Goal: Task Accomplishment & Management: Manage account settings

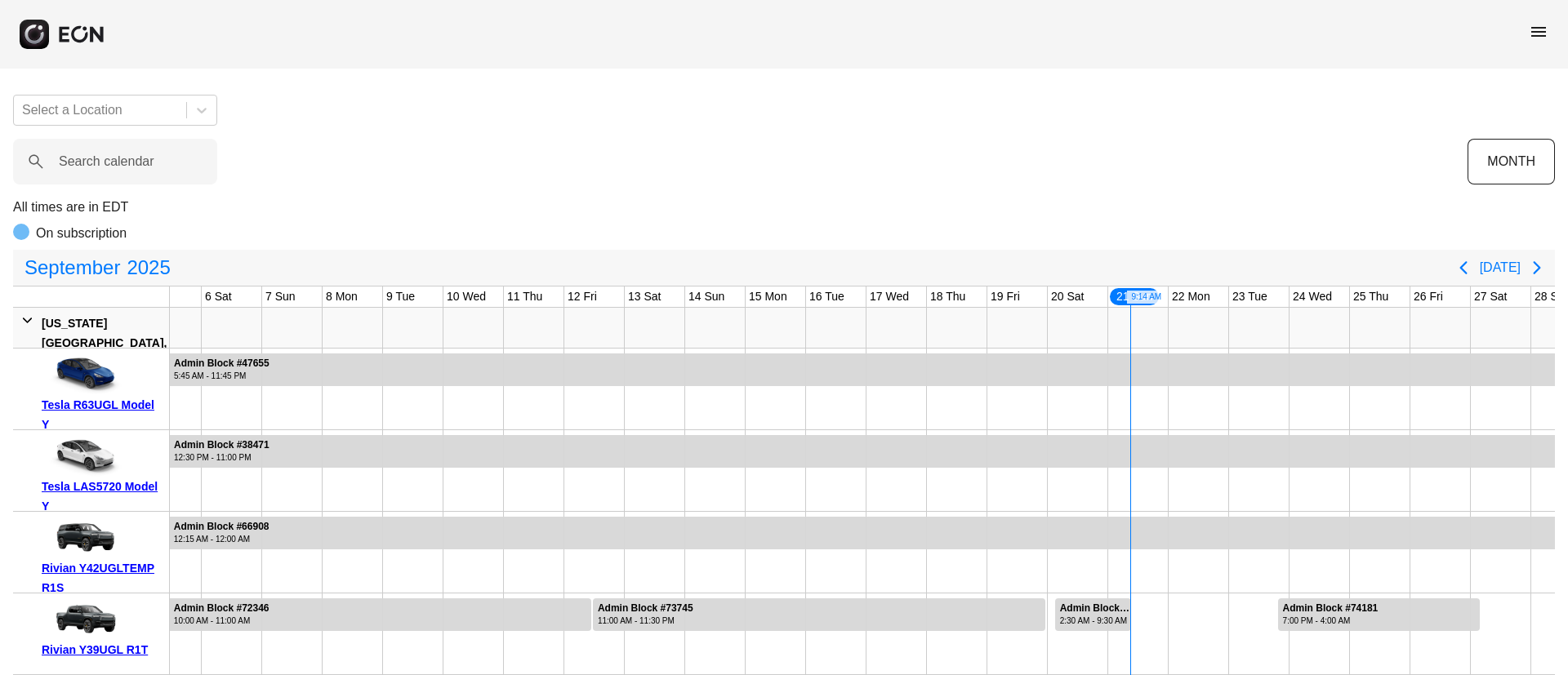
click at [1547, 36] on span "menu" at bounding box center [1539, 31] width 20 height 20
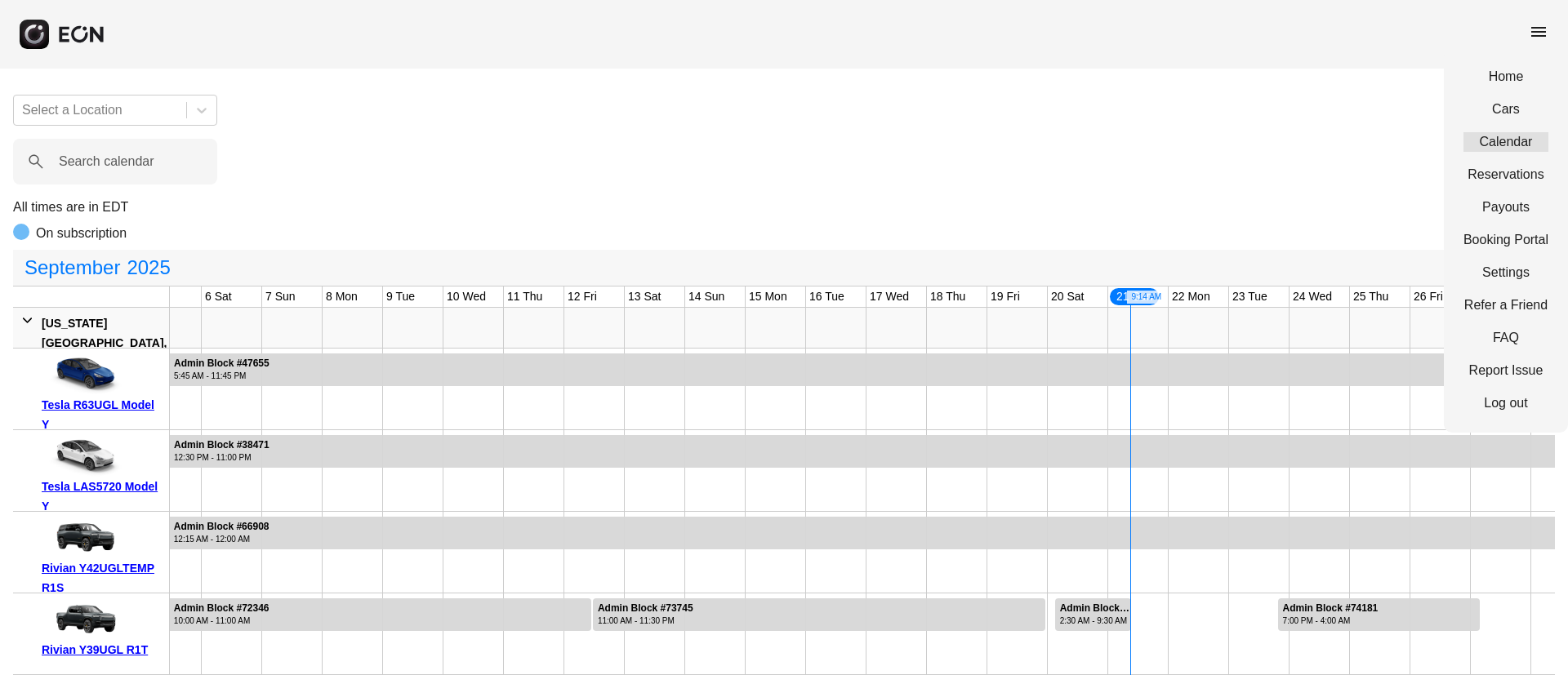
click at [1508, 138] on link "Calendar" at bounding box center [1506, 142] width 85 height 20
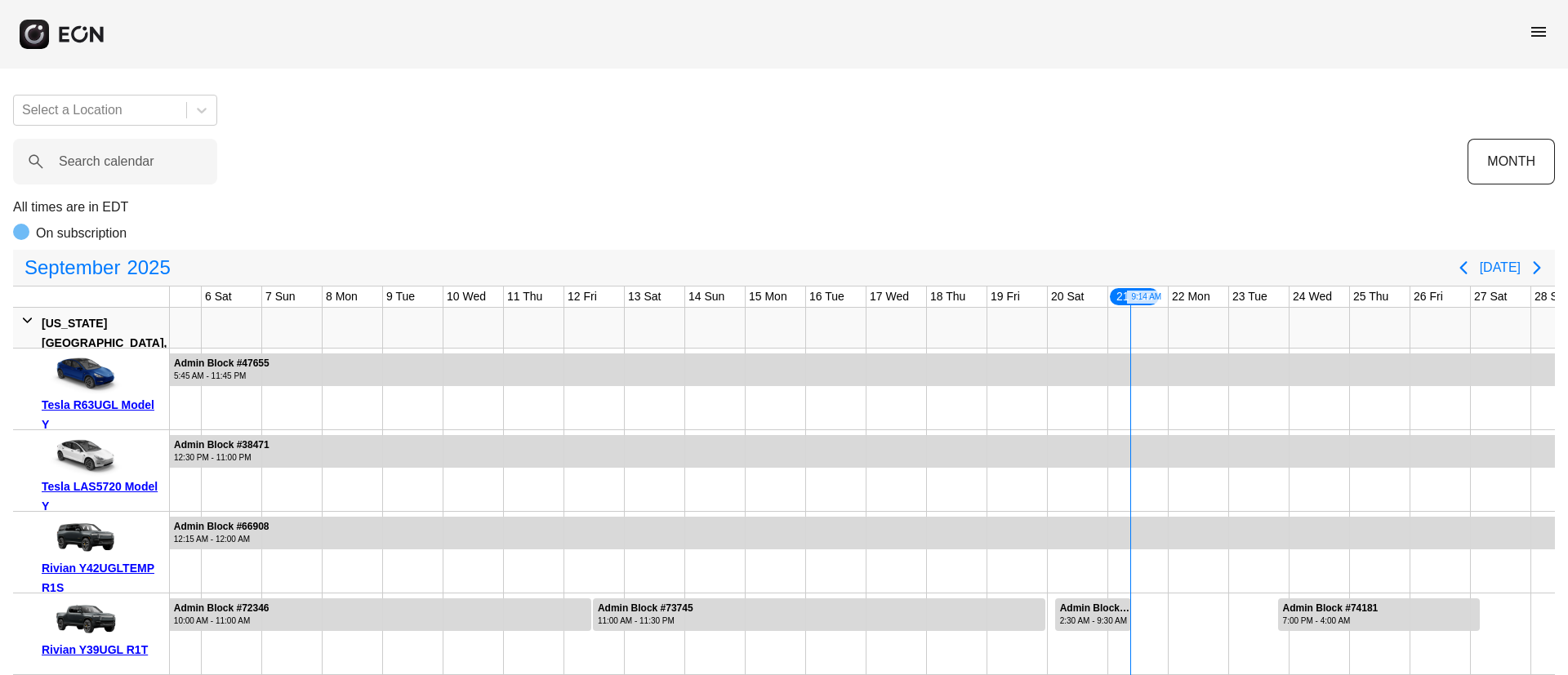
click at [1538, 38] on span "menu" at bounding box center [1539, 31] width 20 height 20
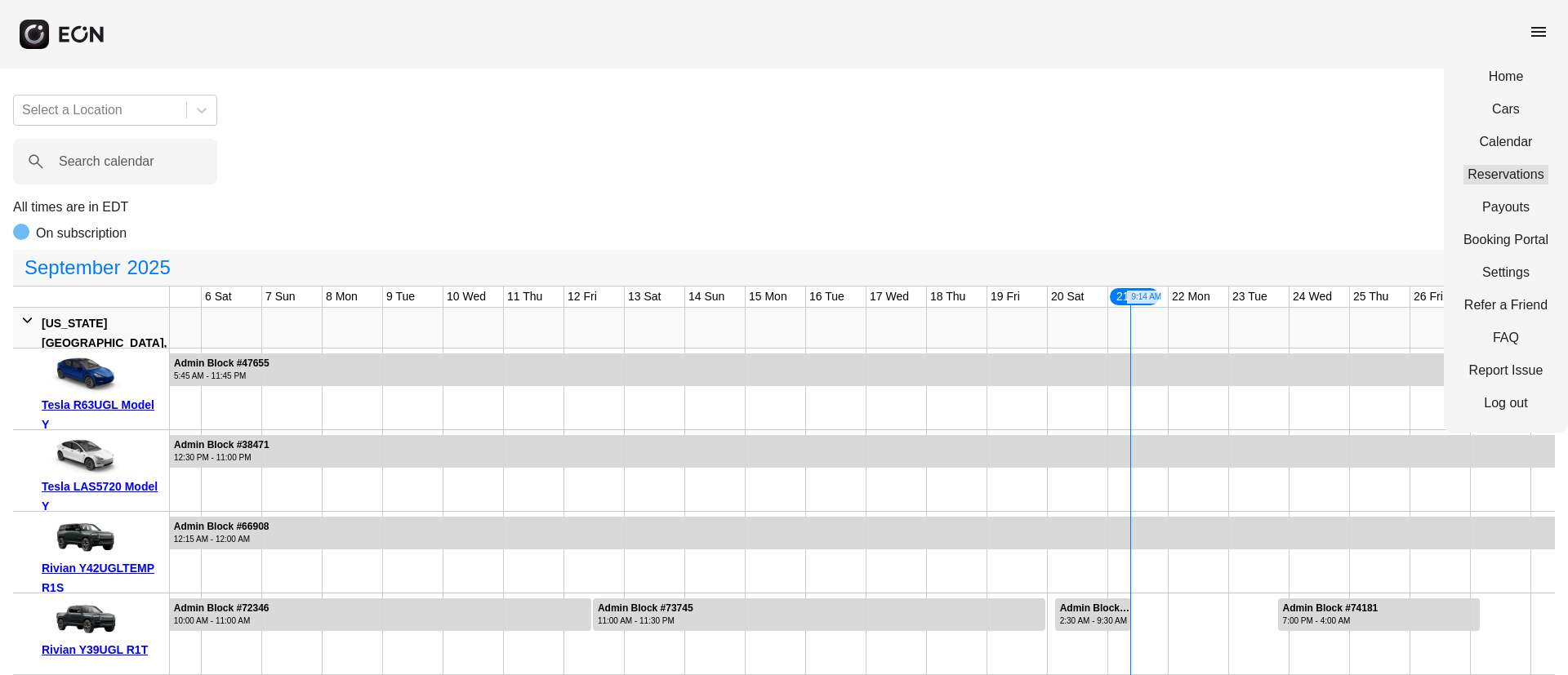
click at [1513, 169] on link "Reservations" at bounding box center [1506, 175] width 85 height 20
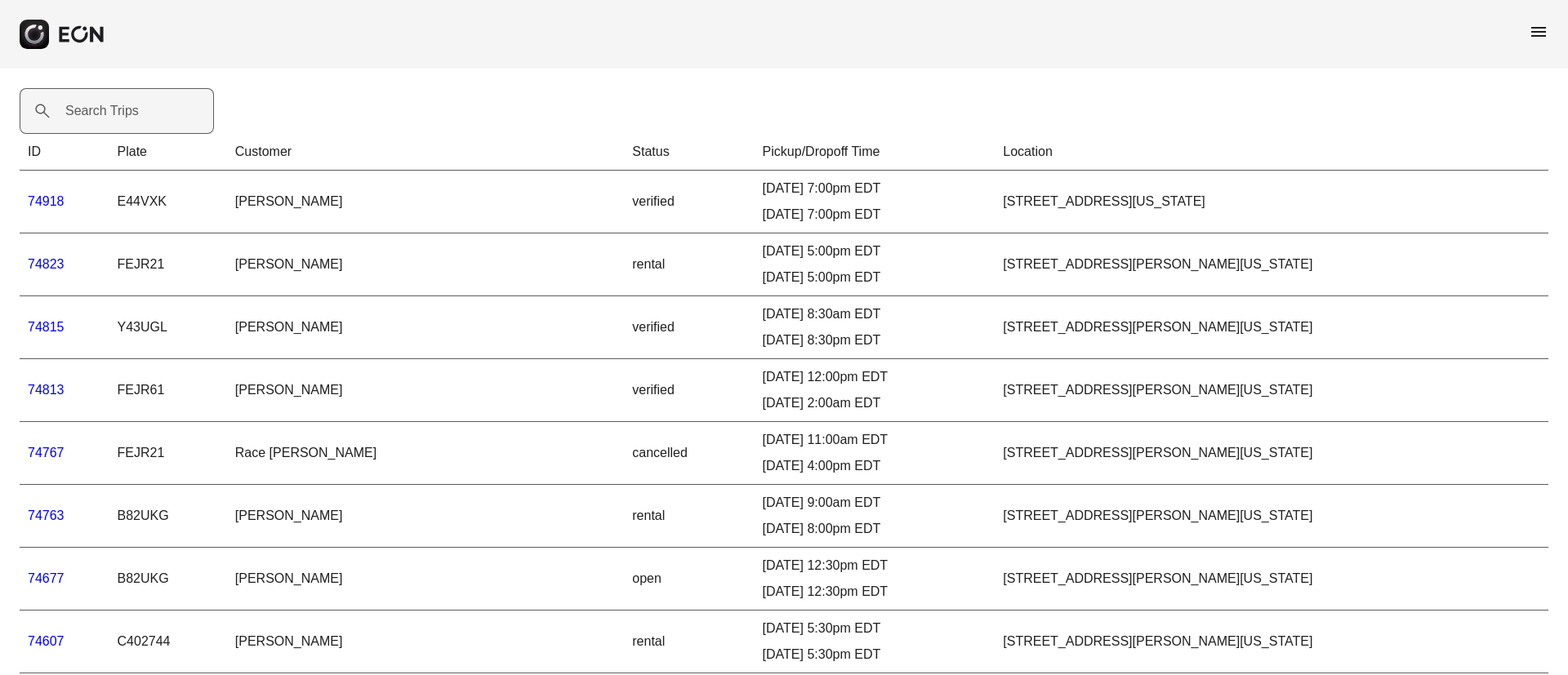
click at [103, 106] on label "Search Trips" at bounding box center [101, 111] width 74 height 20
click at [103, 106] on Trips "Search Trips" at bounding box center [117, 111] width 195 height 46
paste Trips "*****"
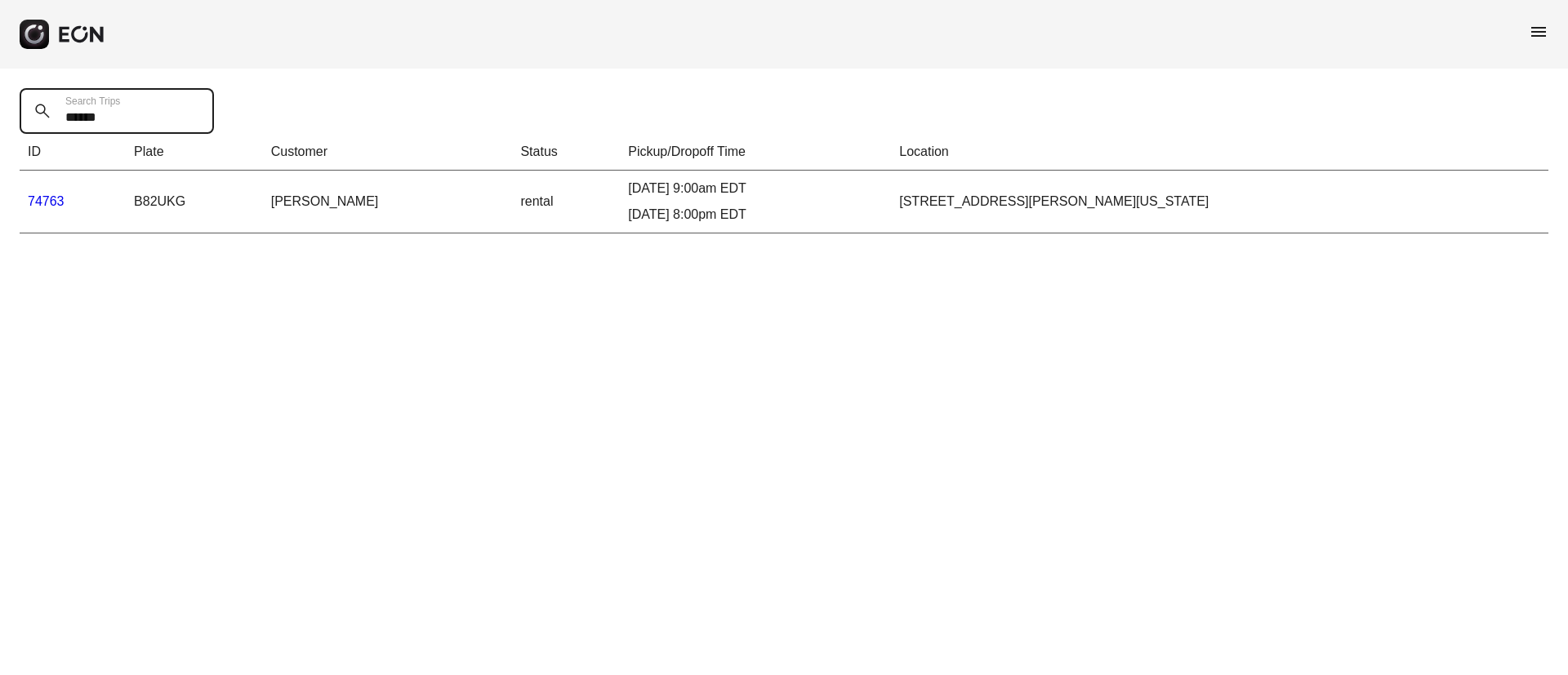
type Trips "*****"
click at [55, 199] on link "74763" at bounding box center [45, 201] width 36 height 14
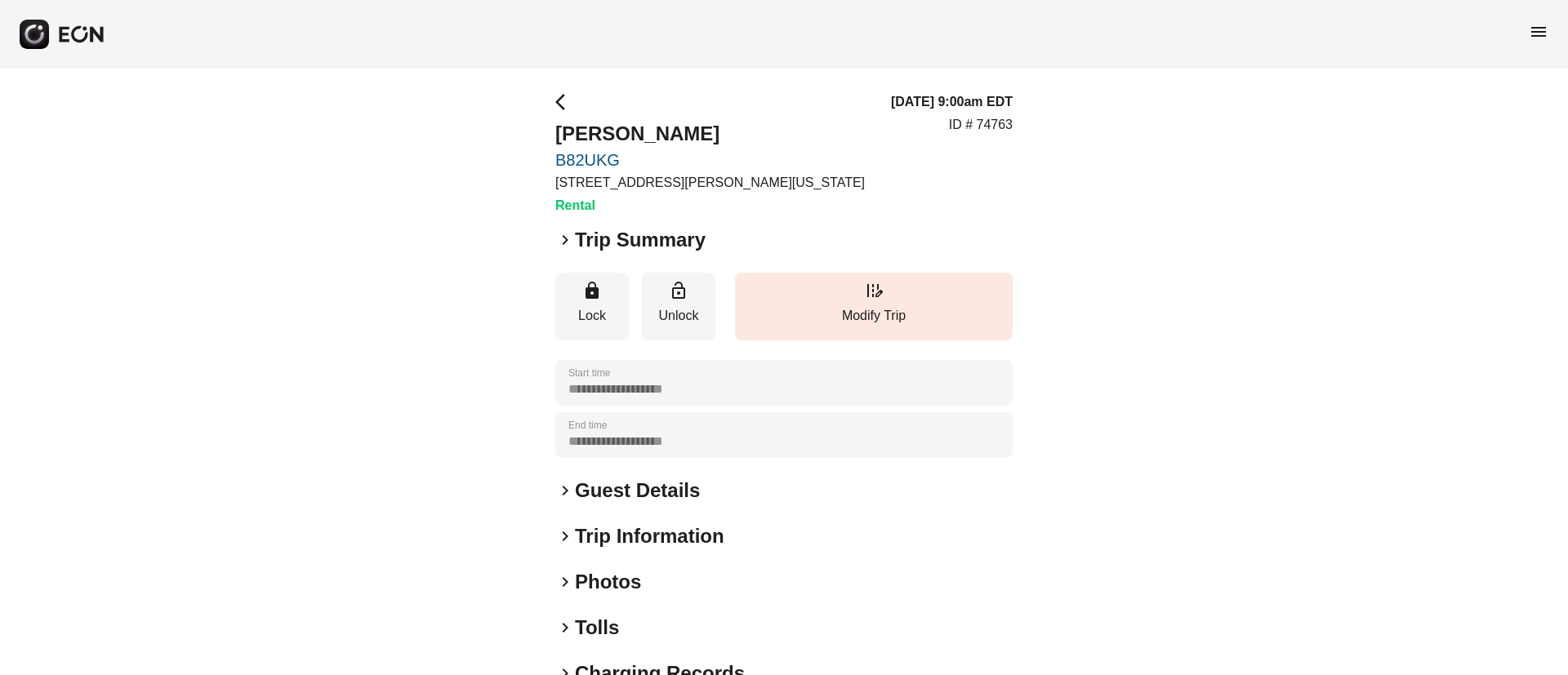
click at [1540, 29] on span "menu" at bounding box center [1539, 31] width 20 height 20
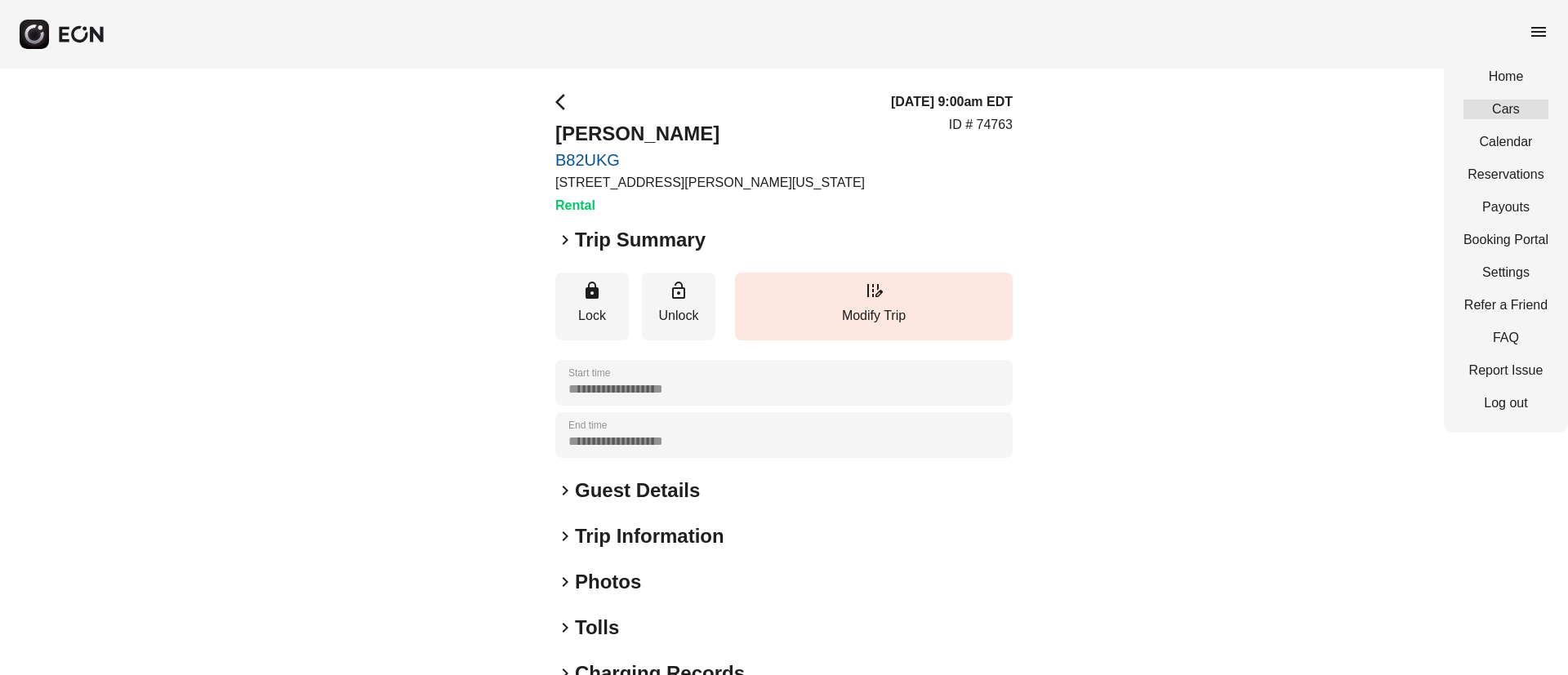
click at [1517, 109] on link "Cars" at bounding box center [1506, 109] width 85 height 20
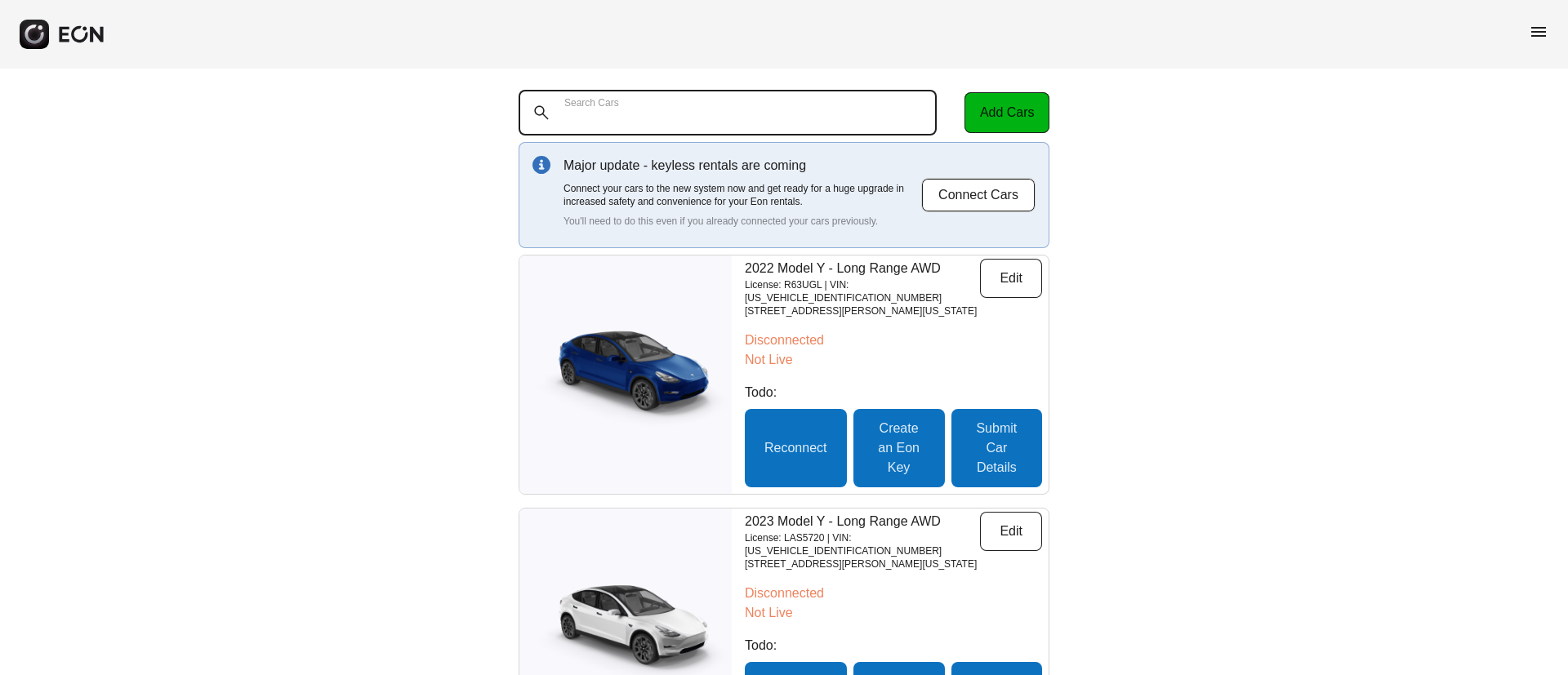
click at [687, 112] on Cars "Search Cars" at bounding box center [727, 112] width 418 height 46
paste Cars "******"
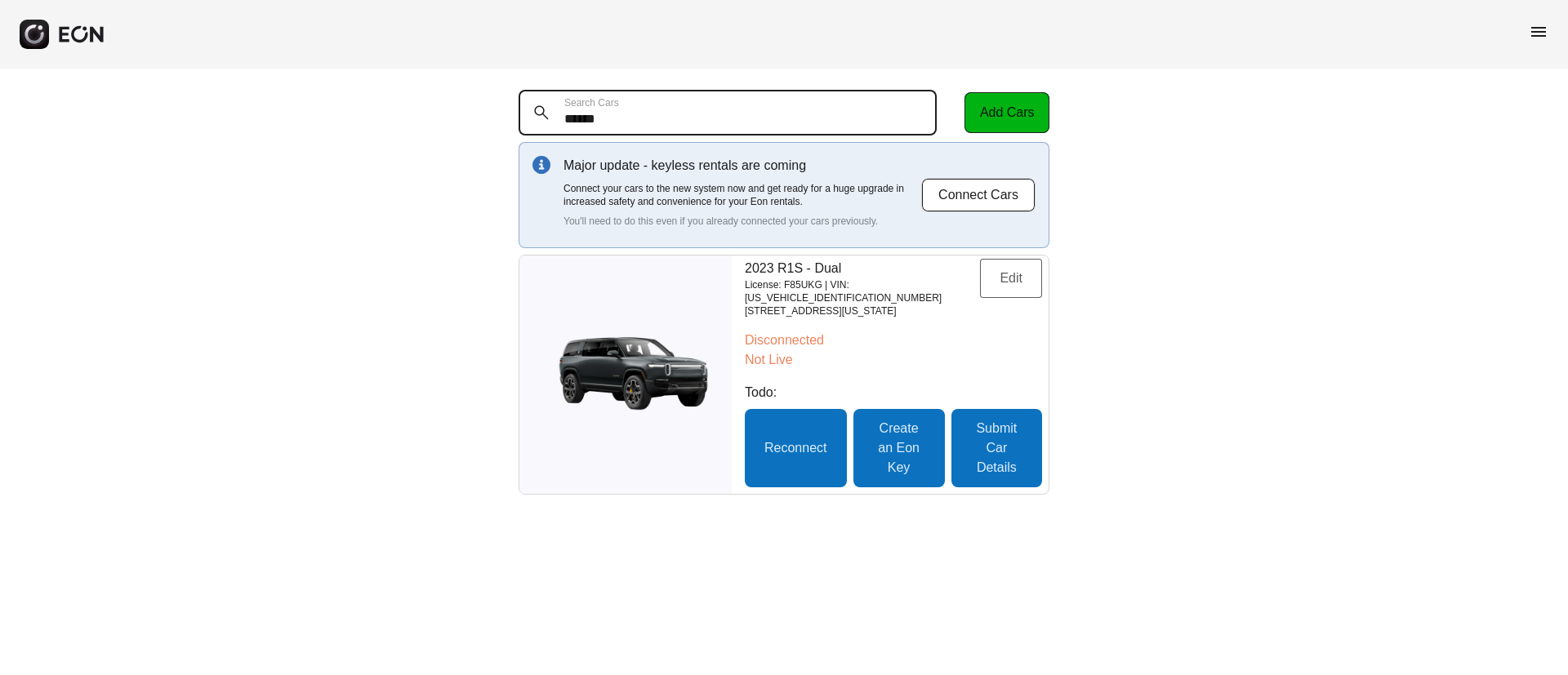
type Cars "******"
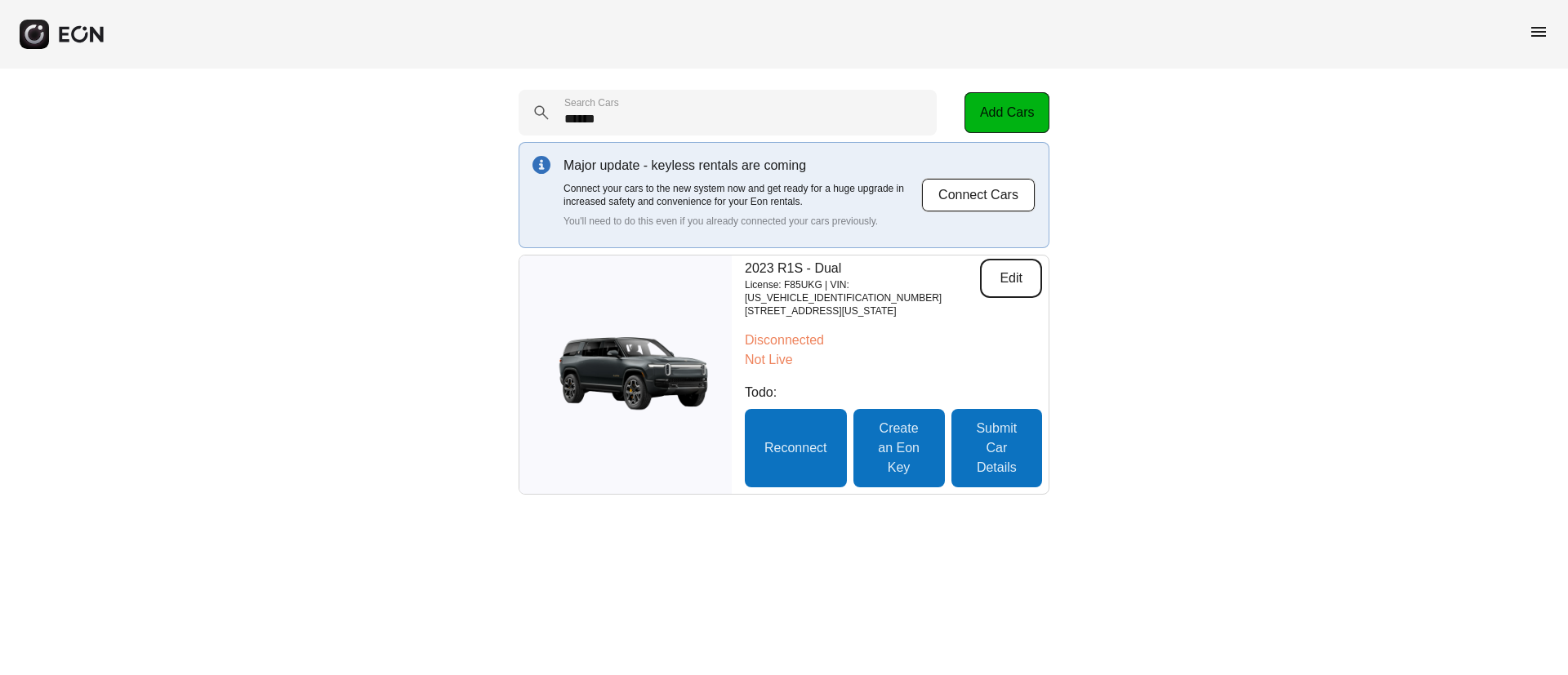
click at [1008, 262] on button "Edit" at bounding box center [1011, 278] width 62 height 39
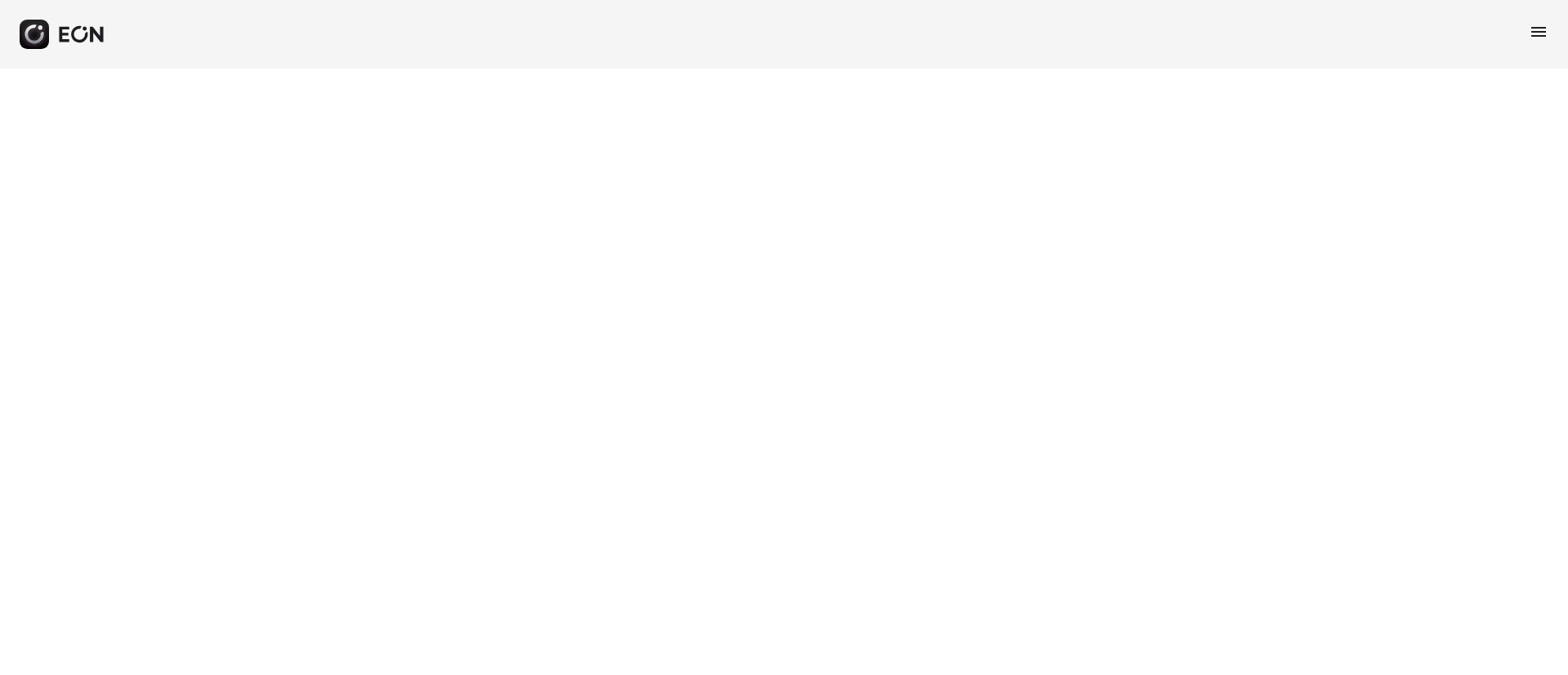
select select "**"
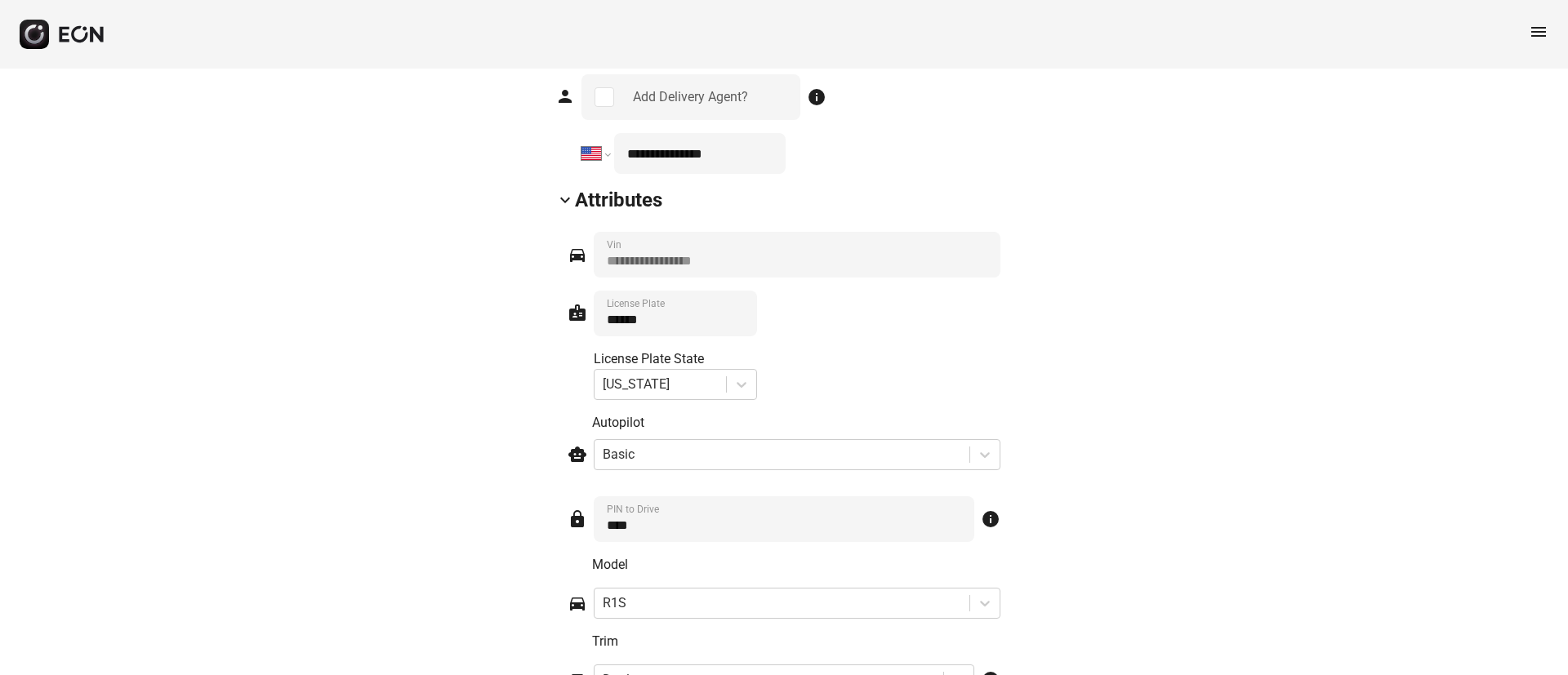
scroll to position [2327, 0]
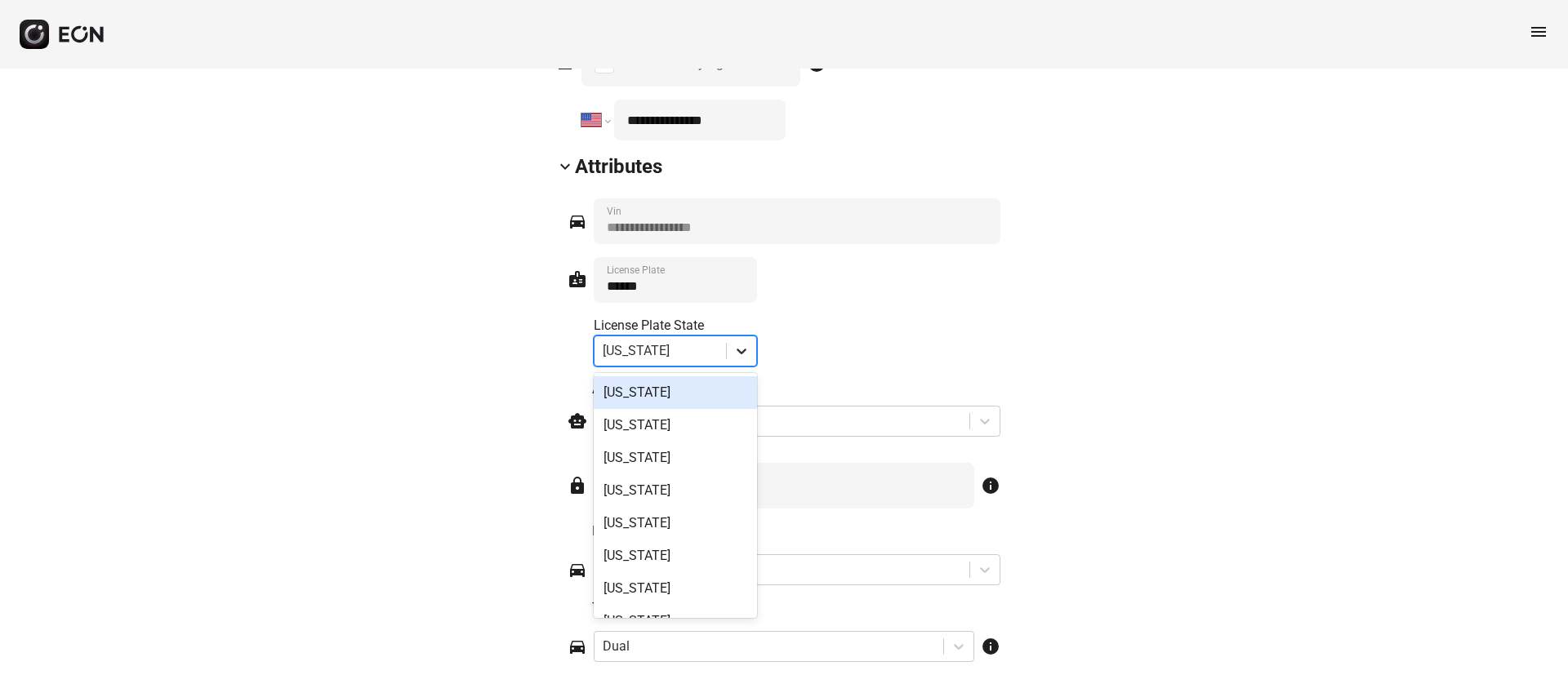
click at [741, 346] on icon at bounding box center [741, 351] width 17 height 17
click at [691, 478] on div "New Jersey" at bounding box center [675, 481] width 163 height 32
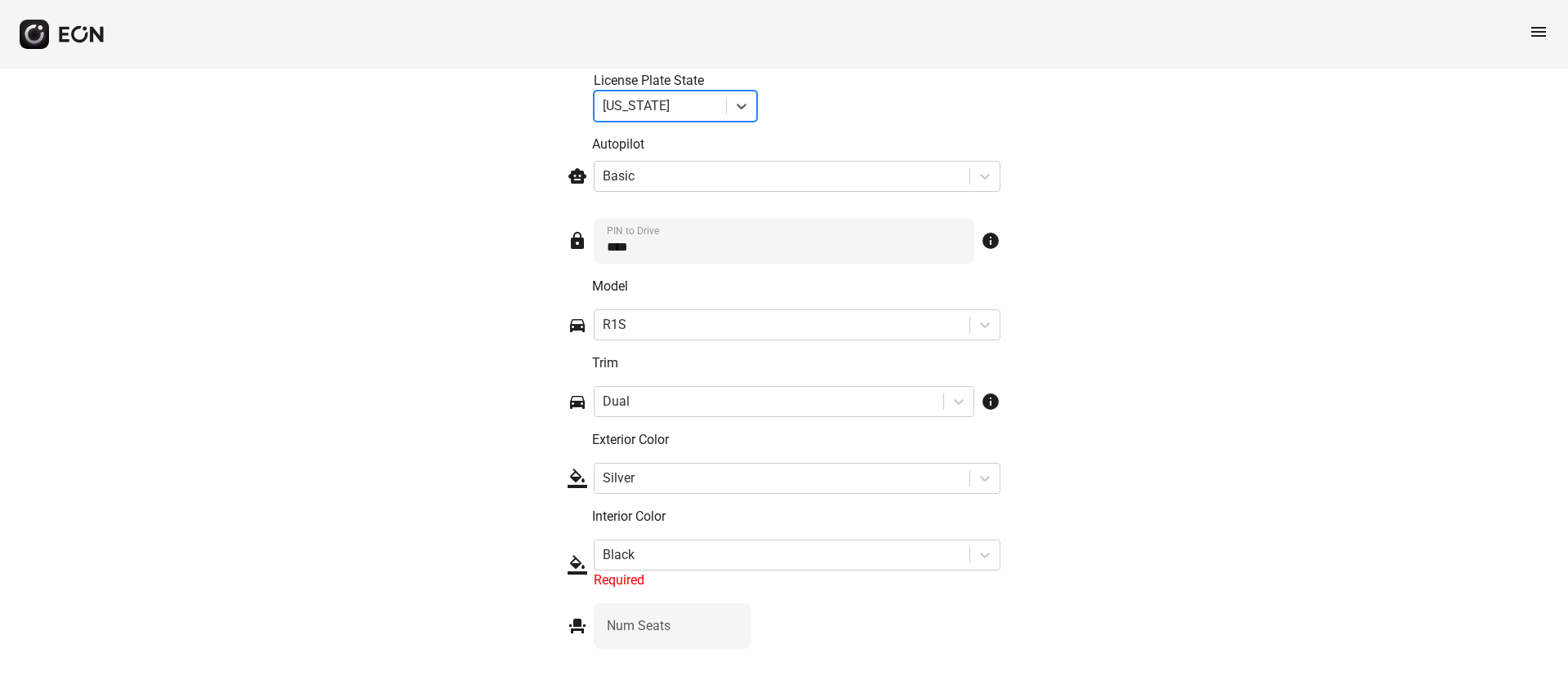
scroll to position [2672, 0]
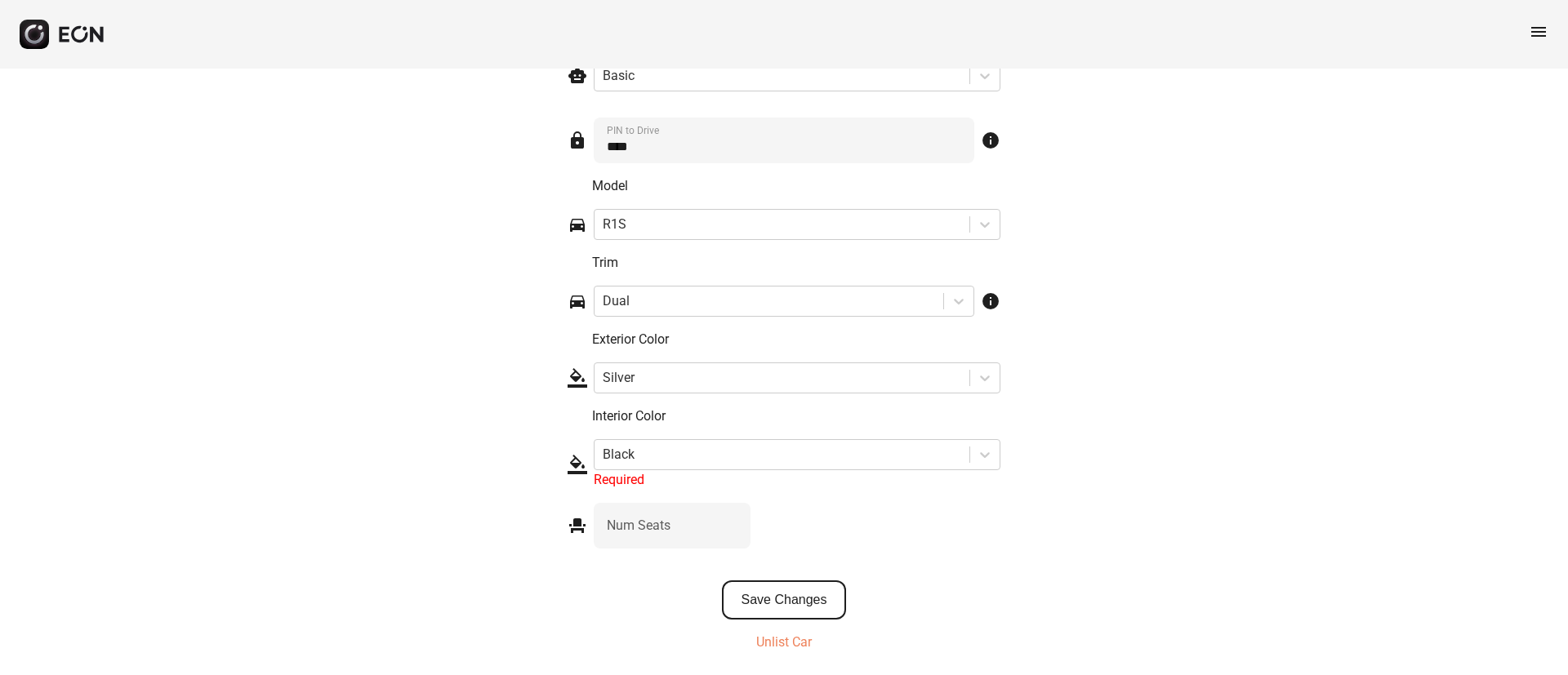
click at [770, 610] on button "Save Changes" at bounding box center [784, 600] width 125 height 39
click at [764, 448] on div at bounding box center [782, 454] width 359 height 23
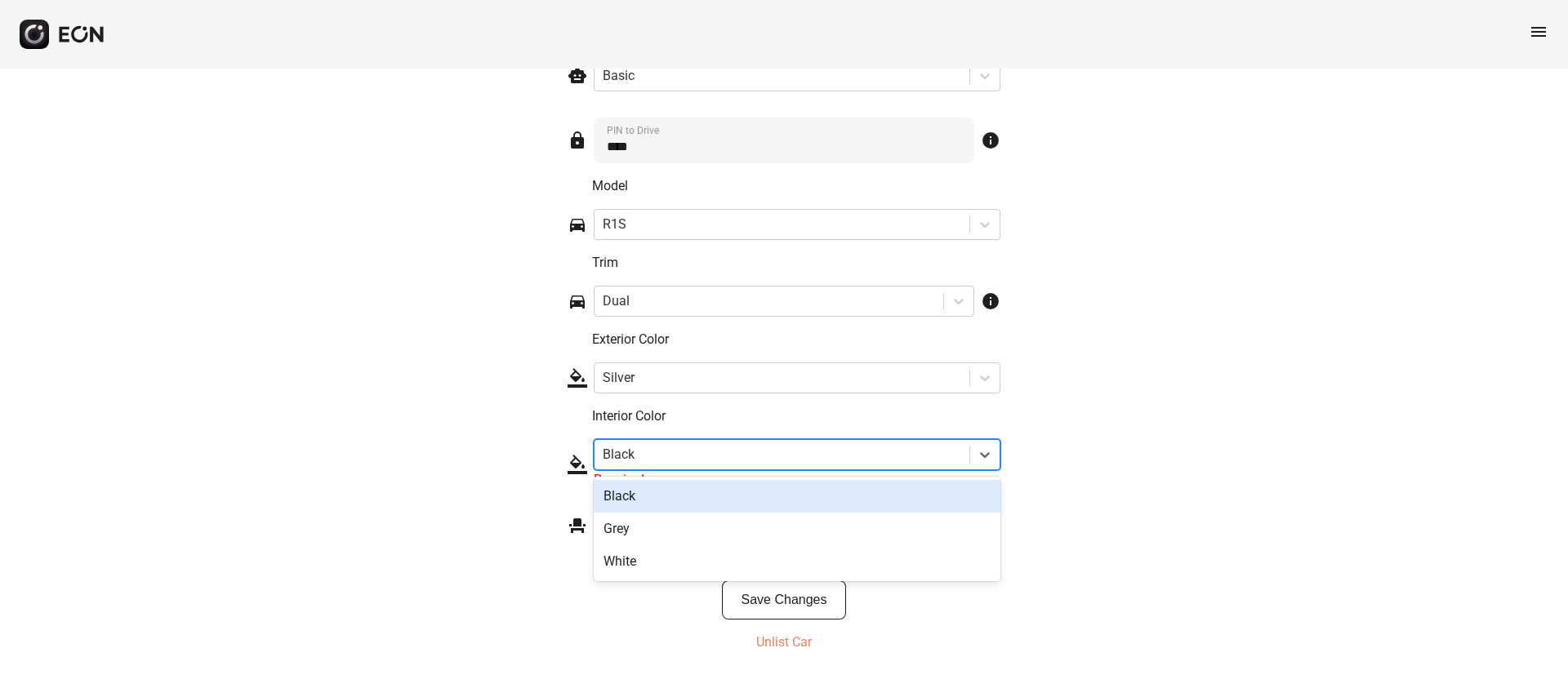
click at [742, 499] on div "Black" at bounding box center [797, 496] width 407 height 32
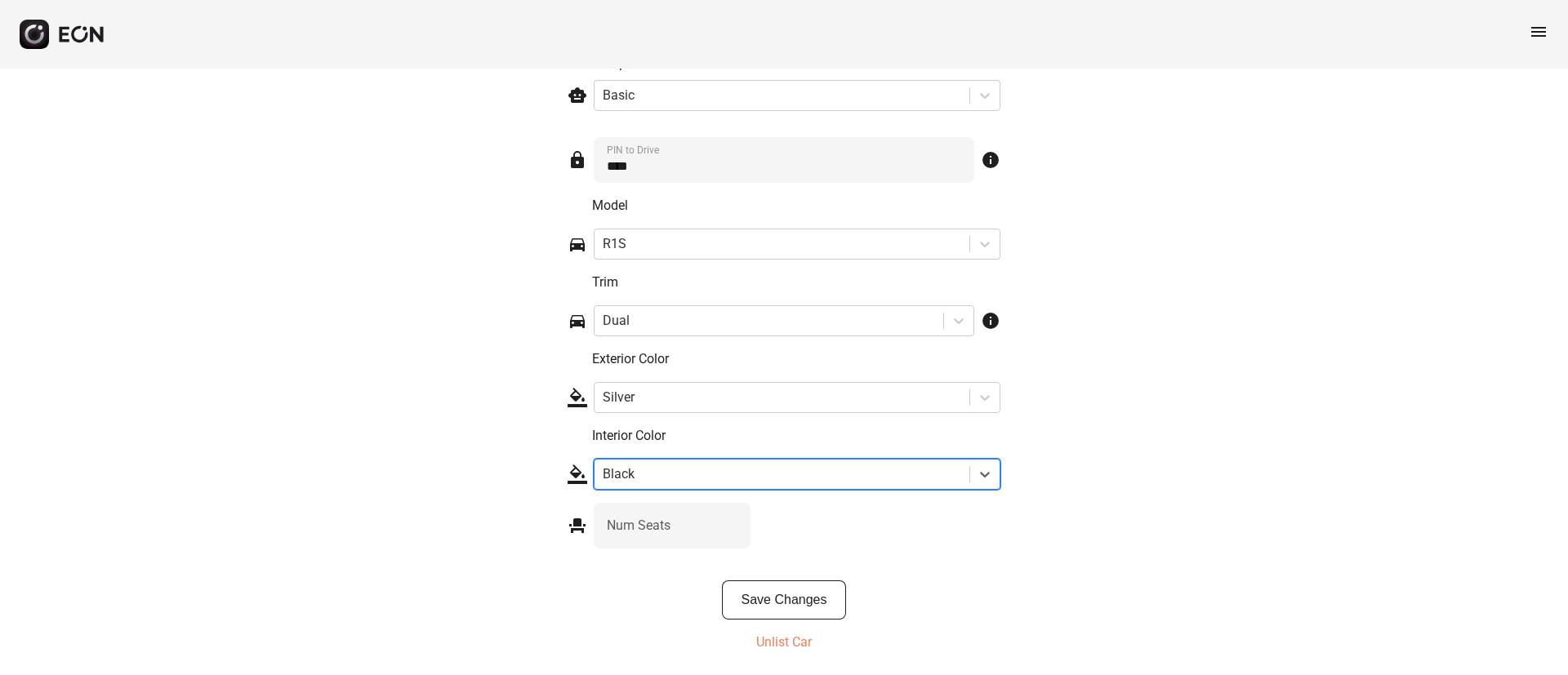
scroll to position [2652, 0]
click at [762, 605] on button "Save Changes" at bounding box center [784, 600] width 125 height 39
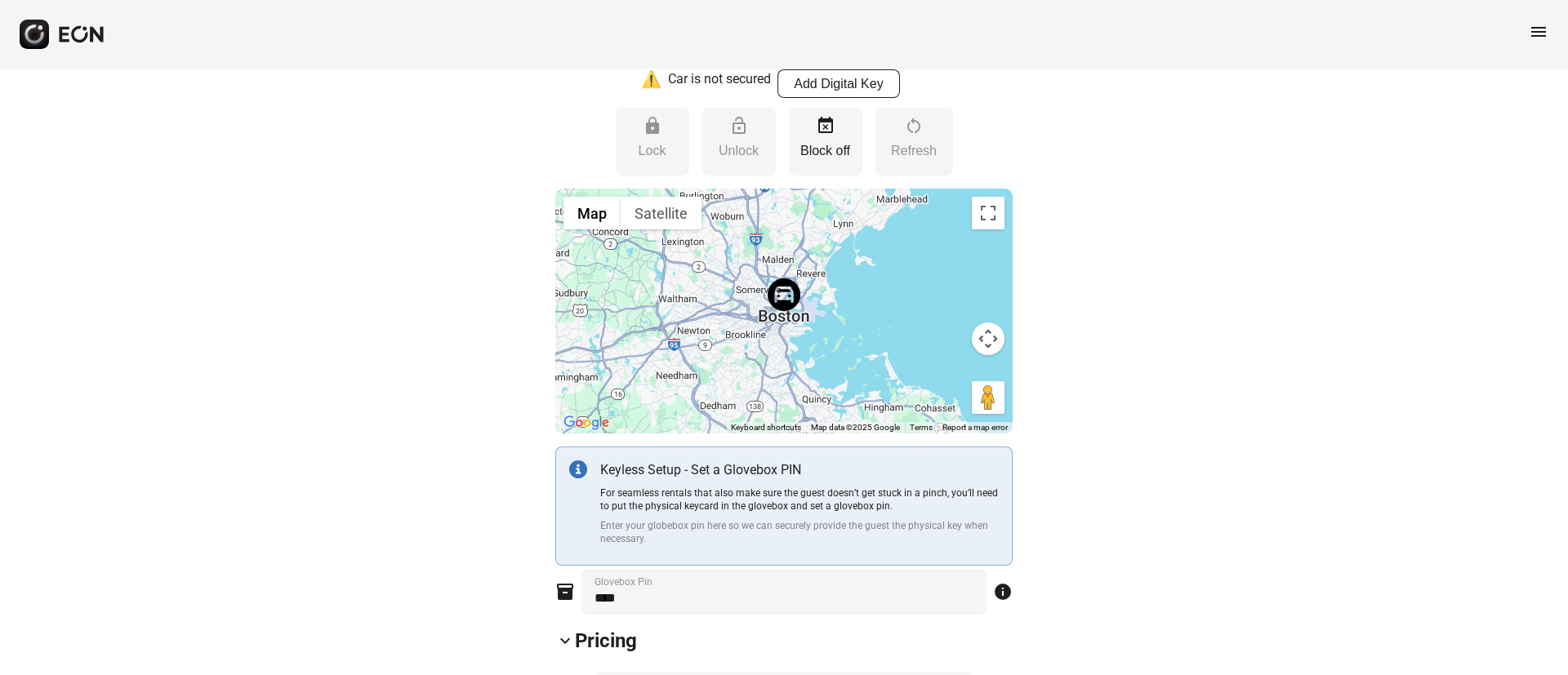
scroll to position [203, 0]
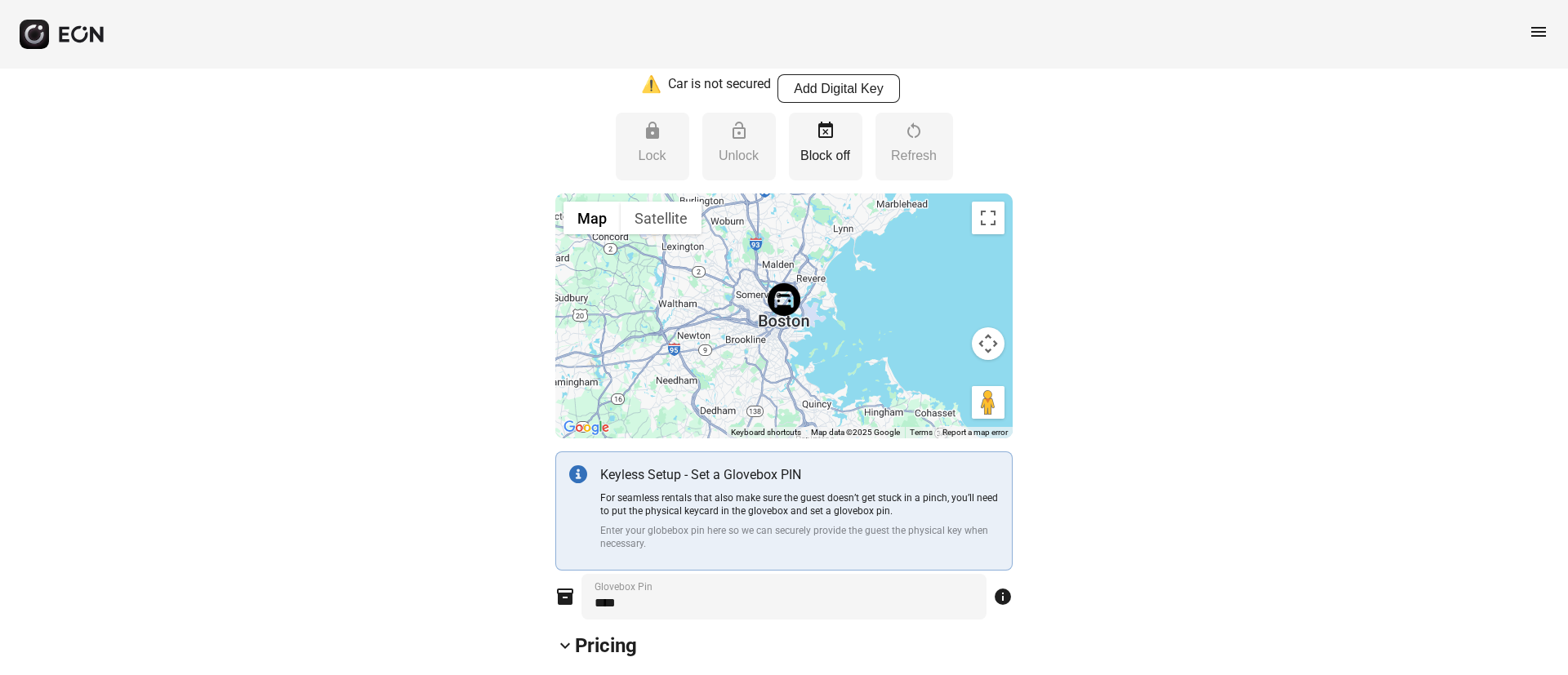
click at [1539, 32] on span "menu" at bounding box center [1539, 31] width 20 height 20
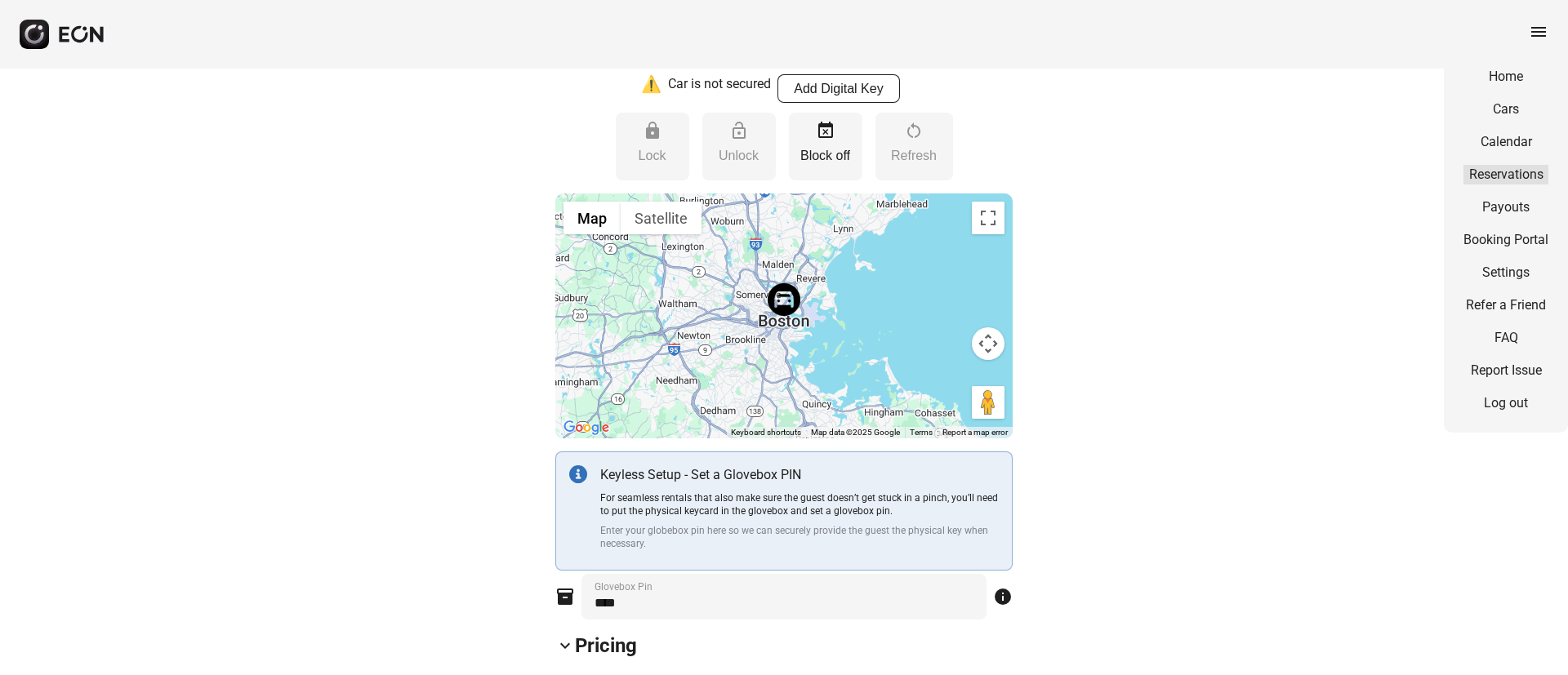
click at [1495, 172] on link "Reservations" at bounding box center [1506, 175] width 85 height 20
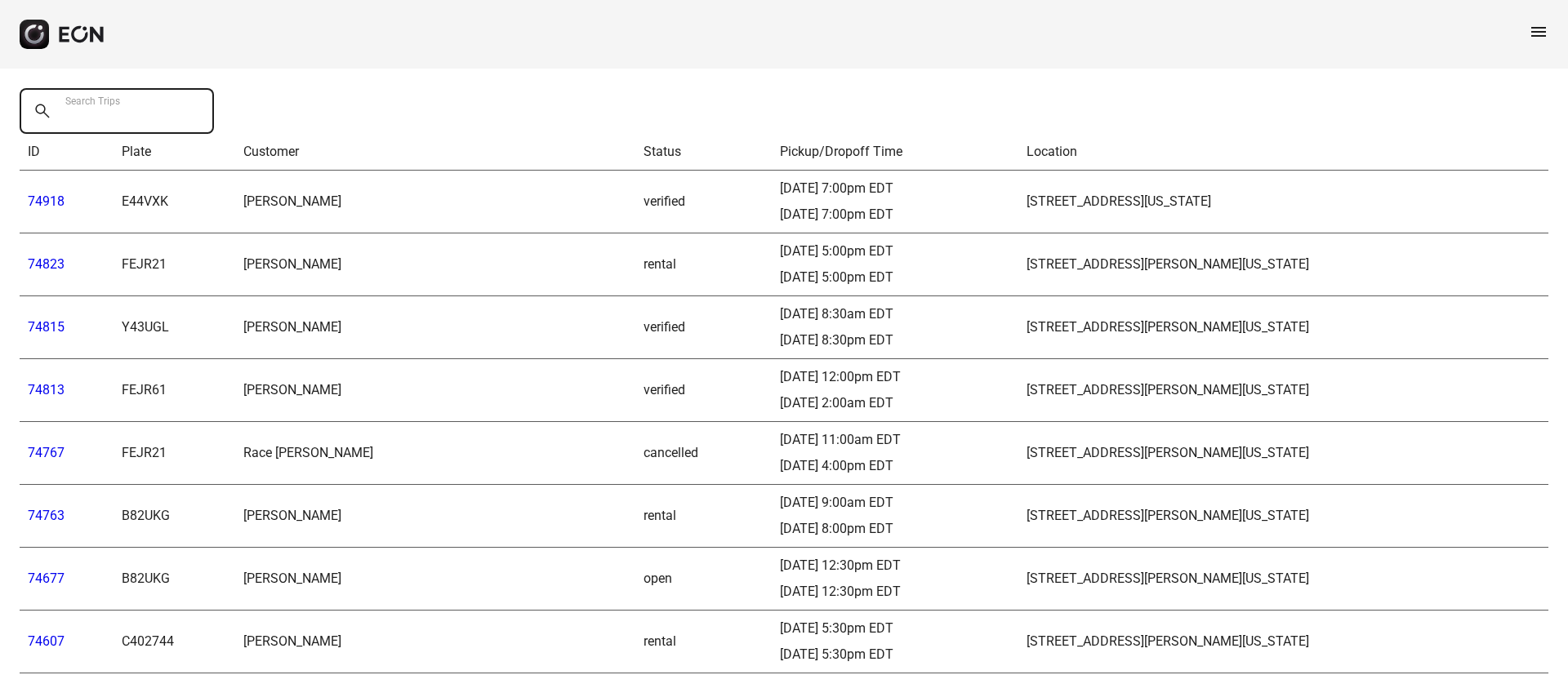
click at [161, 131] on Trips "Search Trips" at bounding box center [117, 111] width 195 height 46
paste Trips "*****"
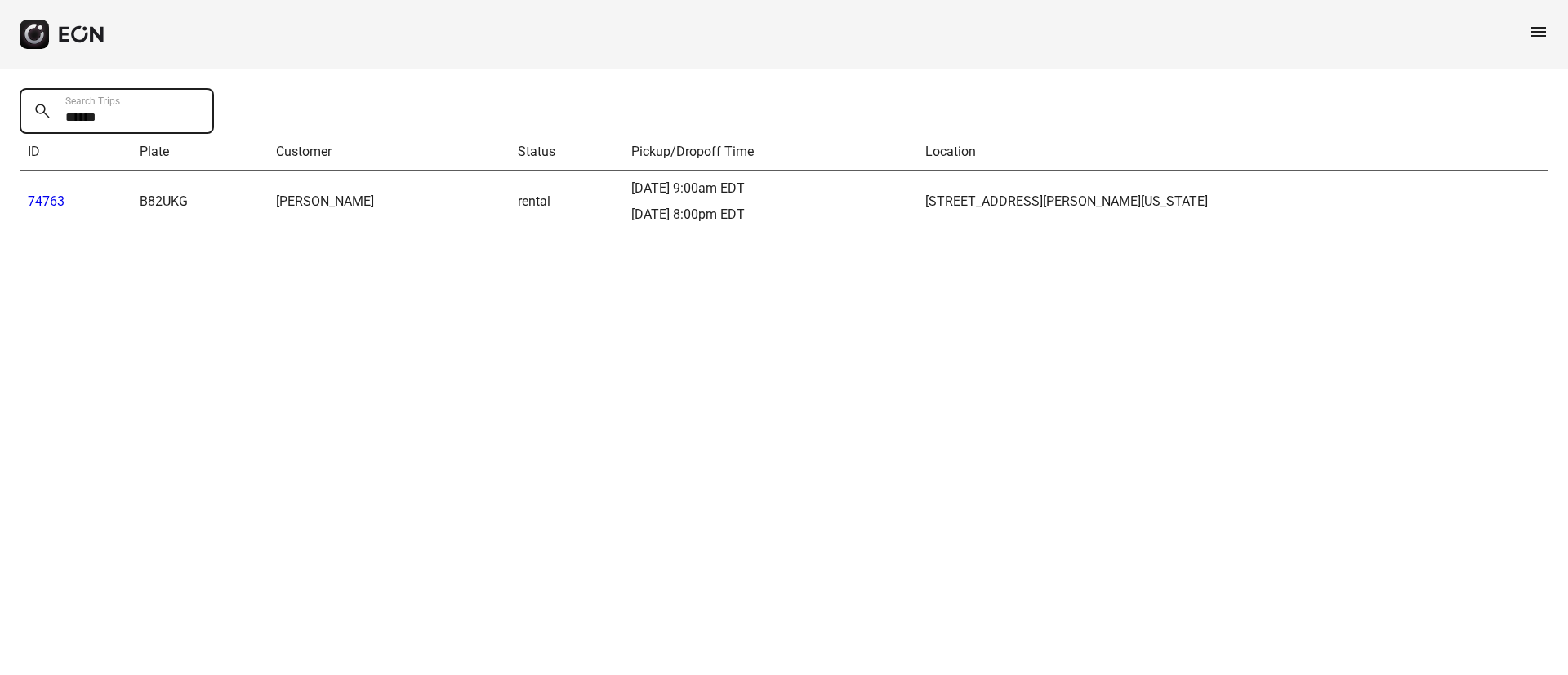
type Trips "*****"
click at [45, 205] on link "74763" at bounding box center [45, 201] width 36 height 16
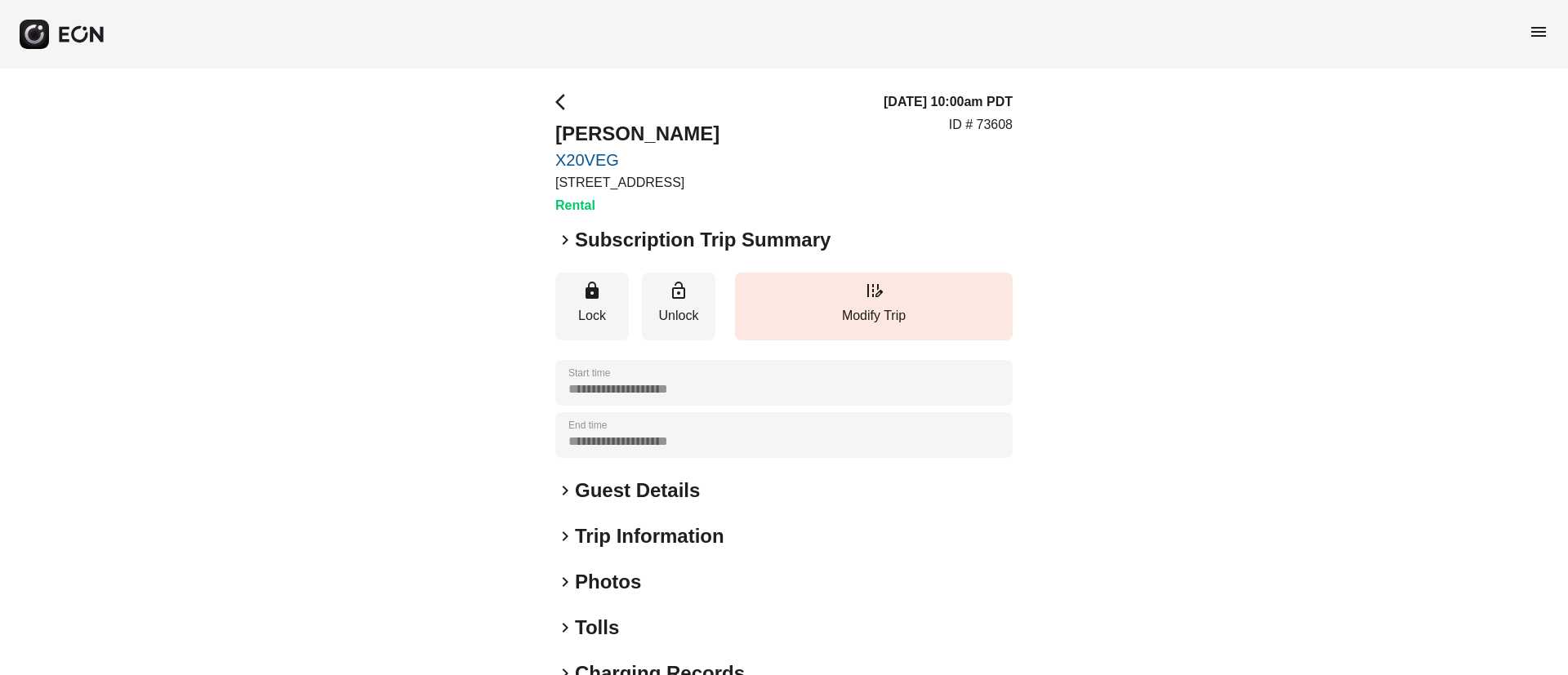
click at [1540, 33] on span "menu" at bounding box center [1539, 31] width 20 height 20
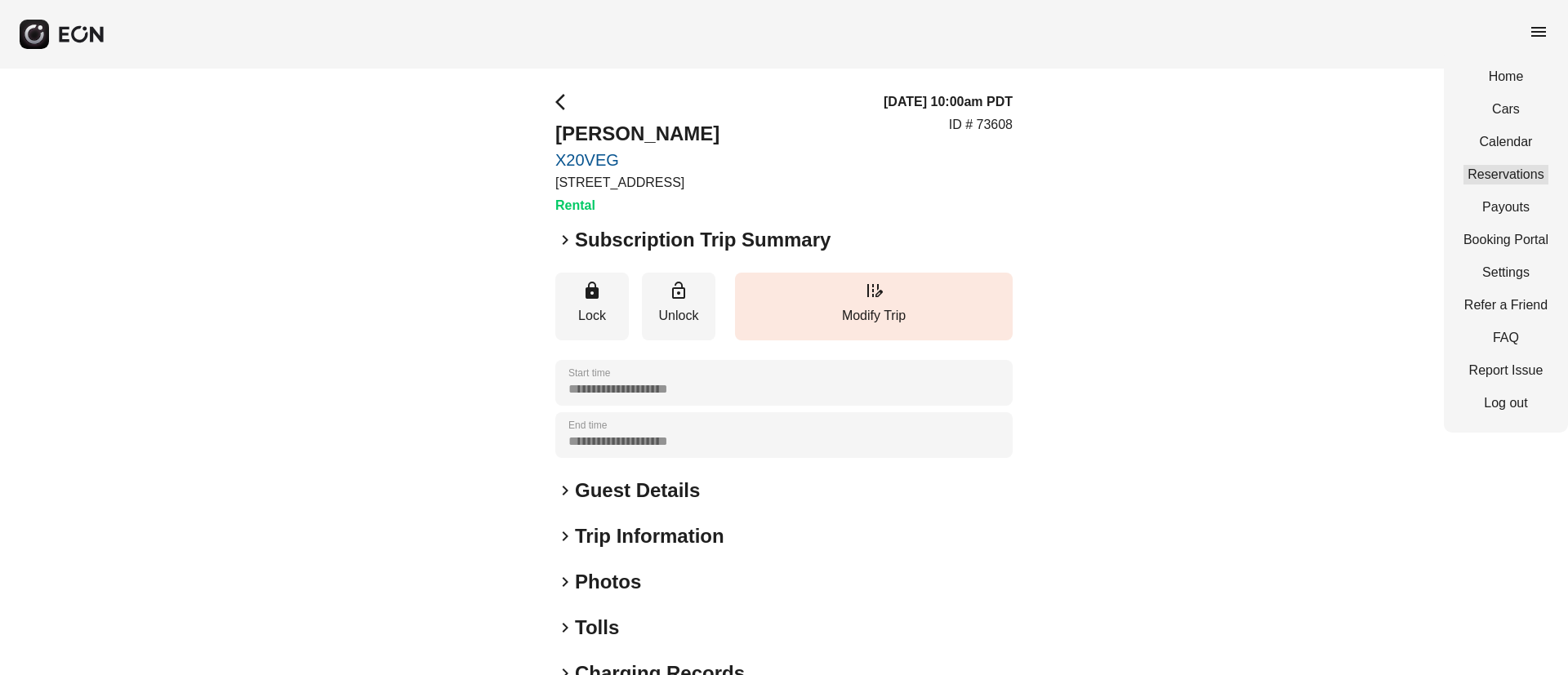
click at [1491, 170] on link "Reservations" at bounding box center [1506, 175] width 85 height 20
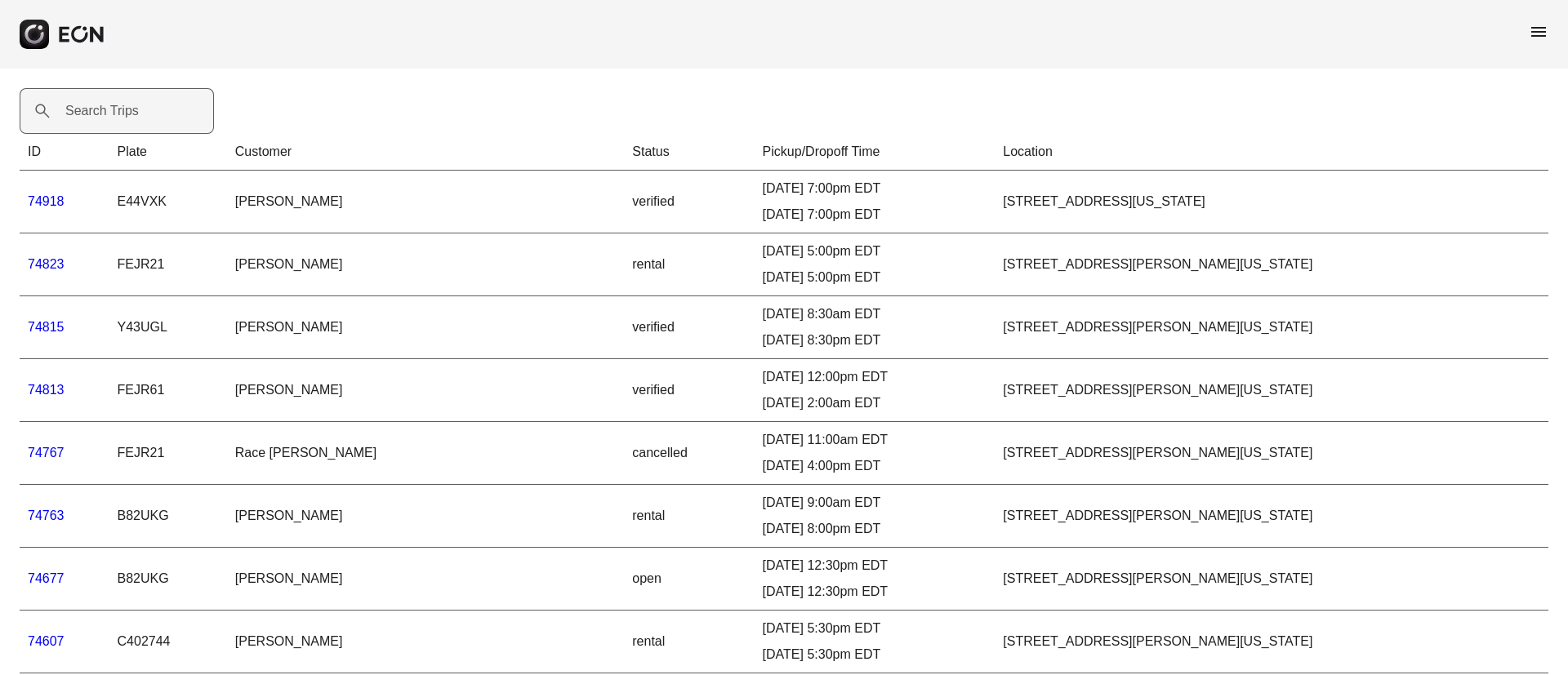
click at [87, 108] on label "Search Trips" at bounding box center [101, 111] width 74 height 20
click at [87, 108] on Trips "Search Trips" at bounding box center [117, 111] width 195 height 46
paste Trips "******"
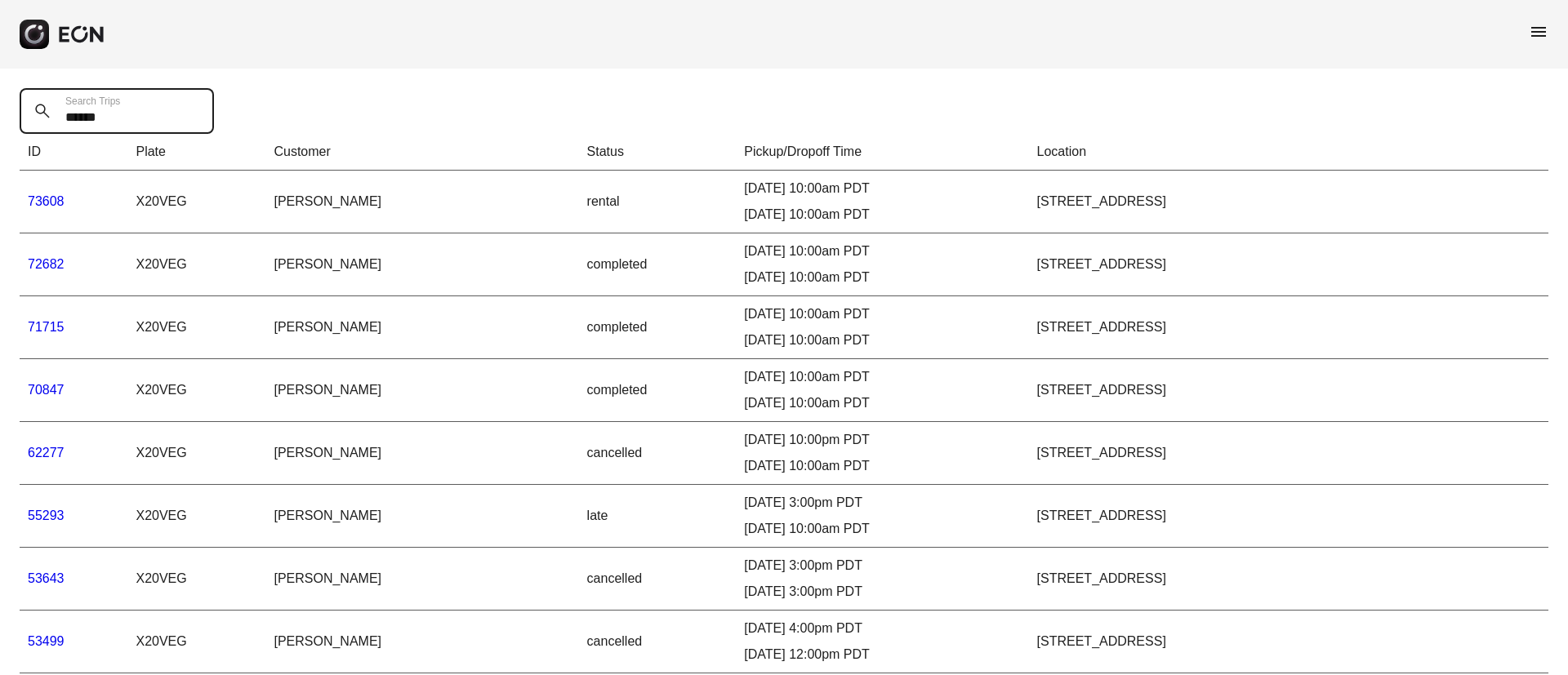
drag, startPoint x: 145, startPoint y: 116, endPoint x: 51, endPoint y: 124, distance: 94.3
click at [51, 124] on Trips "******" at bounding box center [117, 111] width 195 height 46
paste Trips "text"
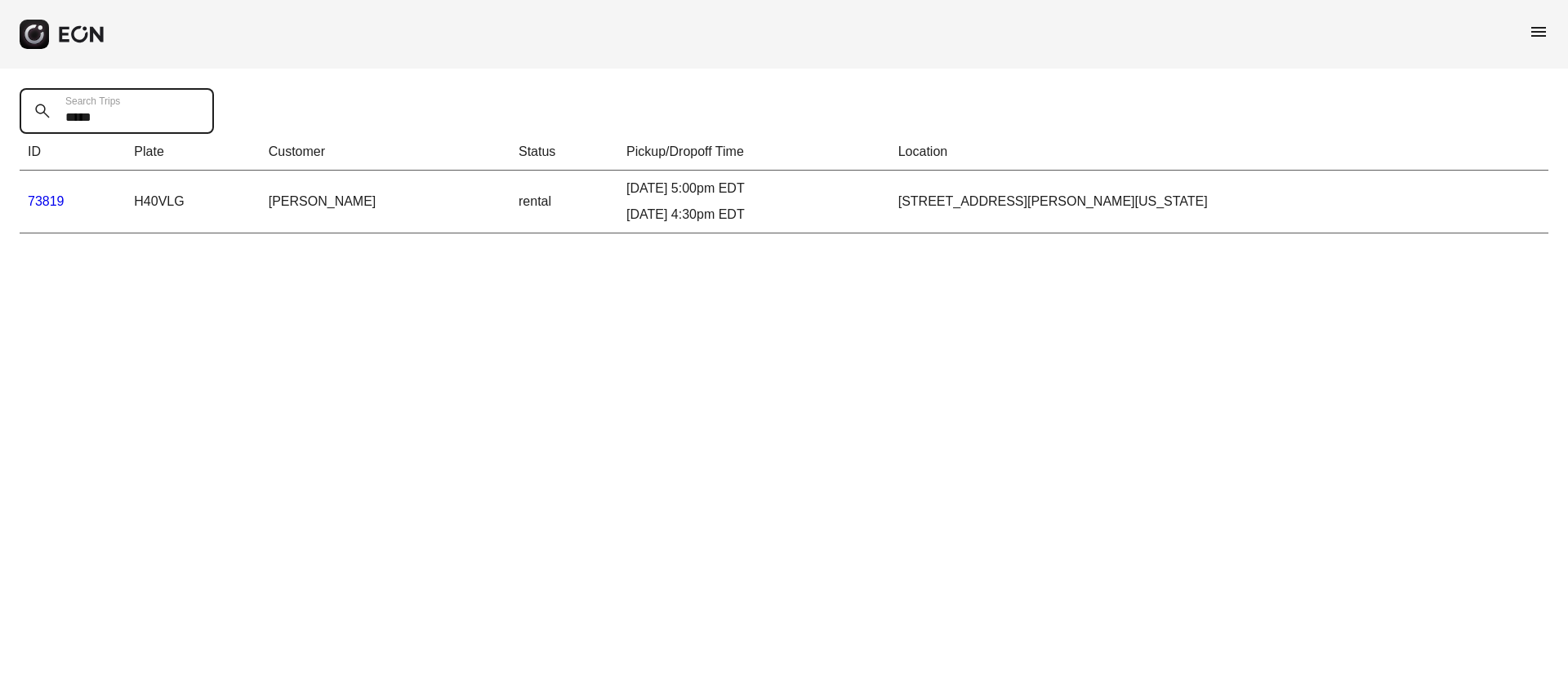
type Trips "*****"
click at [52, 200] on link "73819" at bounding box center [45, 201] width 36 height 14
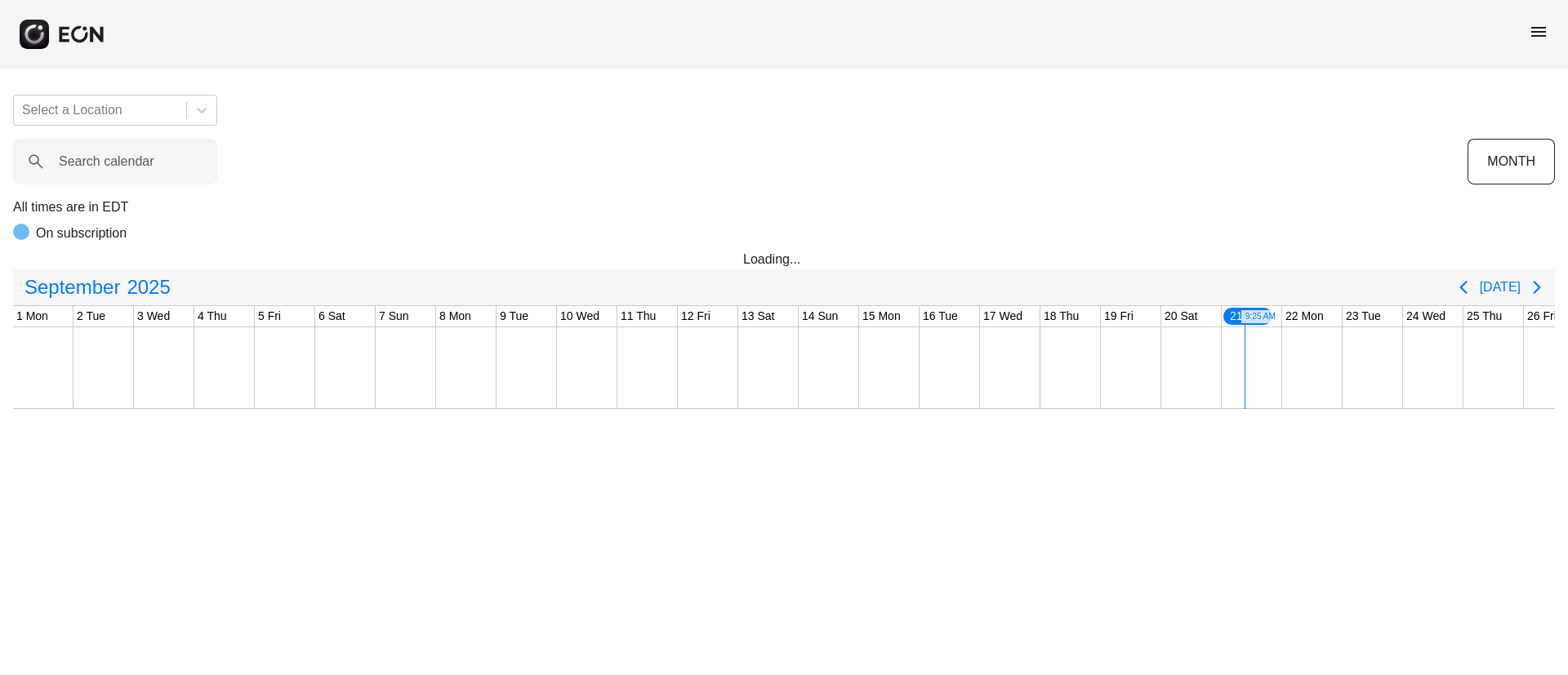
scroll to position [0, 270]
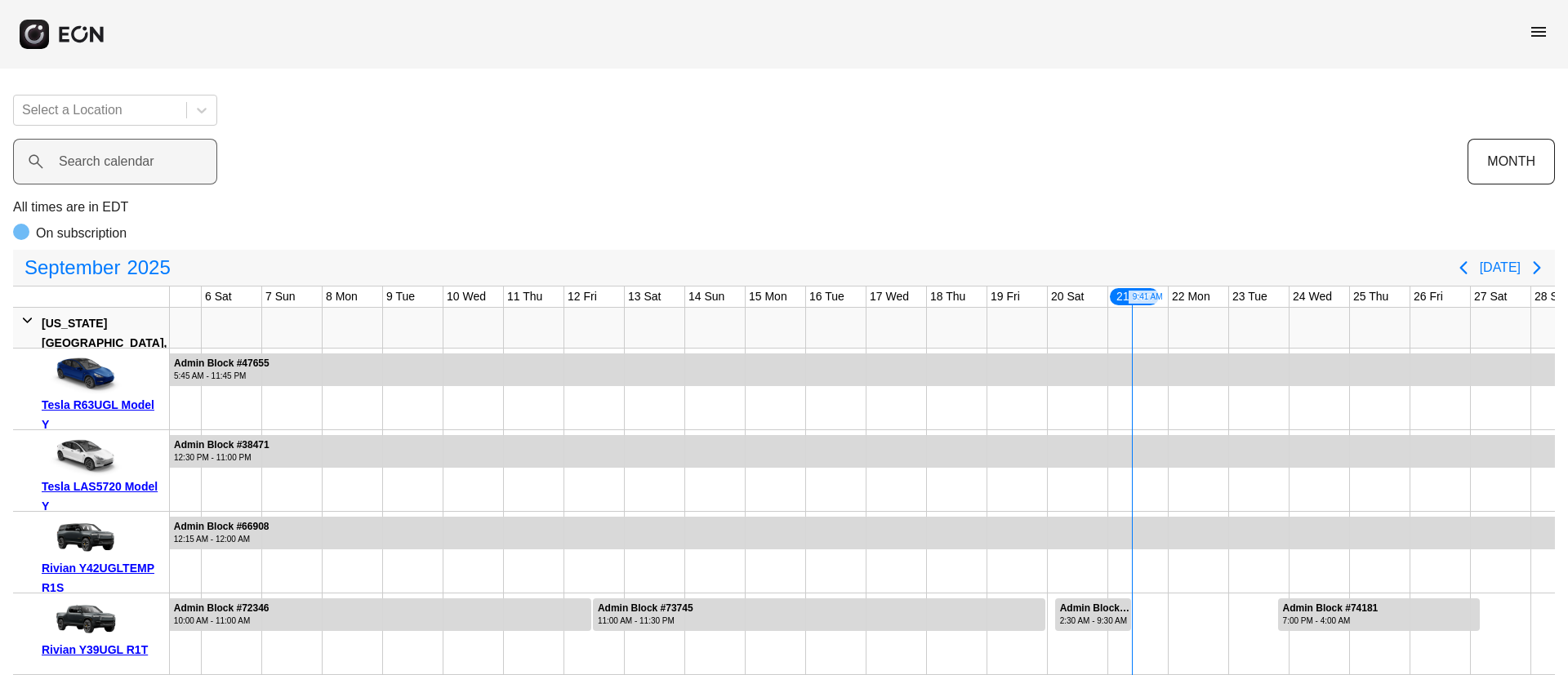
click at [141, 167] on label "Search calendar" at bounding box center [106, 162] width 95 height 20
click at [141, 167] on calendar "Search calendar" at bounding box center [115, 161] width 204 height 46
paste calendar "******"
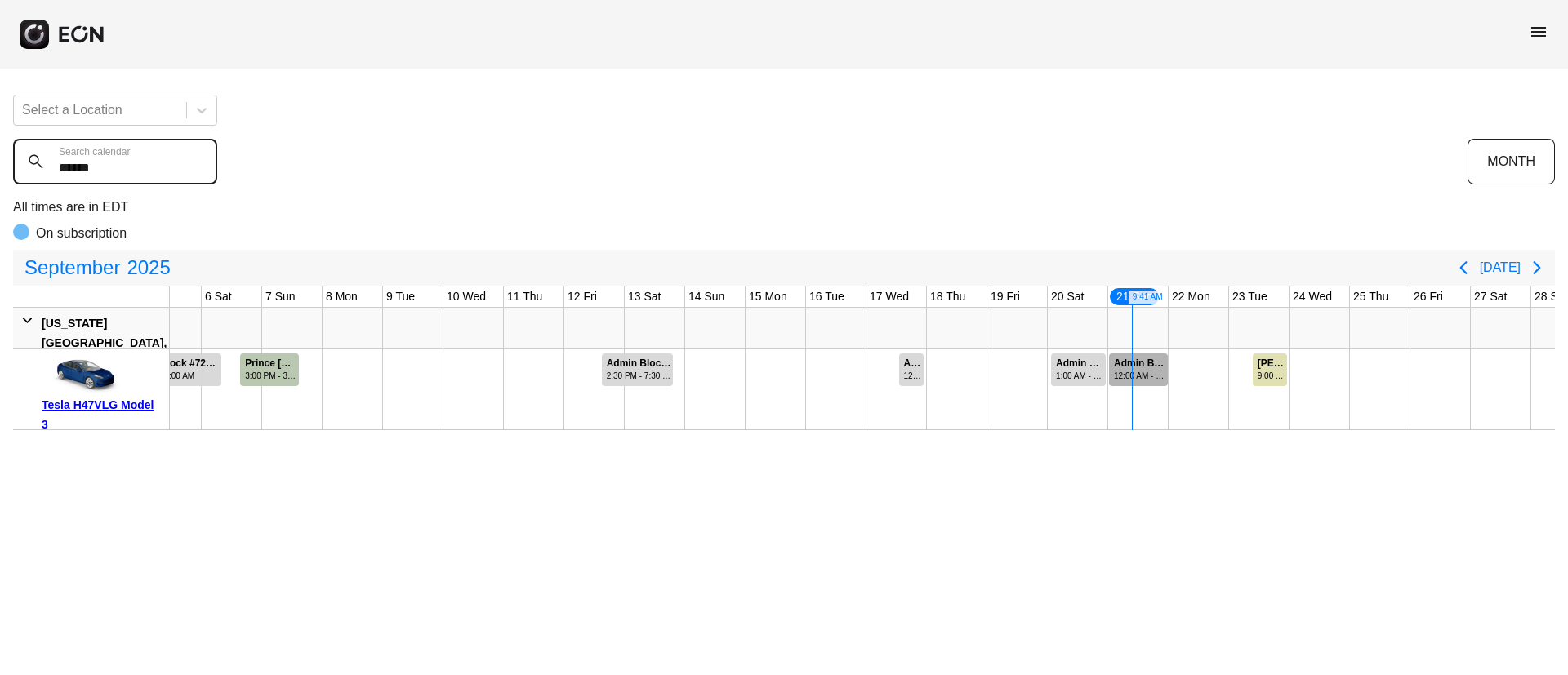
type calendar "******"
click at [1130, 374] on div "12:00 AM - 12:00 AM" at bounding box center [1139, 375] width 52 height 12
click at [5, 169] on div "Select a Location ****** Search calendar MONTH All times are in EDT On subscrip…" at bounding box center [784, 255] width 1568 height 349
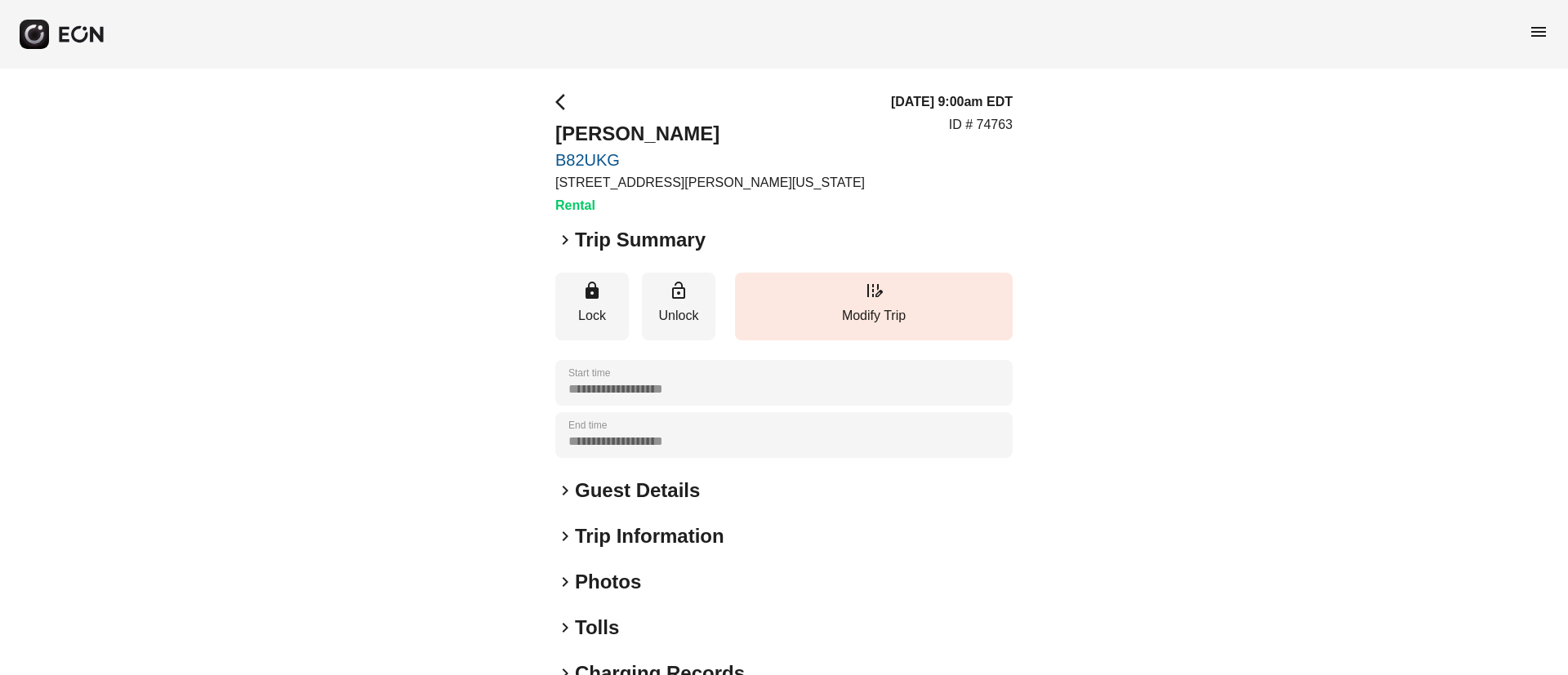
click at [685, 582] on div "keyboard_arrow_right Photos" at bounding box center [784, 582] width 457 height 27
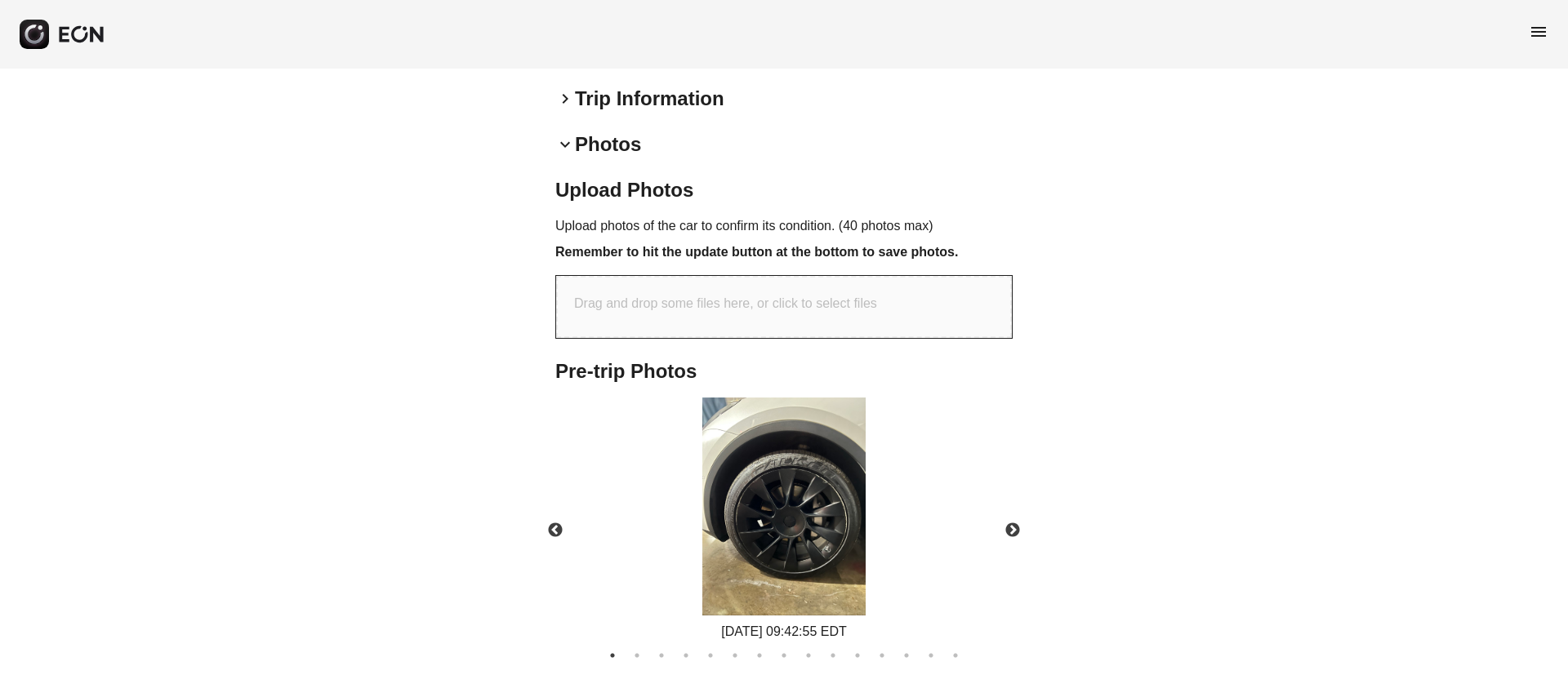
scroll to position [486, 0]
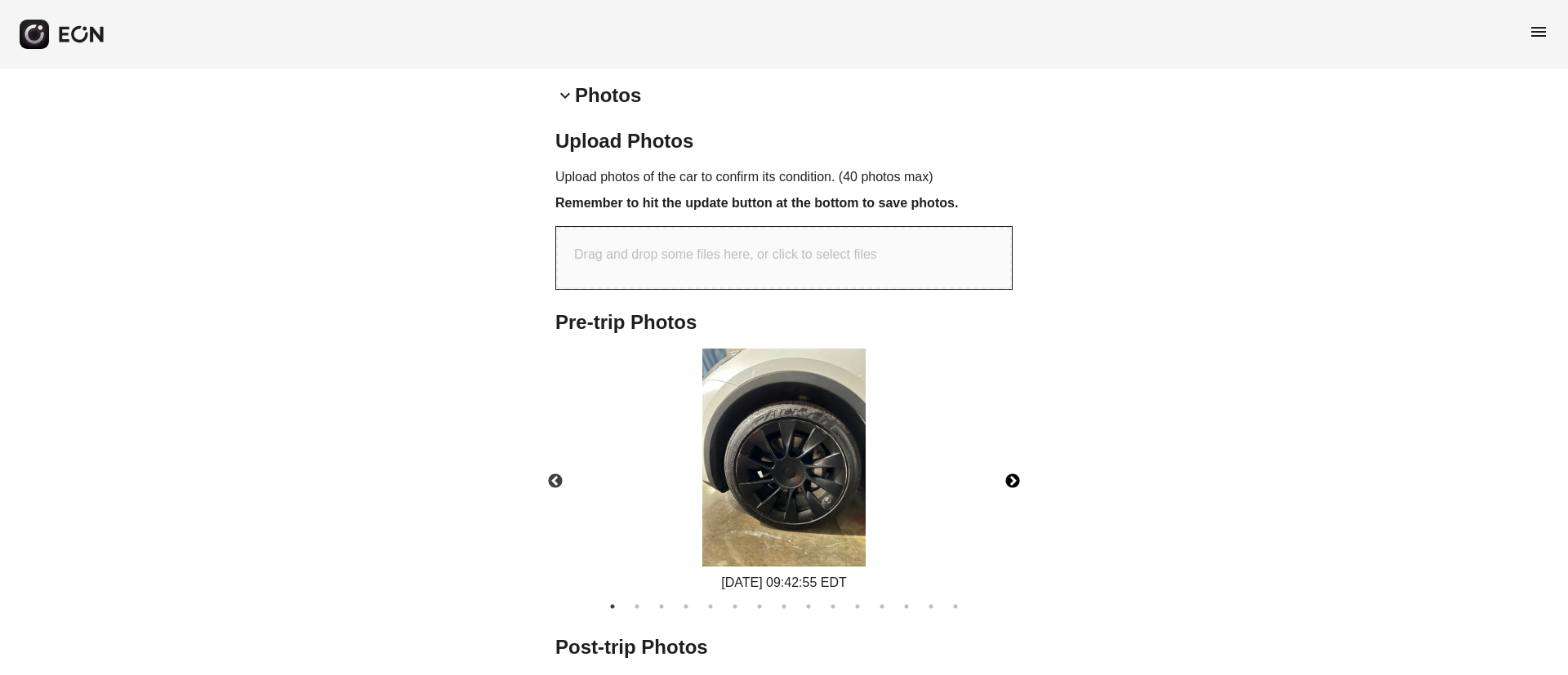
click at [1012, 482] on button "Next" at bounding box center [1013, 481] width 57 height 57
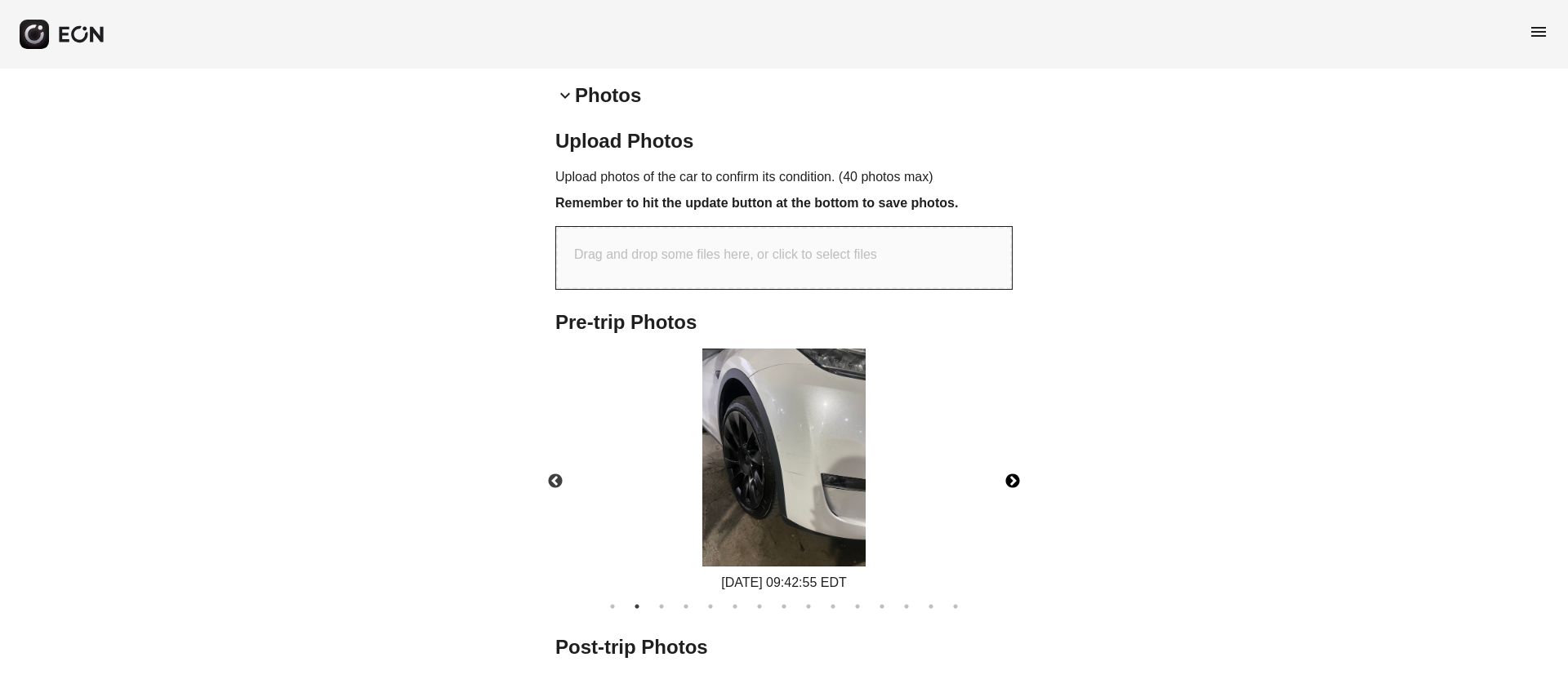
click at [1012, 482] on button "Next" at bounding box center [1013, 481] width 57 height 57
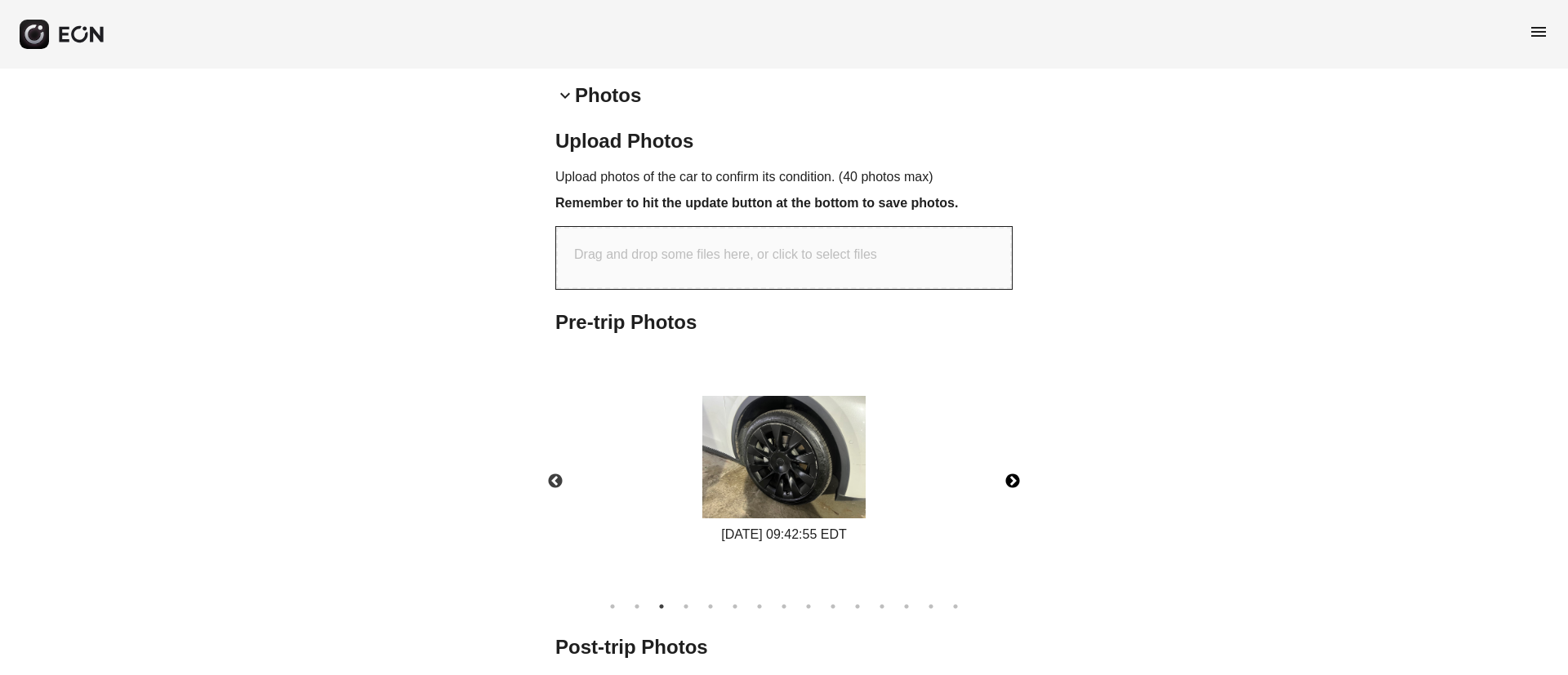
click at [1012, 482] on button "Next" at bounding box center [1013, 481] width 57 height 57
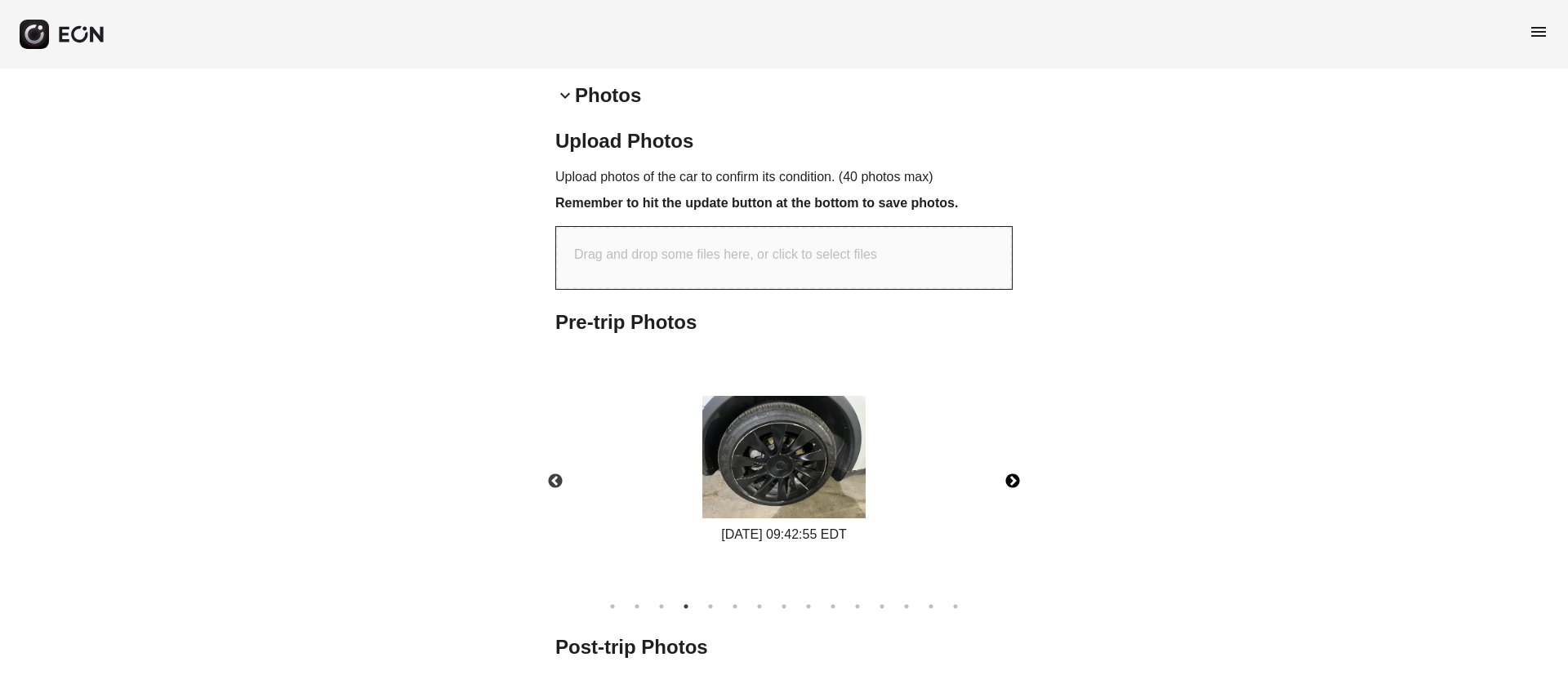
click at [1012, 482] on button "Next" at bounding box center [1013, 481] width 57 height 57
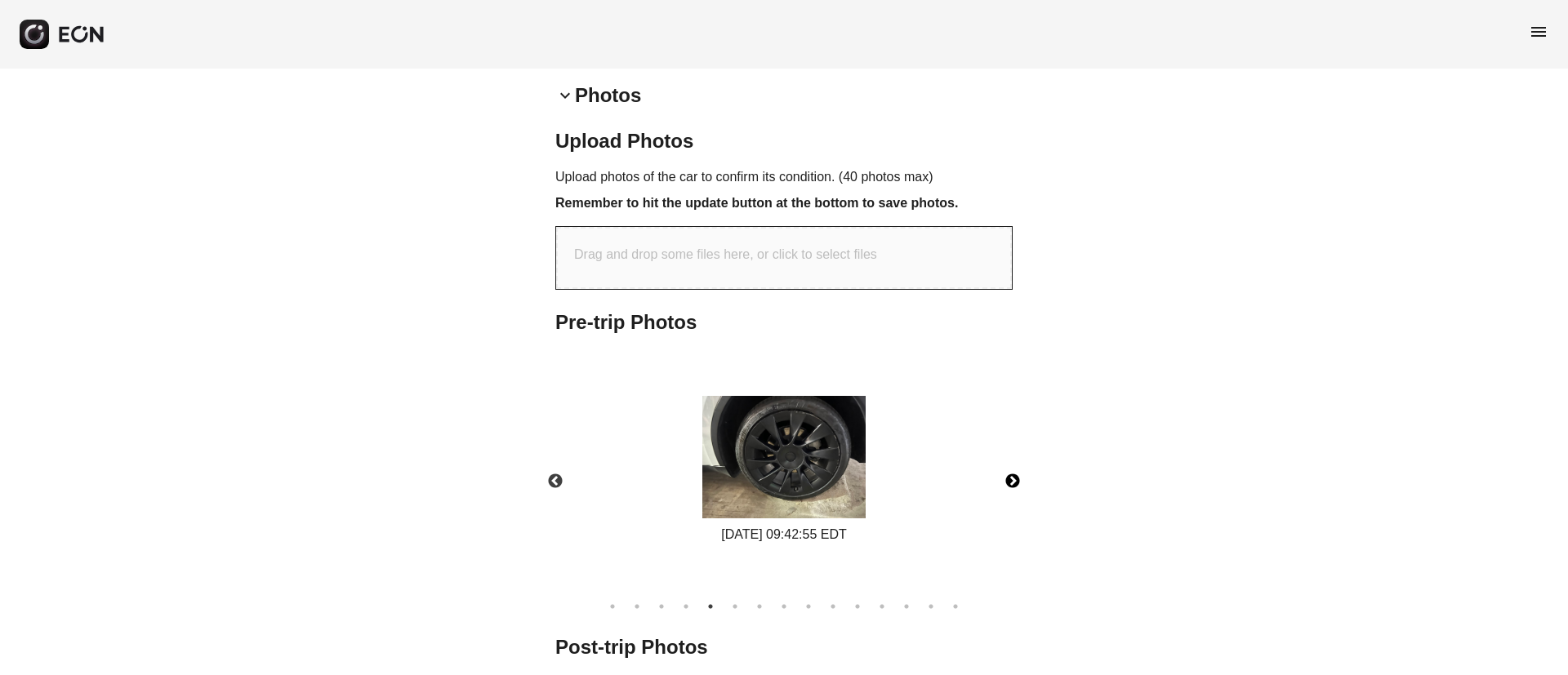
click at [1012, 482] on button "Next" at bounding box center [1013, 481] width 57 height 57
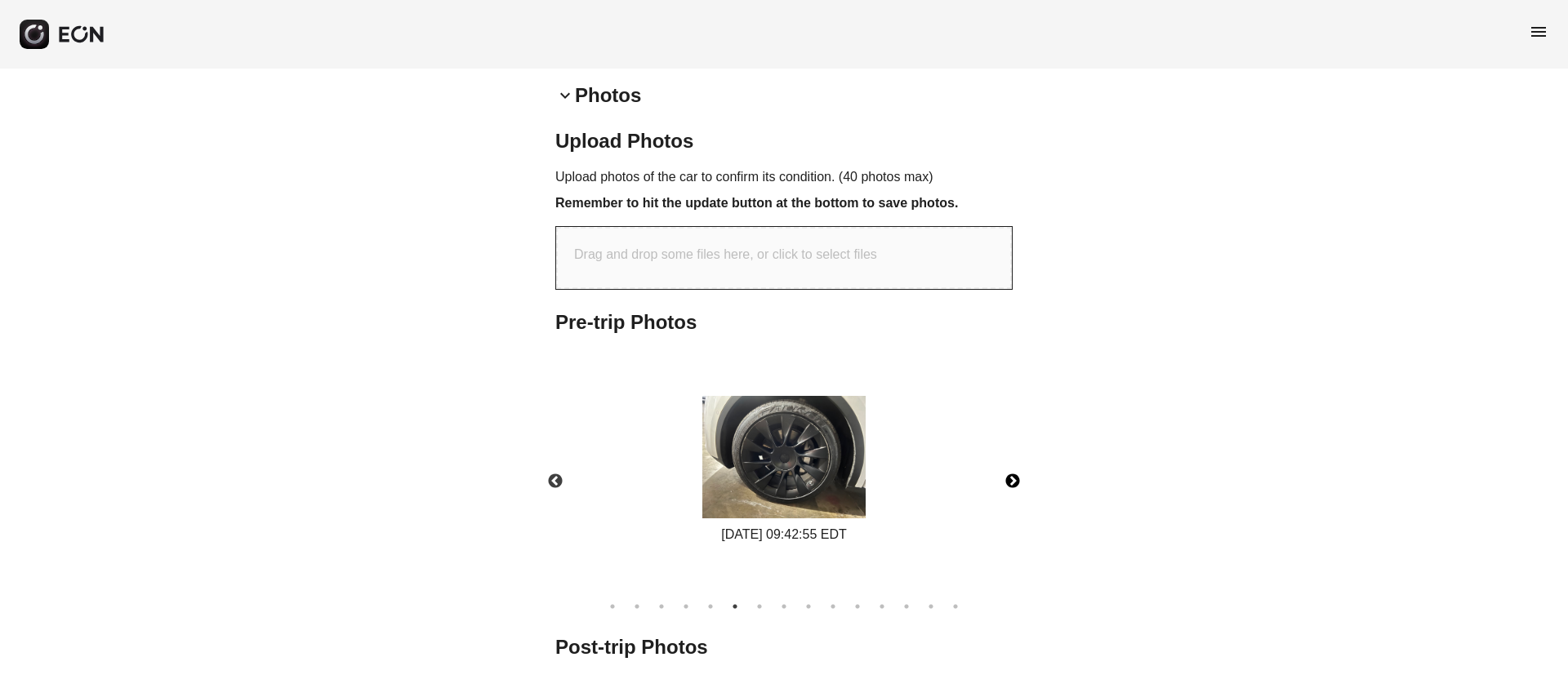
click at [1012, 482] on button "Next" at bounding box center [1013, 481] width 57 height 57
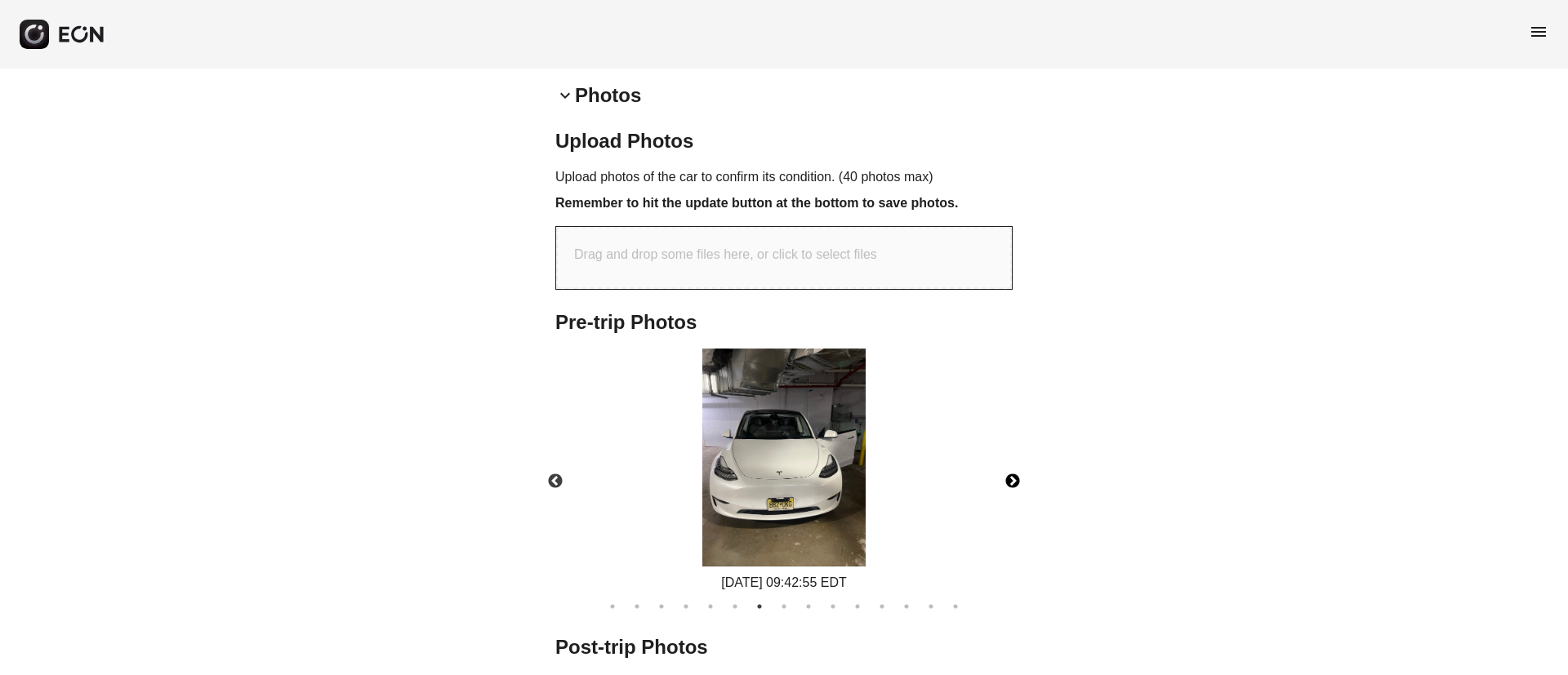
click at [1012, 482] on button "Next" at bounding box center [1013, 481] width 57 height 57
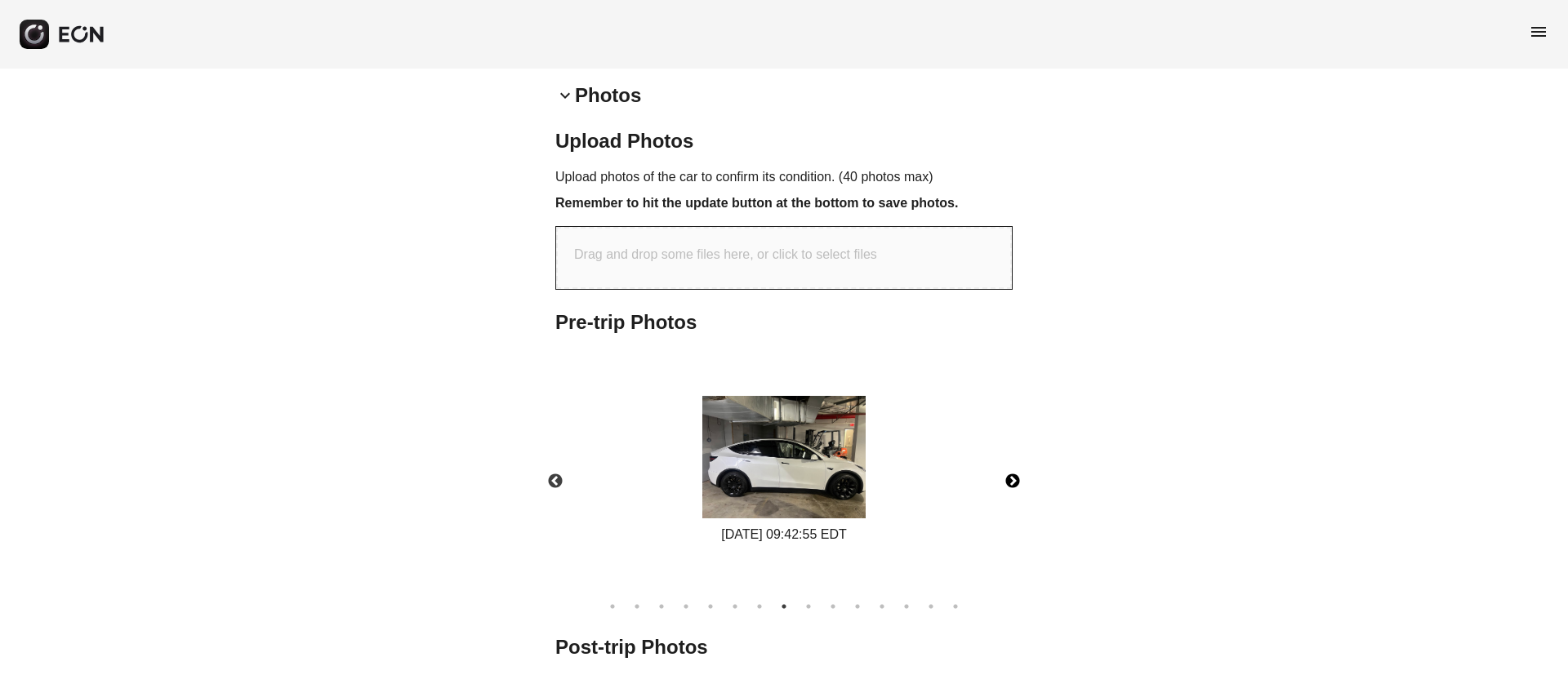
click at [1012, 482] on button "Next" at bounding box center [1013, 481] width 57 height 57
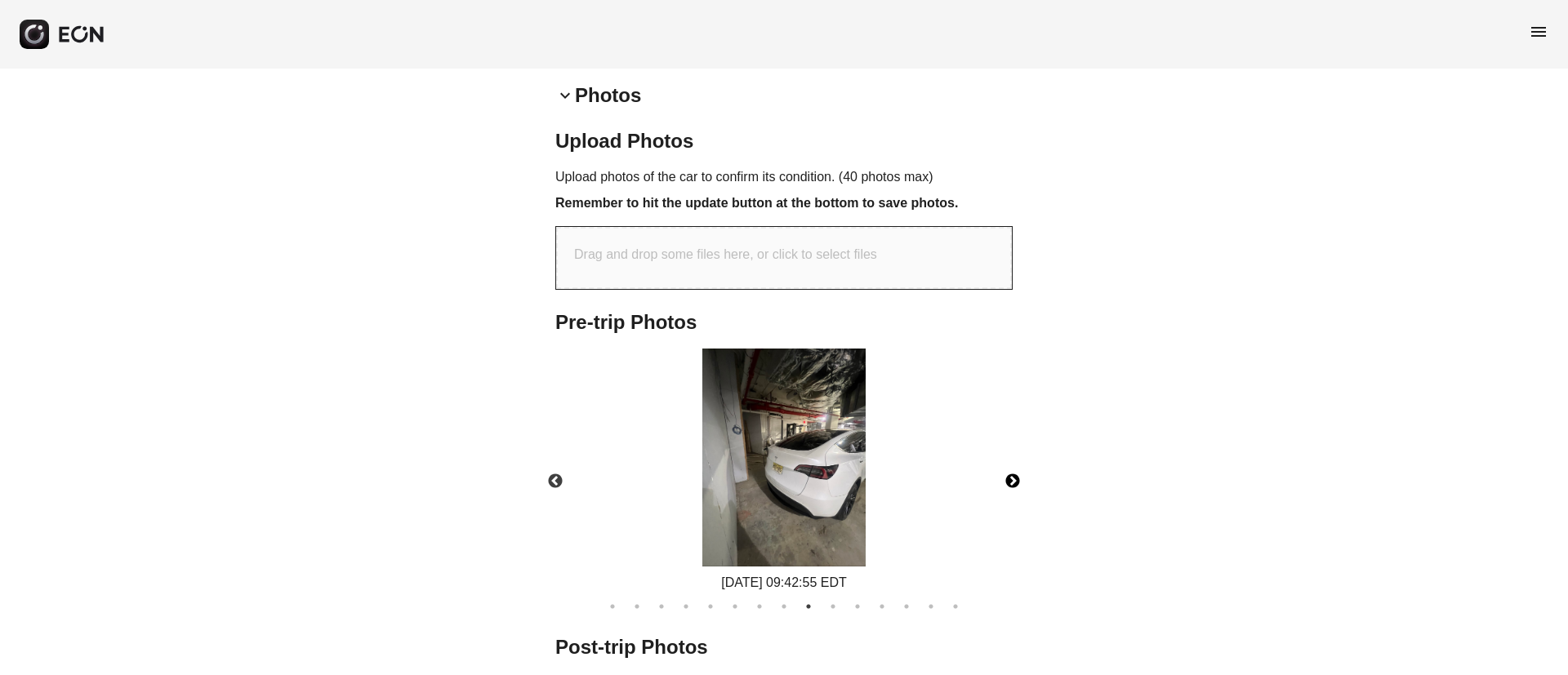
click at [1012, 482] on button "Next" at bounding box center [1013, 481] width 57 height 57
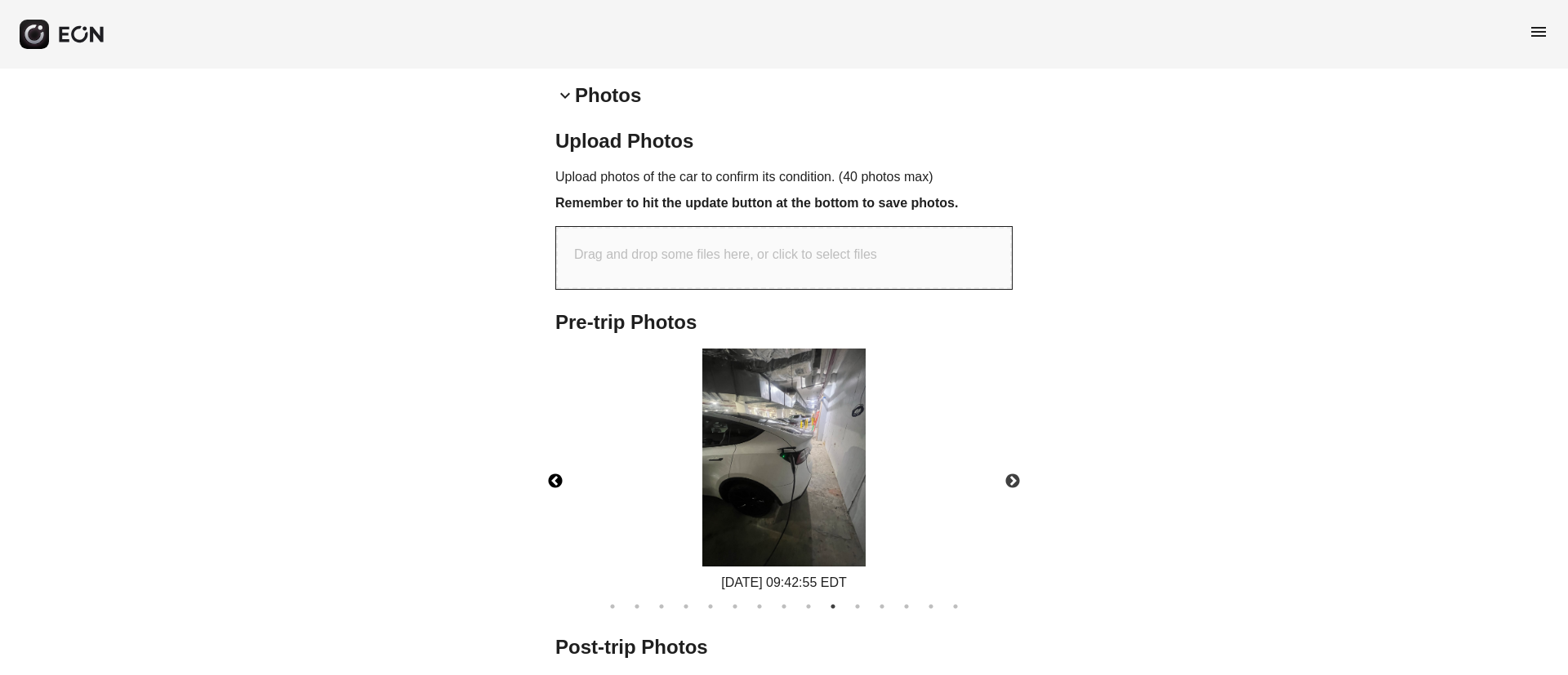
click at [558, 486] on button "Previous" at bounding box center [555, 481] width 57 height 57
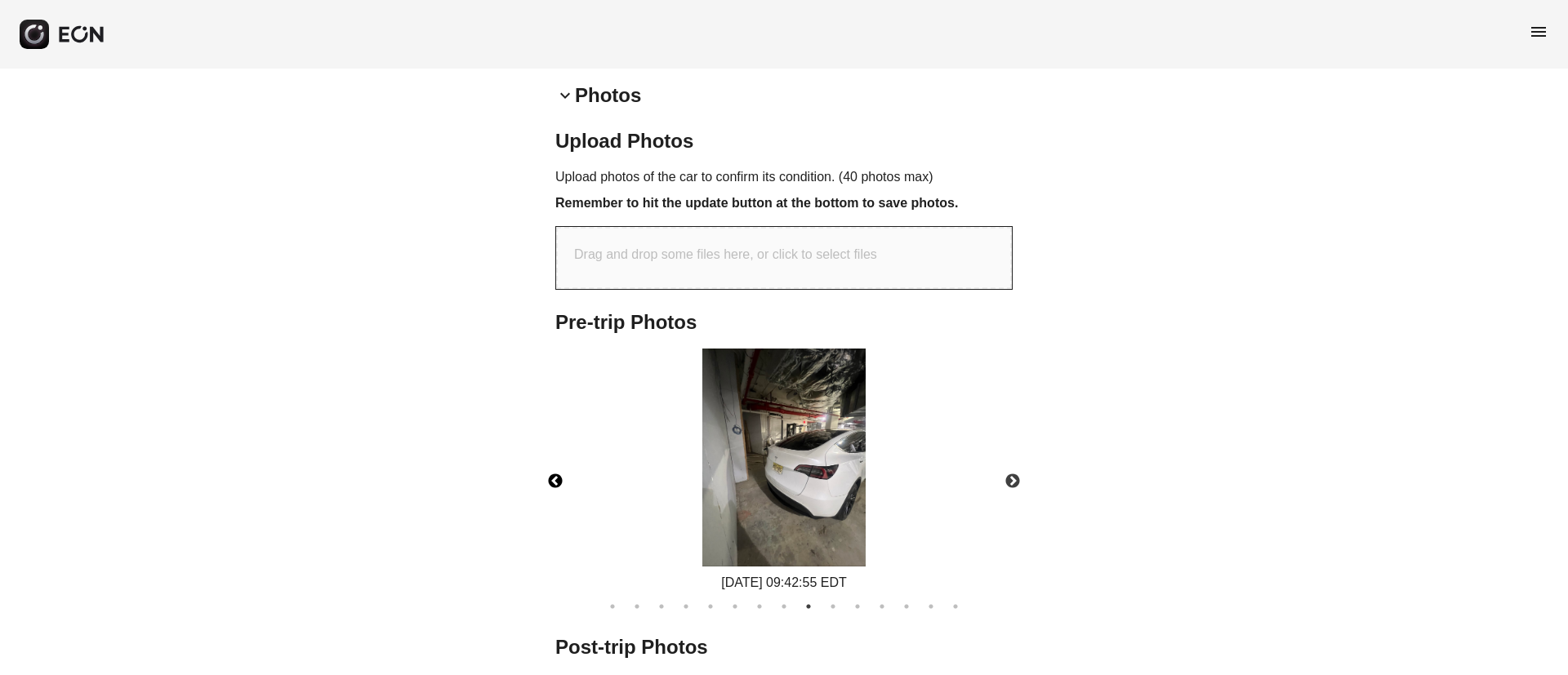
click at [785, 476] on img at bounding box center [784, 458] width 163 height 218
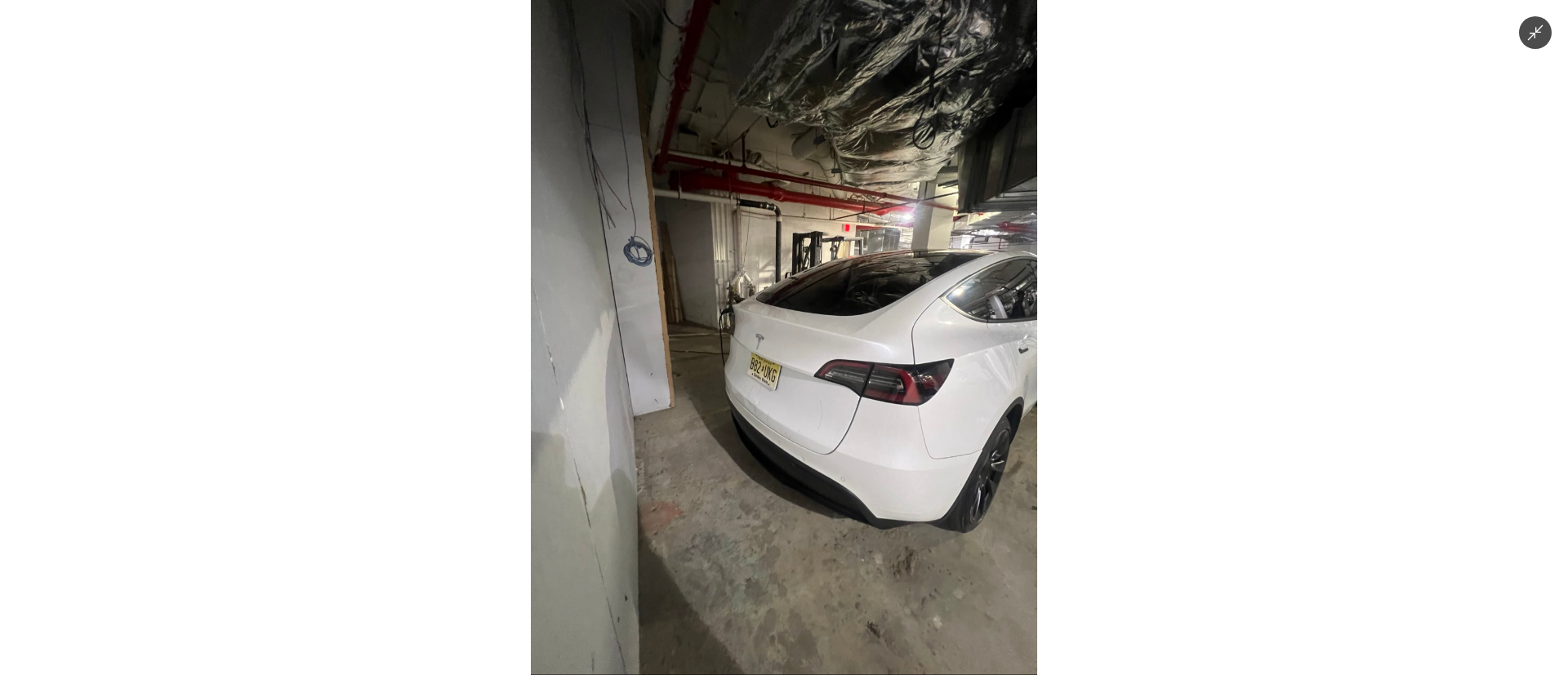
click at [926, 504] on img at bounding box center [784, 337] width 506 height 675
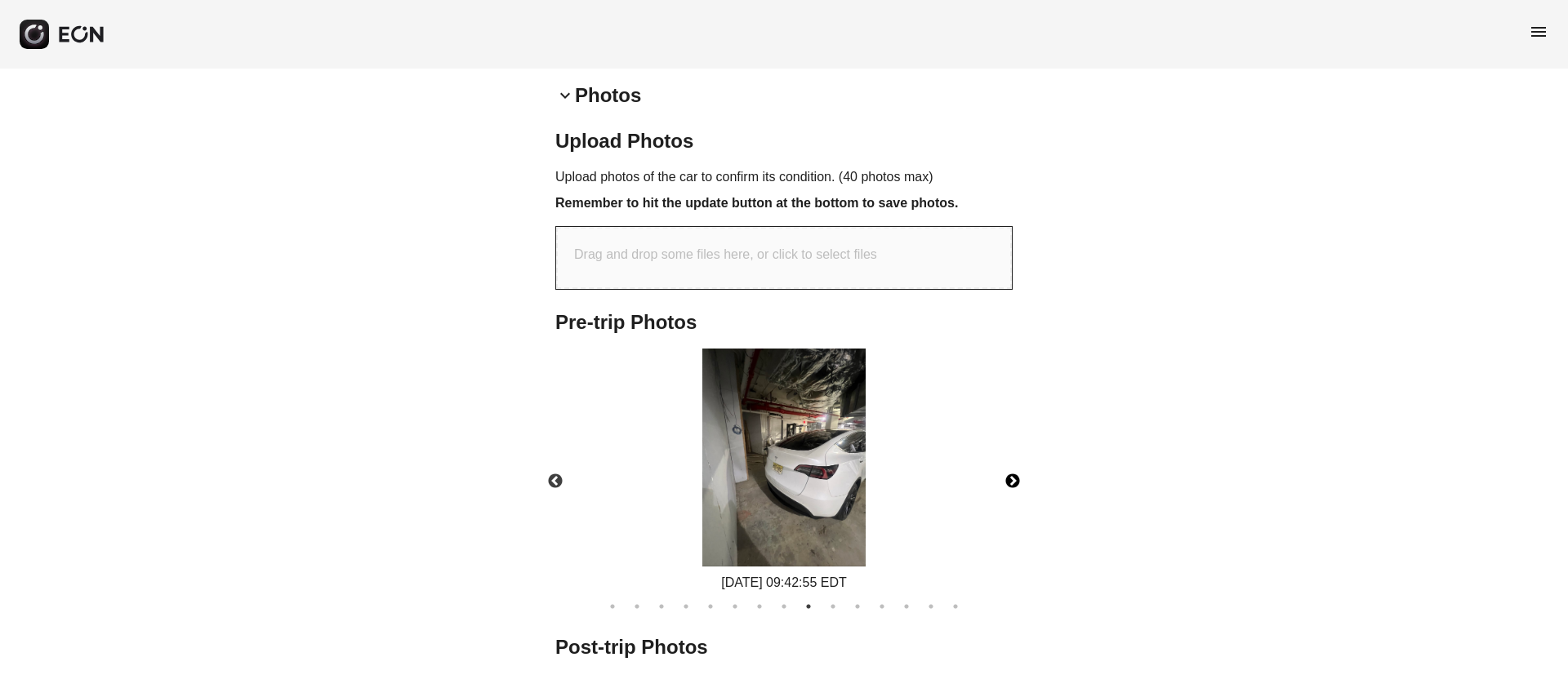
click at [1020, 484] on button "Next" at bounding box center [1013, 481] width 57 height 57
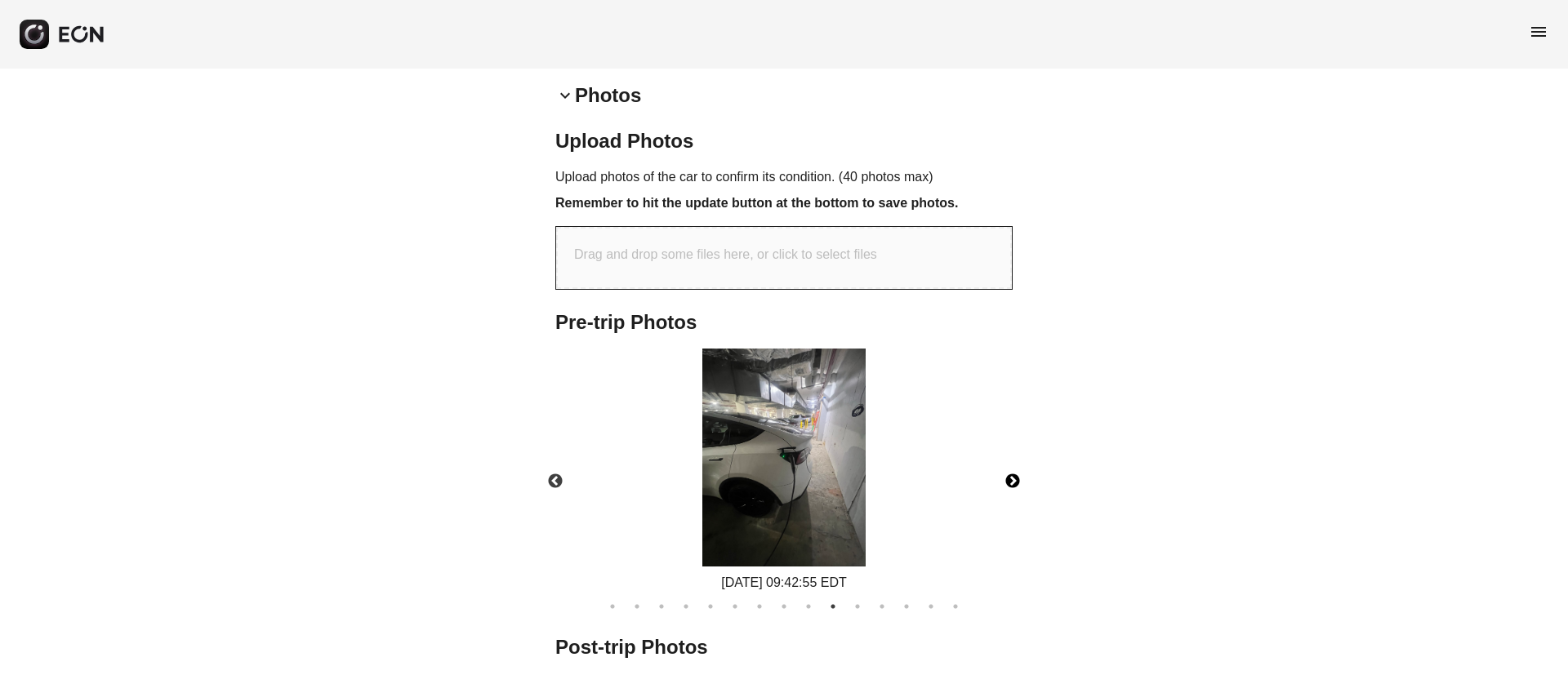
click at [1020, 484] on button "Next" at bounding box center [1013, 481] width 57 height 57
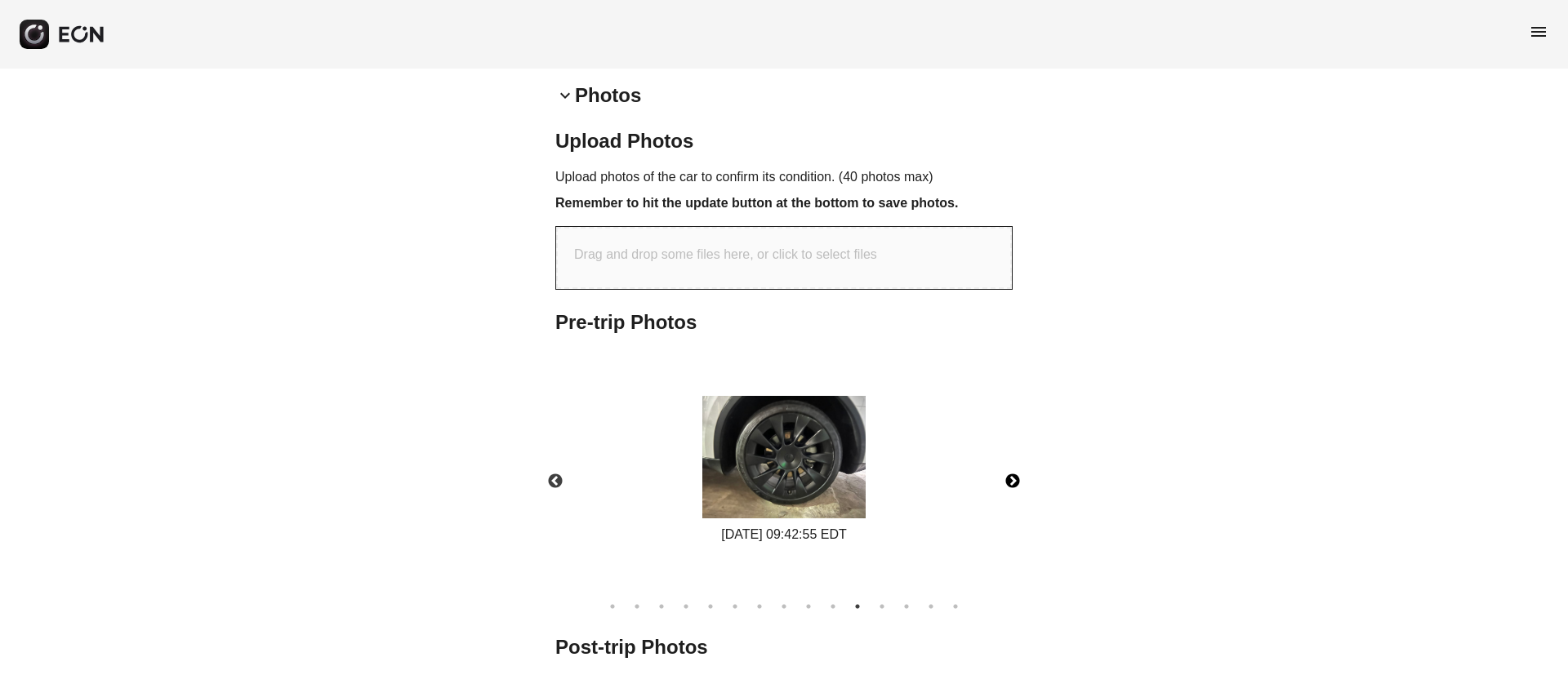
click at [1013, 484] on button "Next" at bounding box center [1013, 481] width 57 height 57
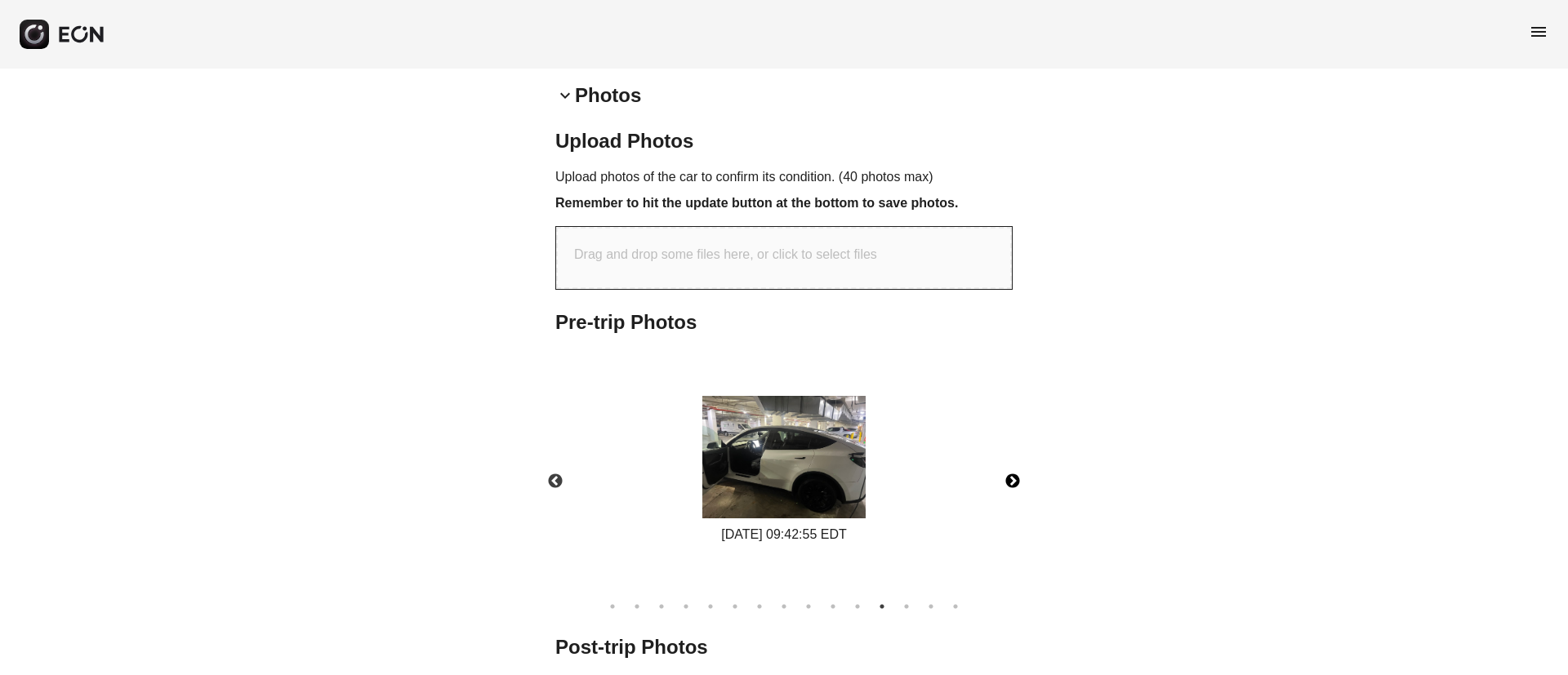
click at [779, 477] on img at bounding box center [784, 457] width 163 height 123
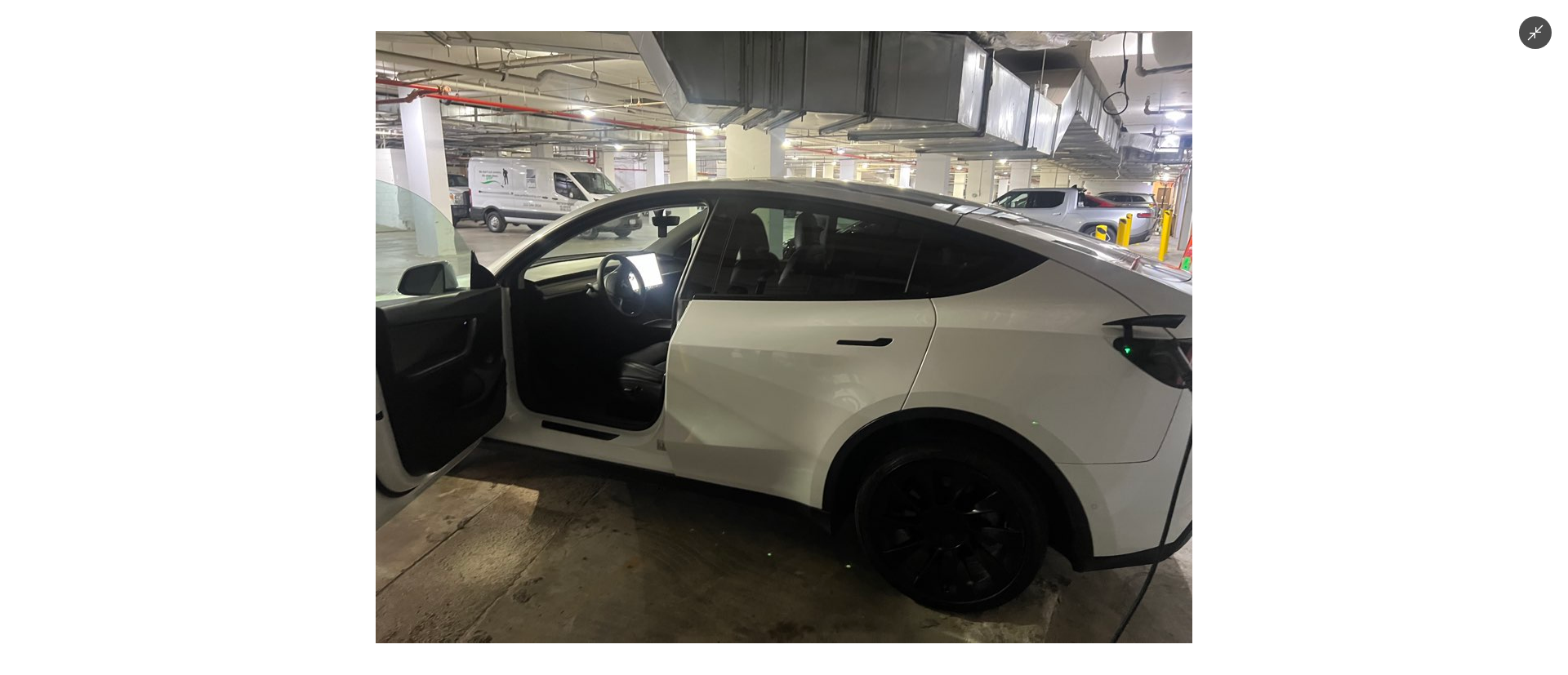
click at [779, 477] on img at bounding box center [784, 337] width 817 height 612
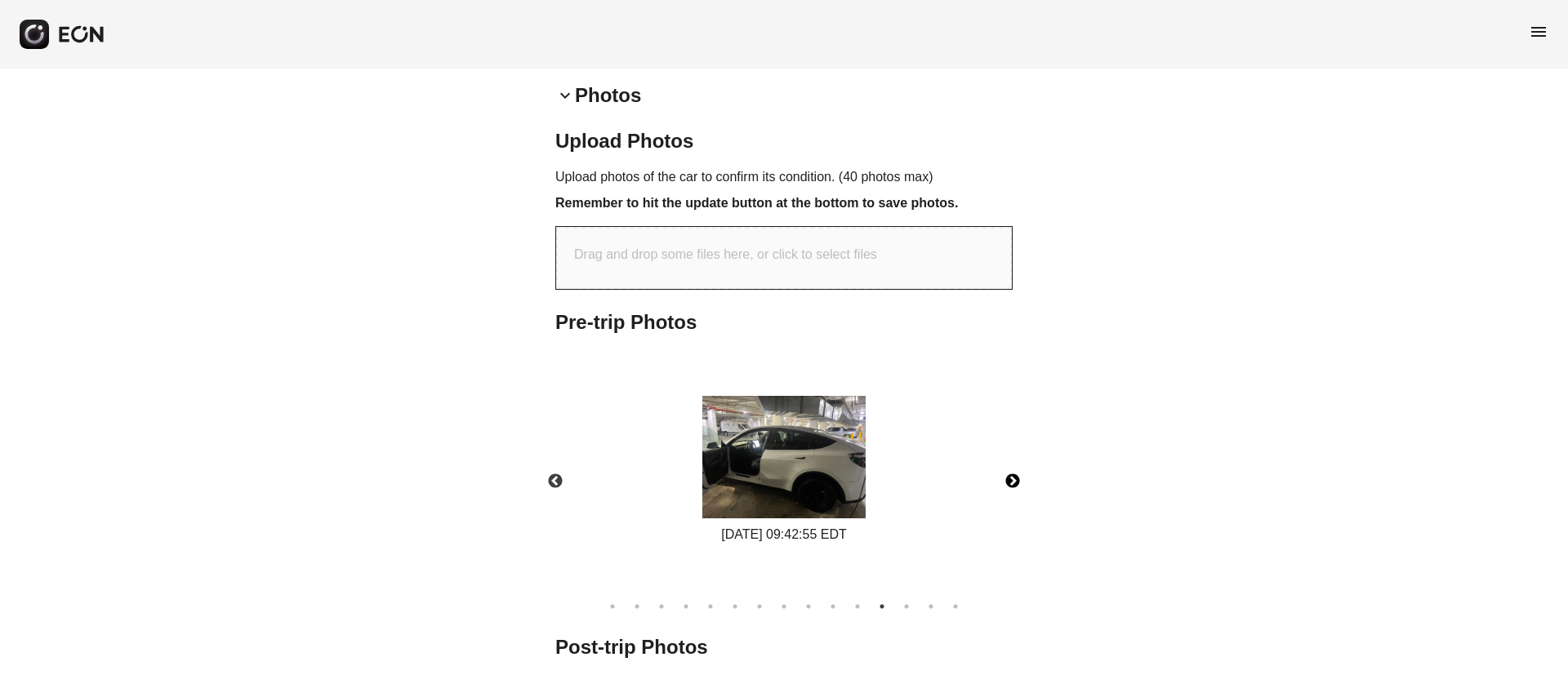
click at [785, 472] on img at bounding box center [784, 457] width 163 height 123
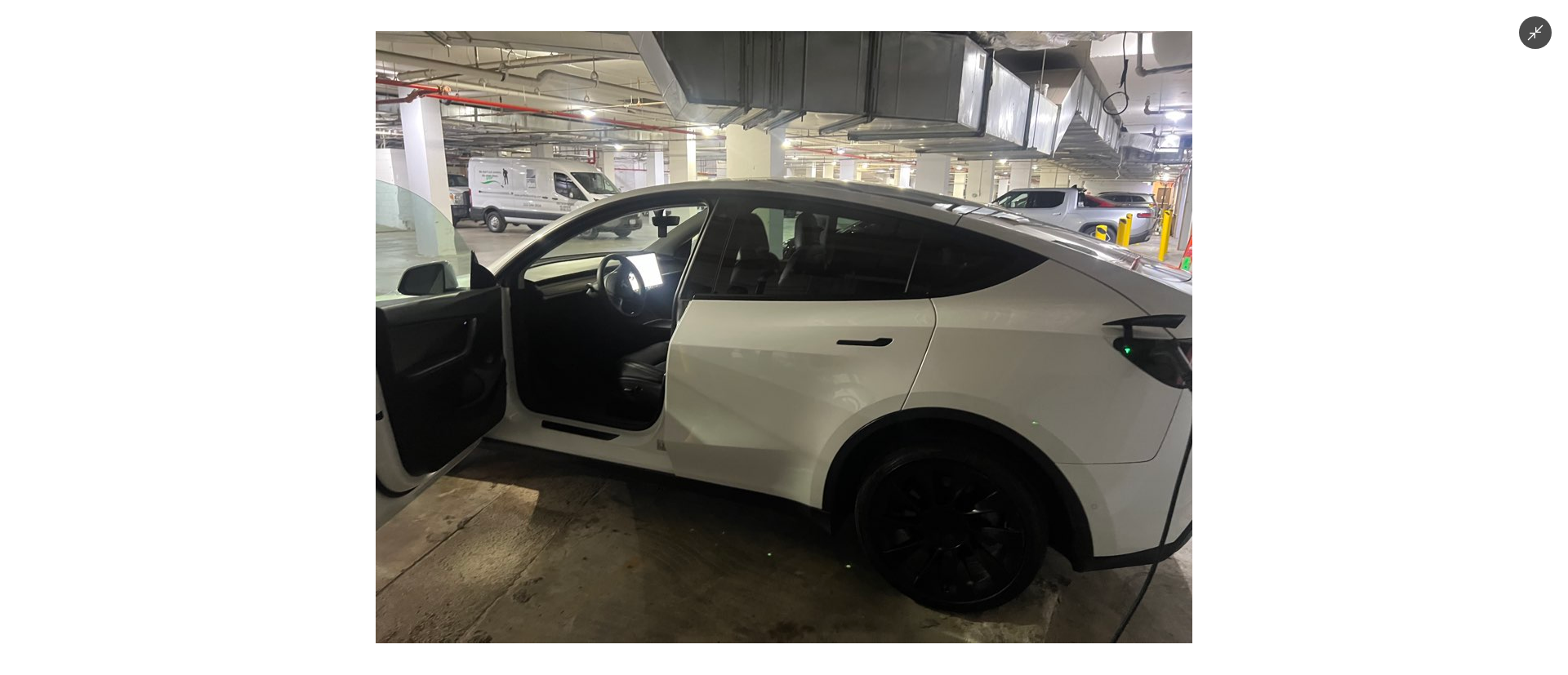
click at [785, 472] on img at bounding box center [784, 337] width 817 height 612
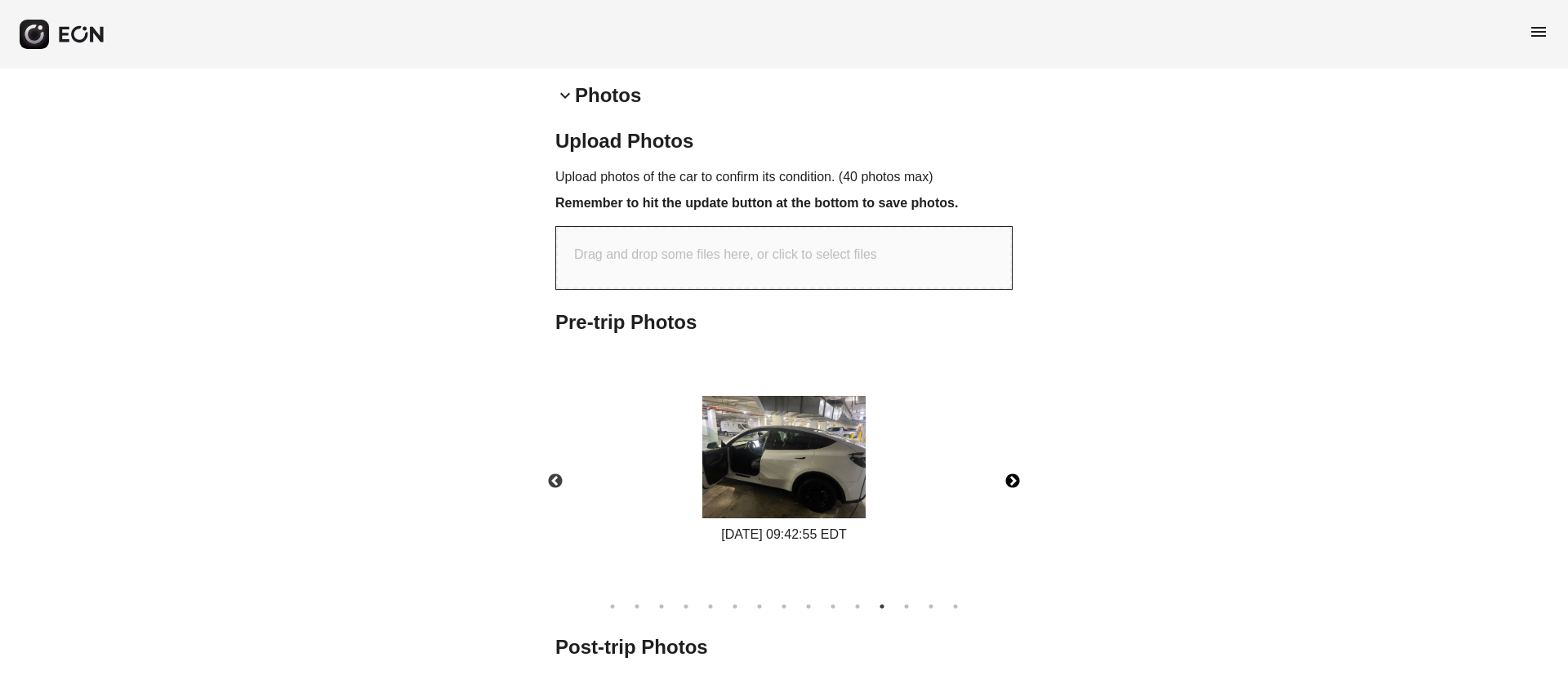
click at [1009, 472] on button "Next" at bounding box center [1013, 481] width 57 height 57
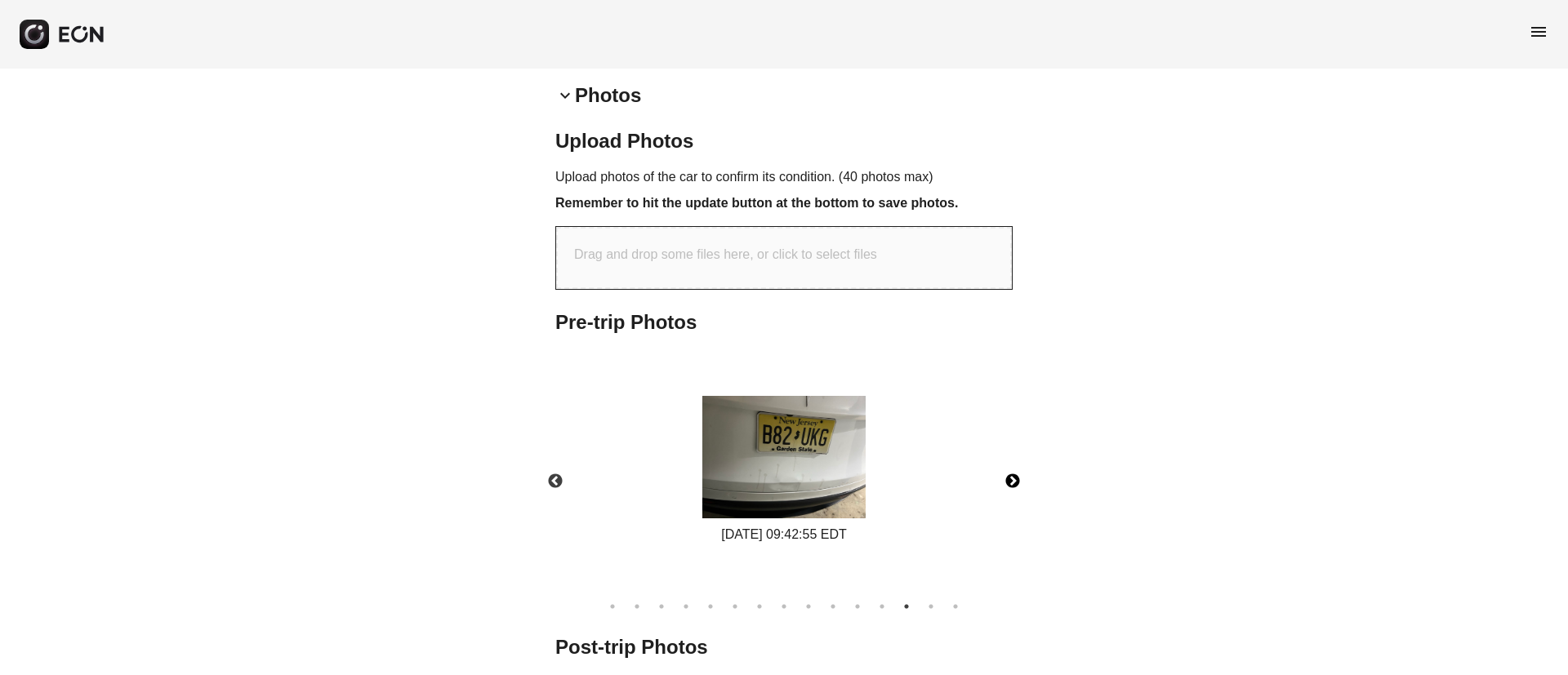
click at [842, 462] on img at bounding box center [784, 457] width 163 height 123
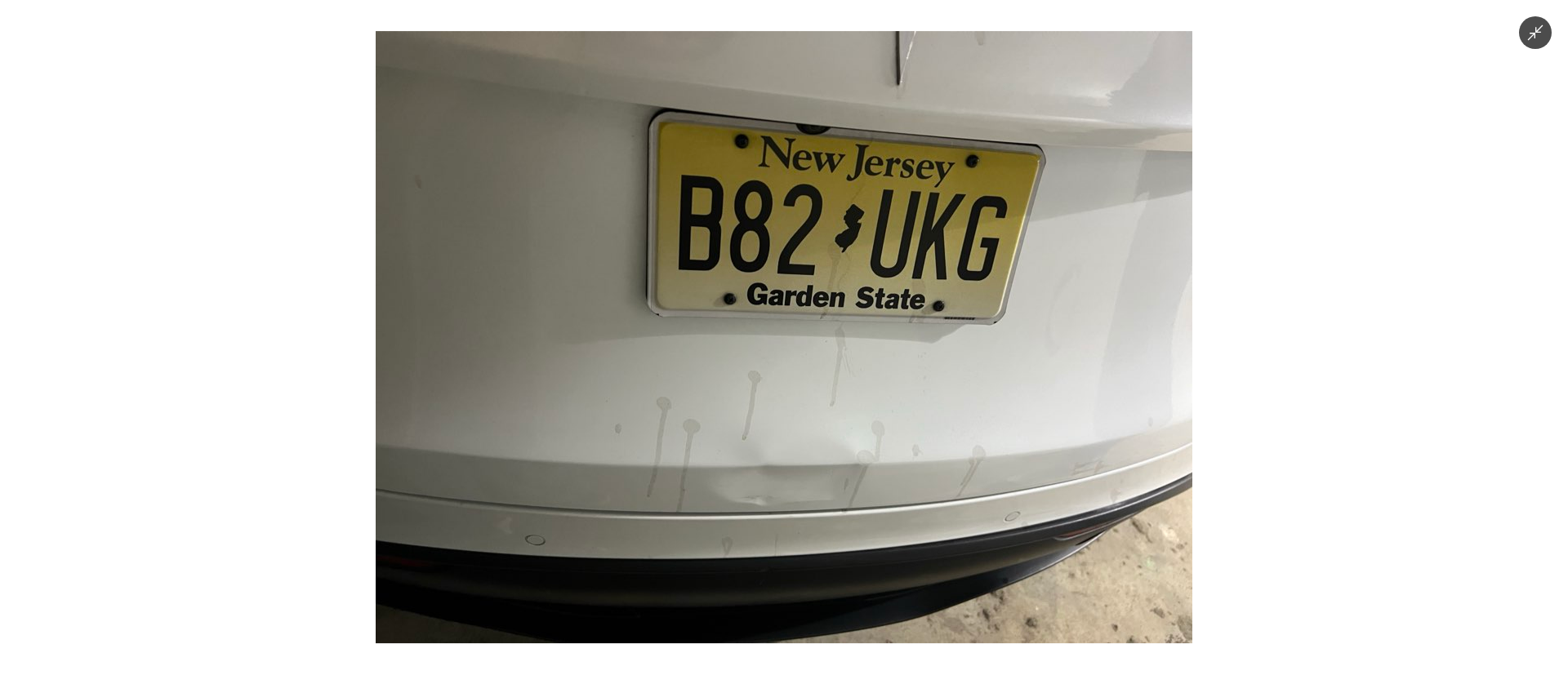
click at [842, 462] on img at bounding box center [784, 337] width 817 height 612
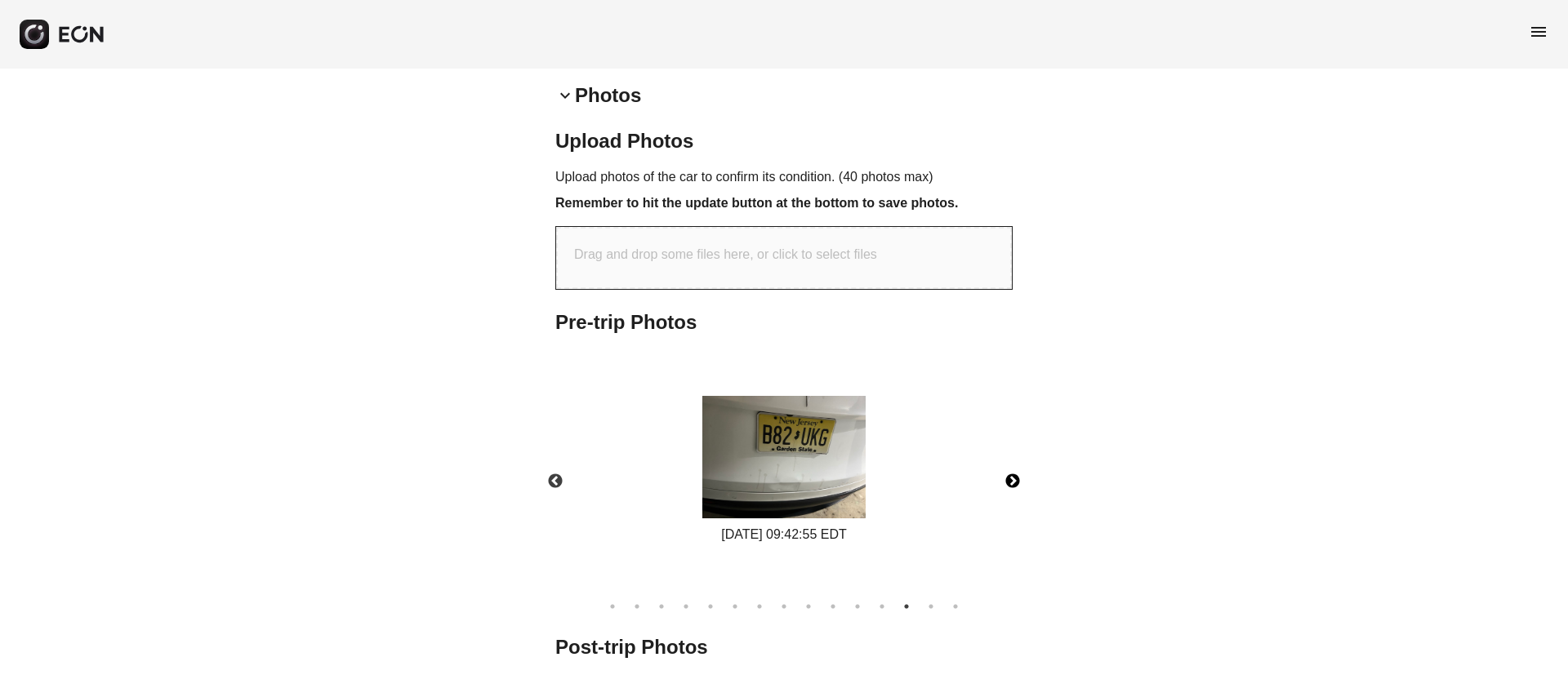
click at [1015, 483] on button "Next" at bounding box center [1013, 481] width 57 height 57
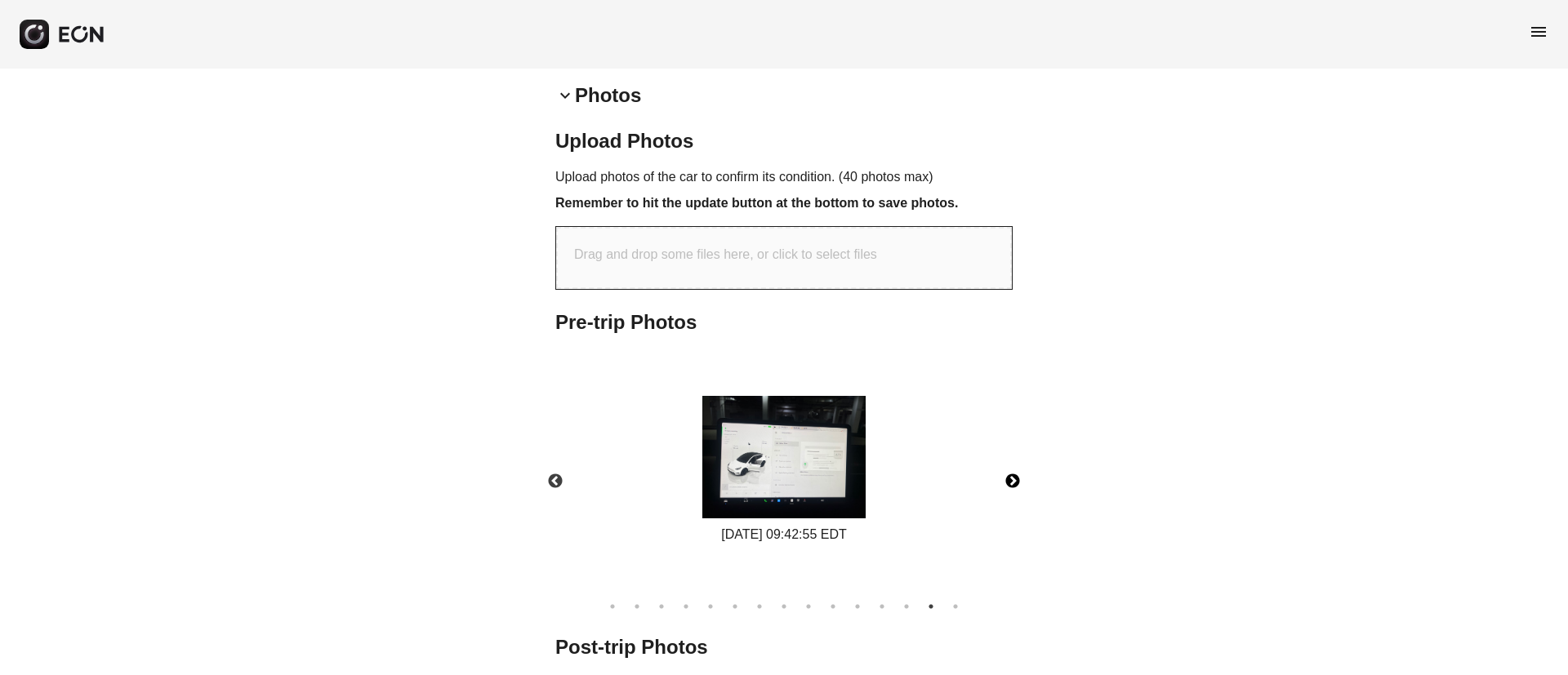
click at [842, 470] on img at bounding box center [784, 457] width 163 height 123
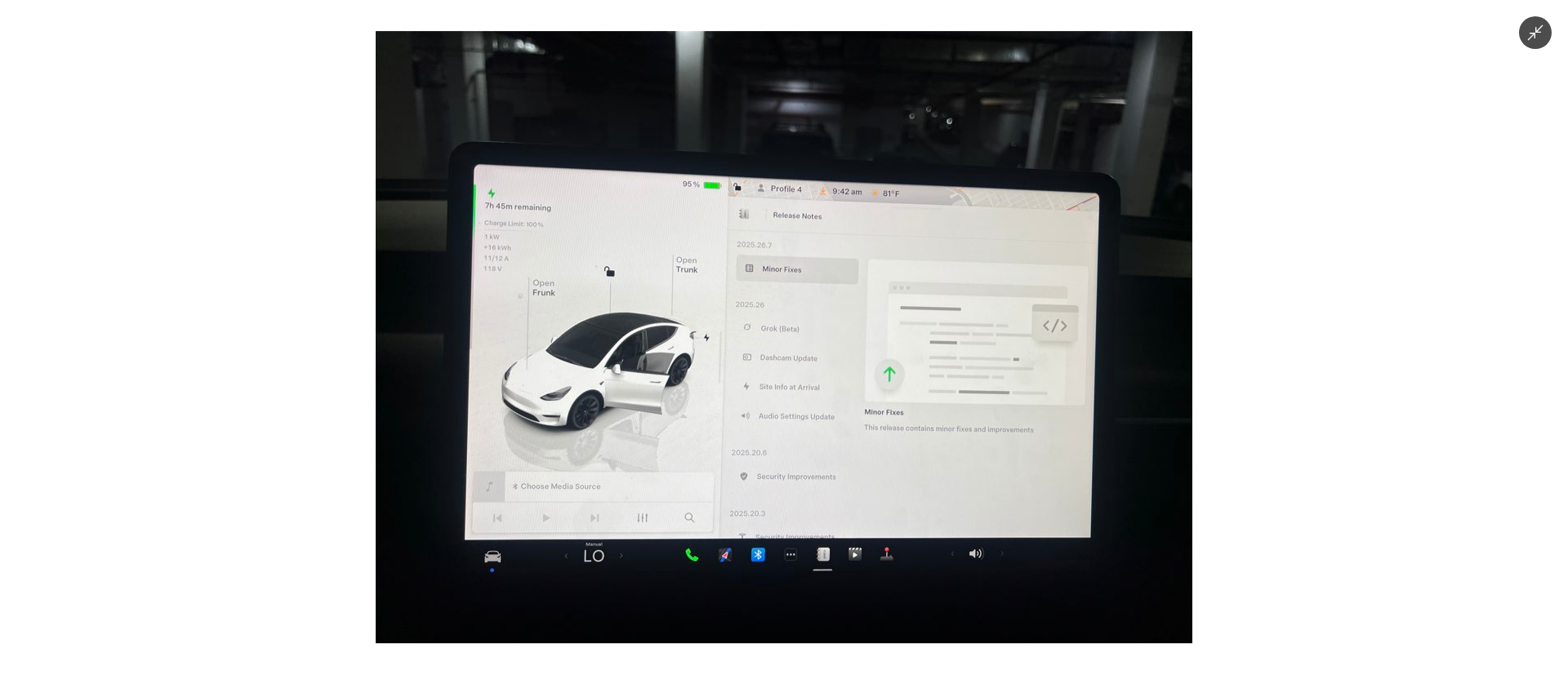
click at [842, 470] on img at bounding box center [784, 337] width 817 height 612
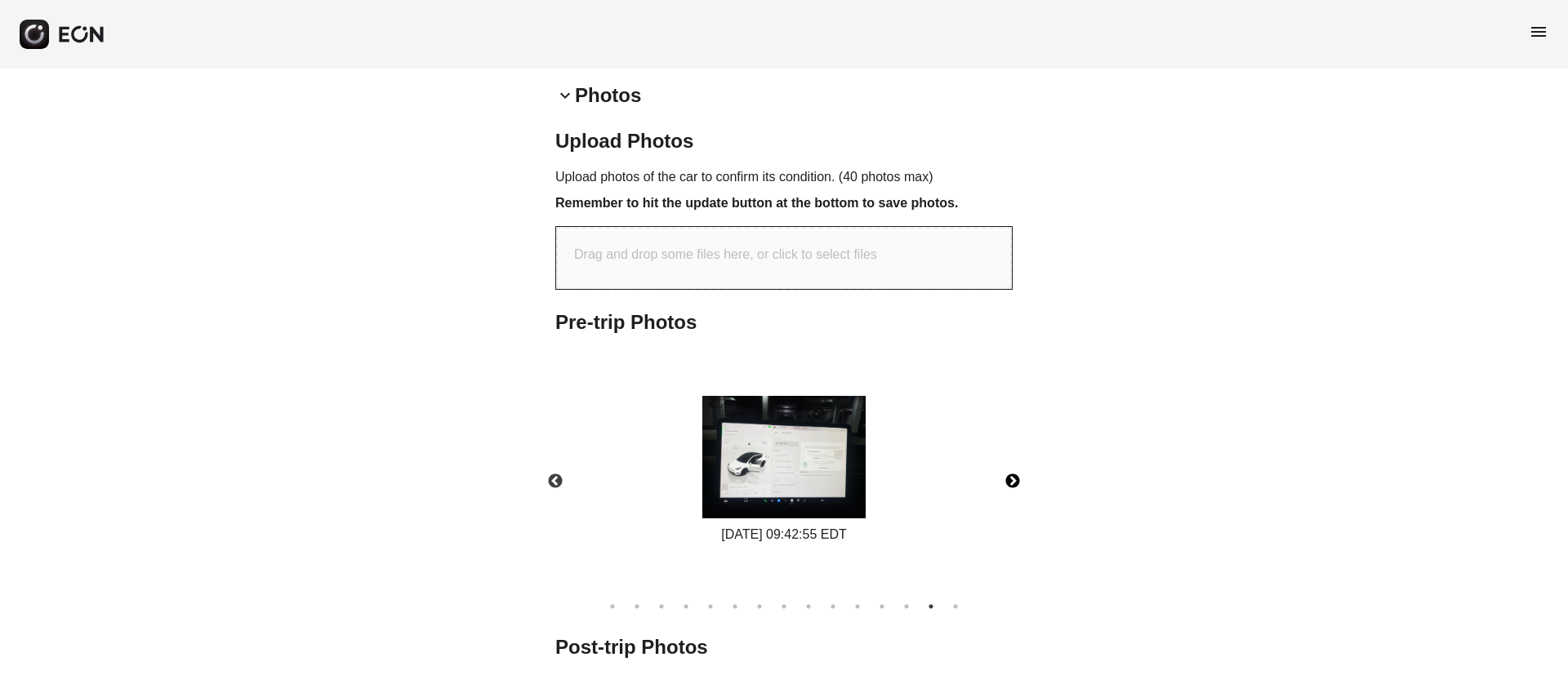
click at [842, 470] on img at bounding box center [784, 457] width 163 height 123
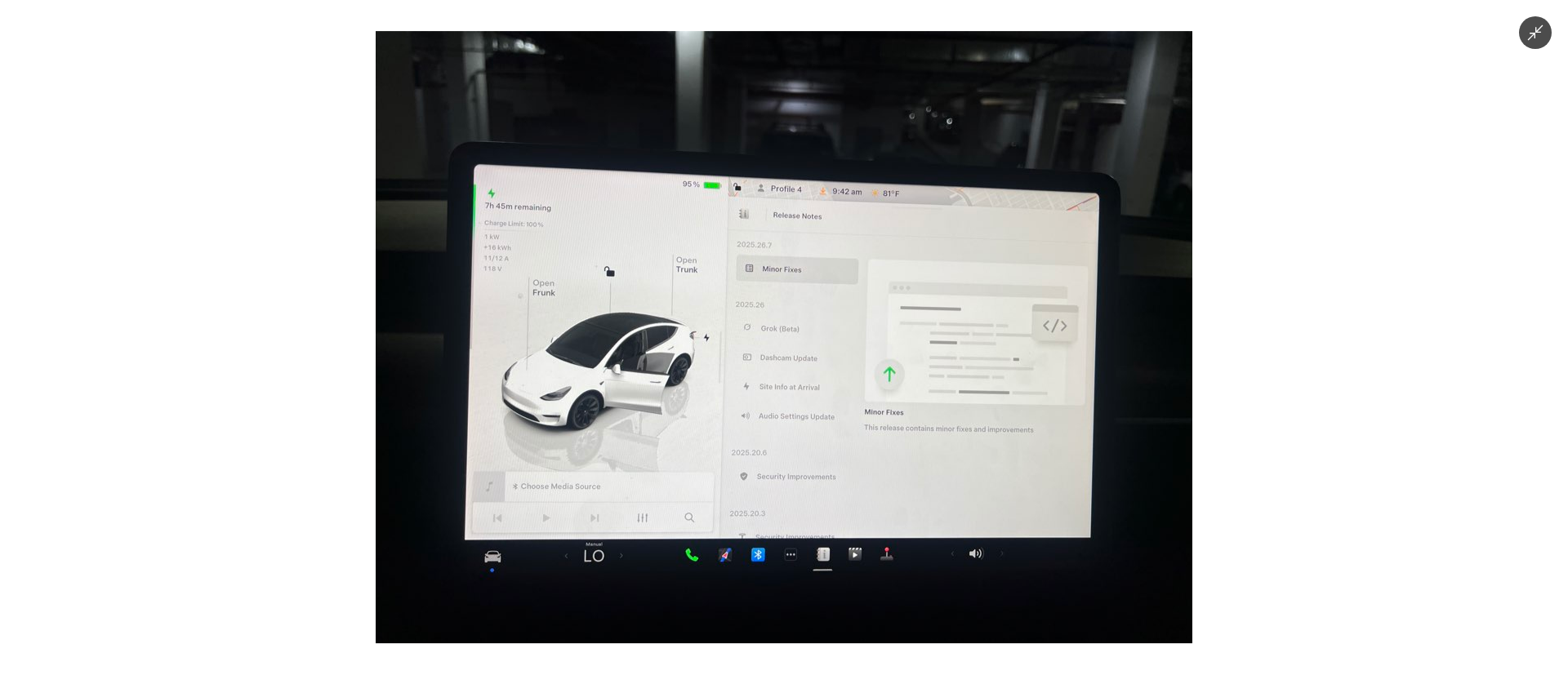
click at [842, 470] on img at bounding box center [784, 337] width 817 height 612
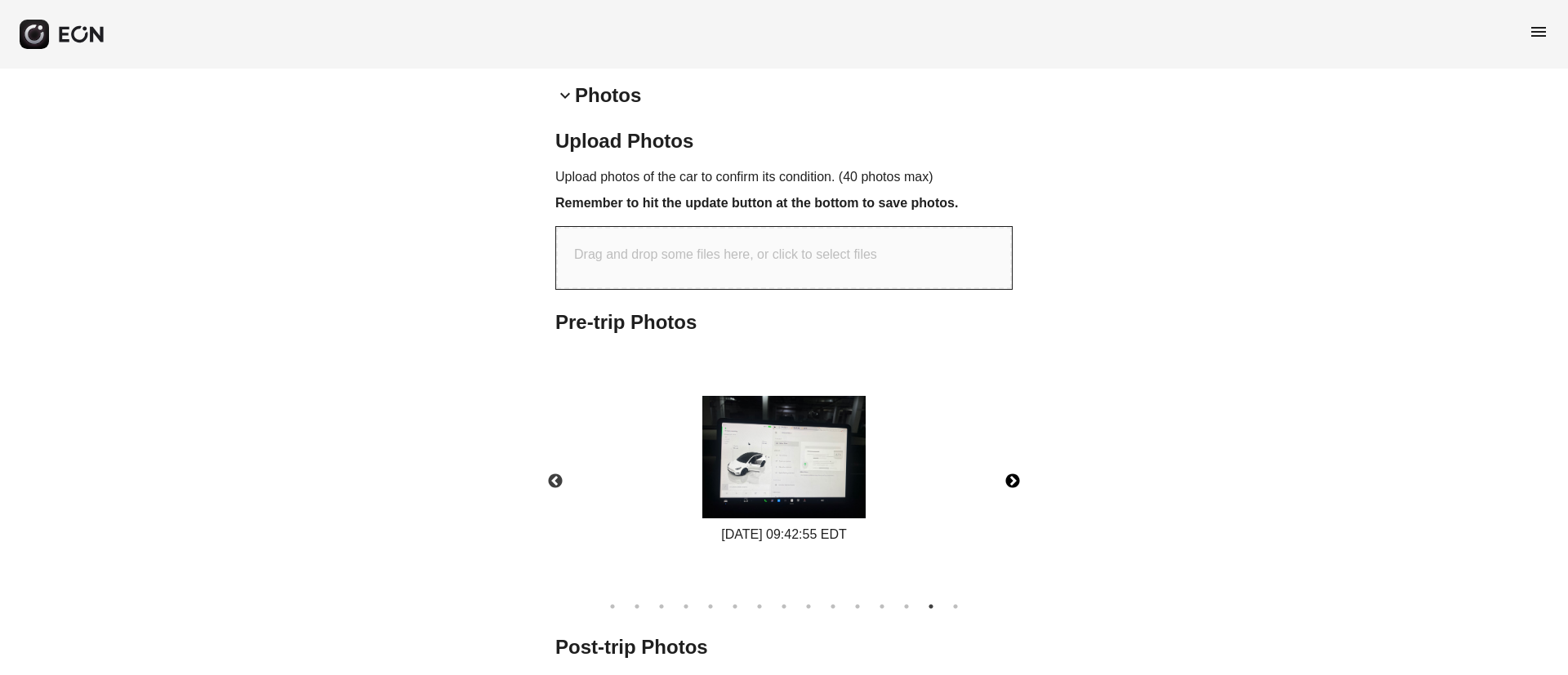
click at [842, 470] on img at bounding box center [784, 457] width 163 height 123
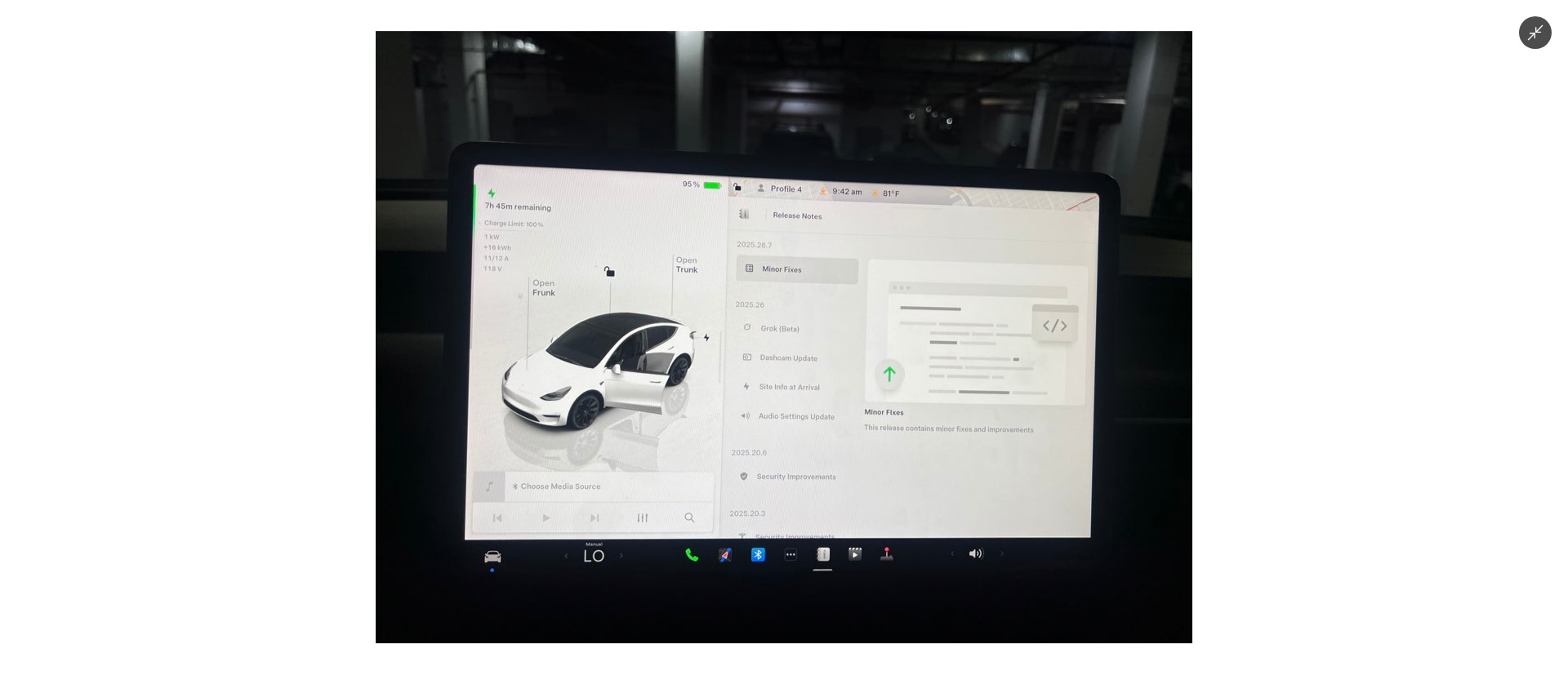
click at [842, 470] on img at bounding box center [784, 337] width 817 height 612
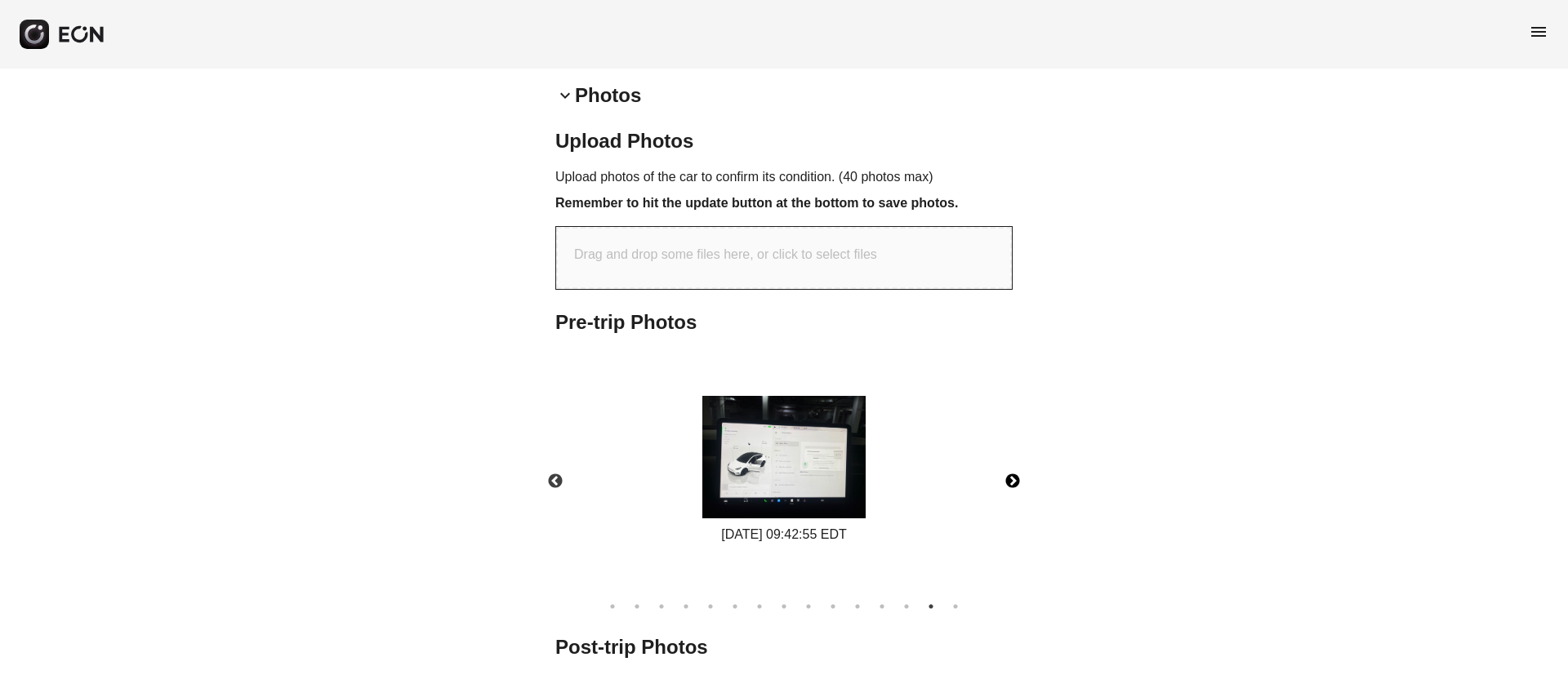
click at [1012, 479] on button "Next" at bounding box center [1013, 481] width 57 height 57
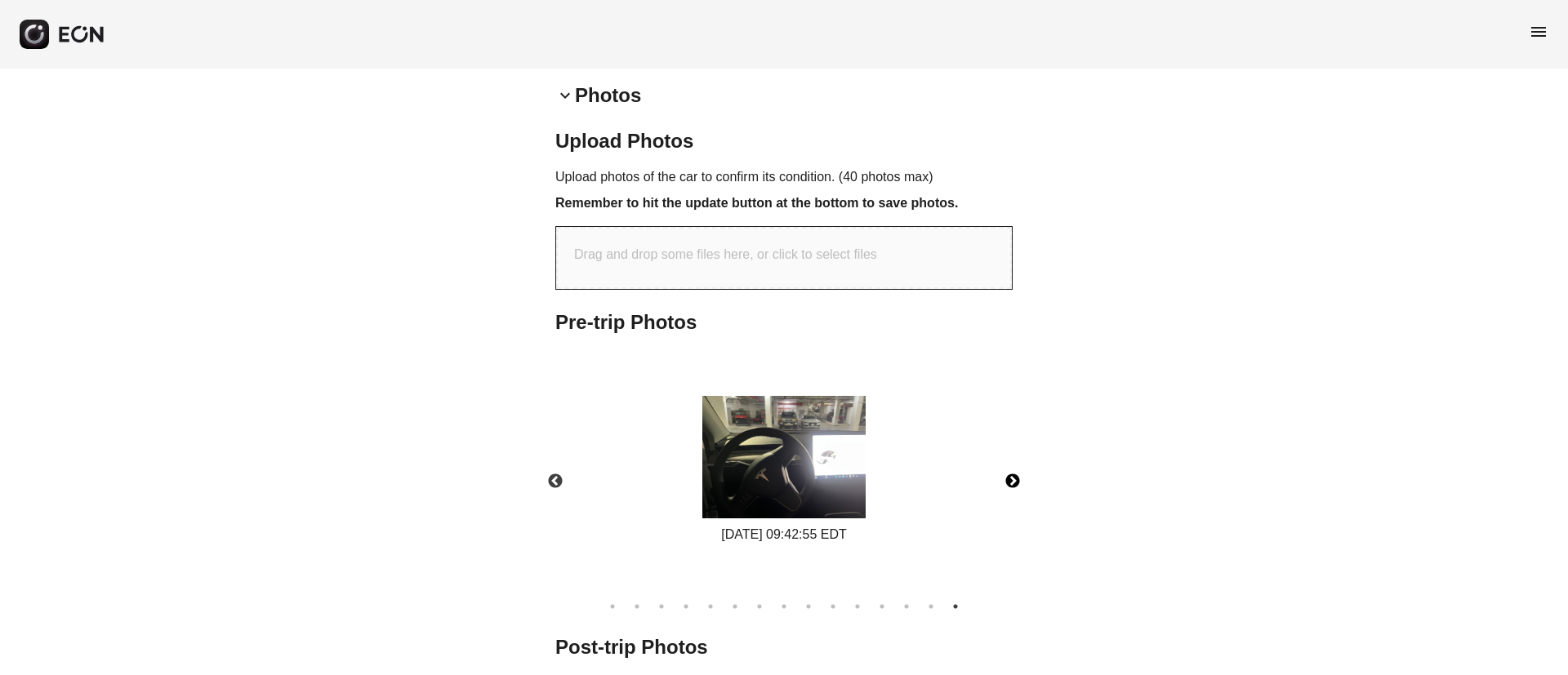
click at [814, 478] on img at bounding box center [784, 457] width 163 height 123
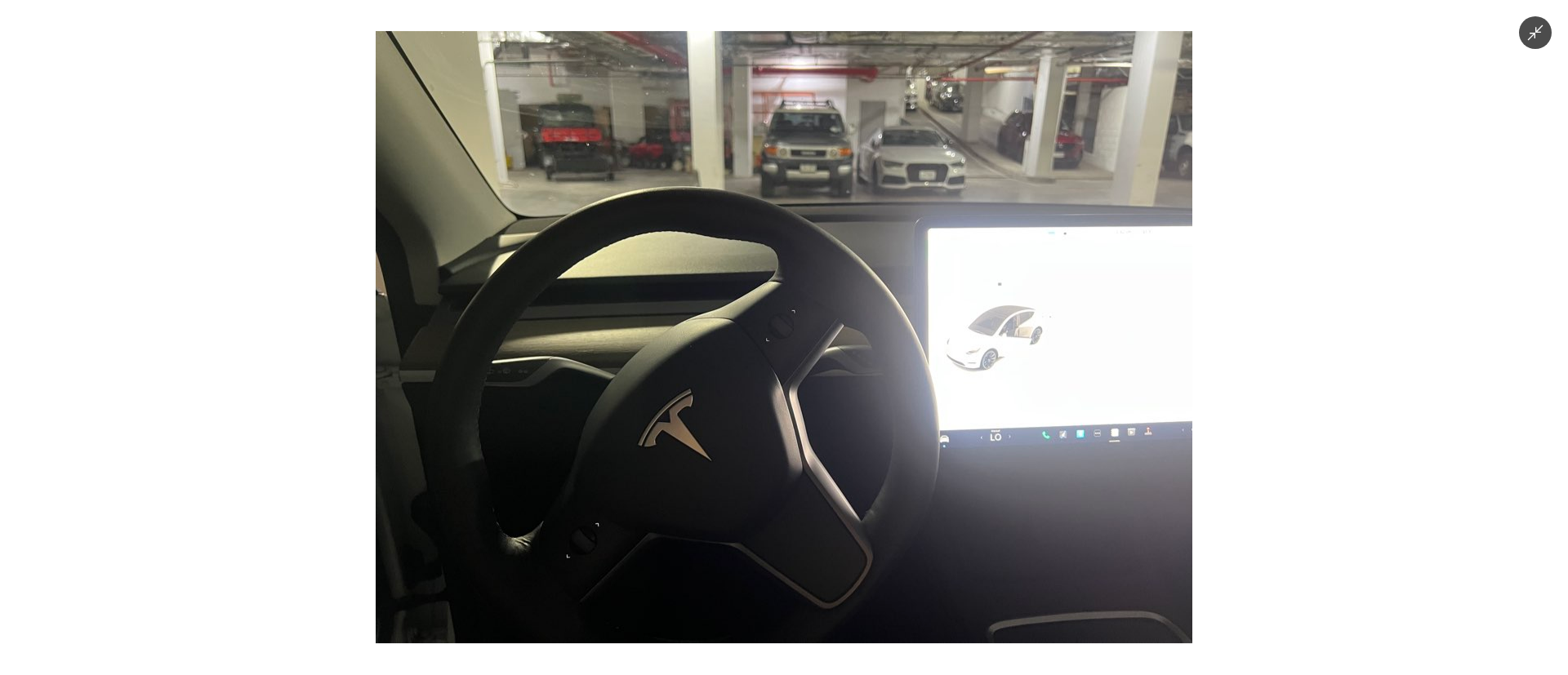
click at [814, 478] on img at bounding box center [784, 337] width 817 height 612
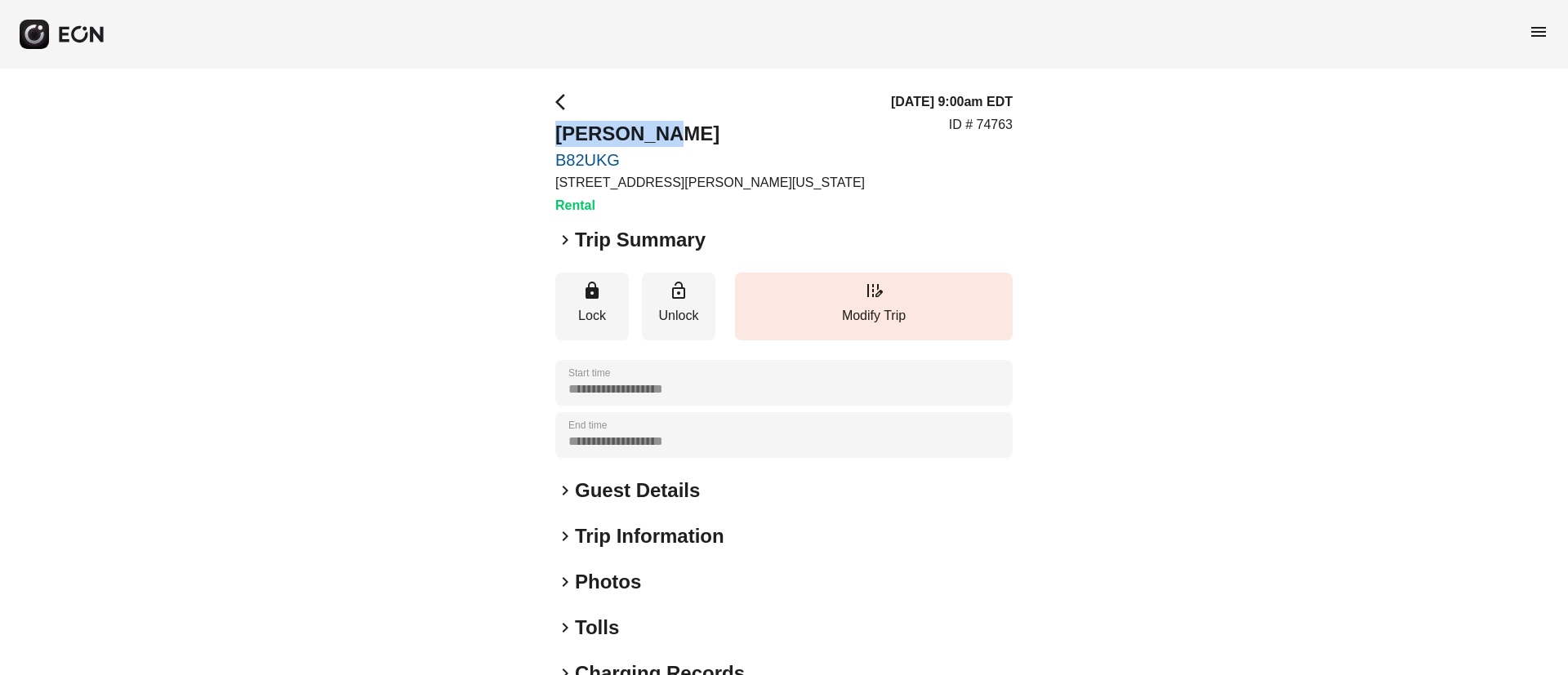
drag, startPoint x: 544, startPoint y: 125, endPoint x: 805, endPoint y: 130, distance: 261.0
click at [805, 130] on div "**********" at bounding box center [784, 441] width 1568 height 746
copy h2 "[PERSON_NAME]"
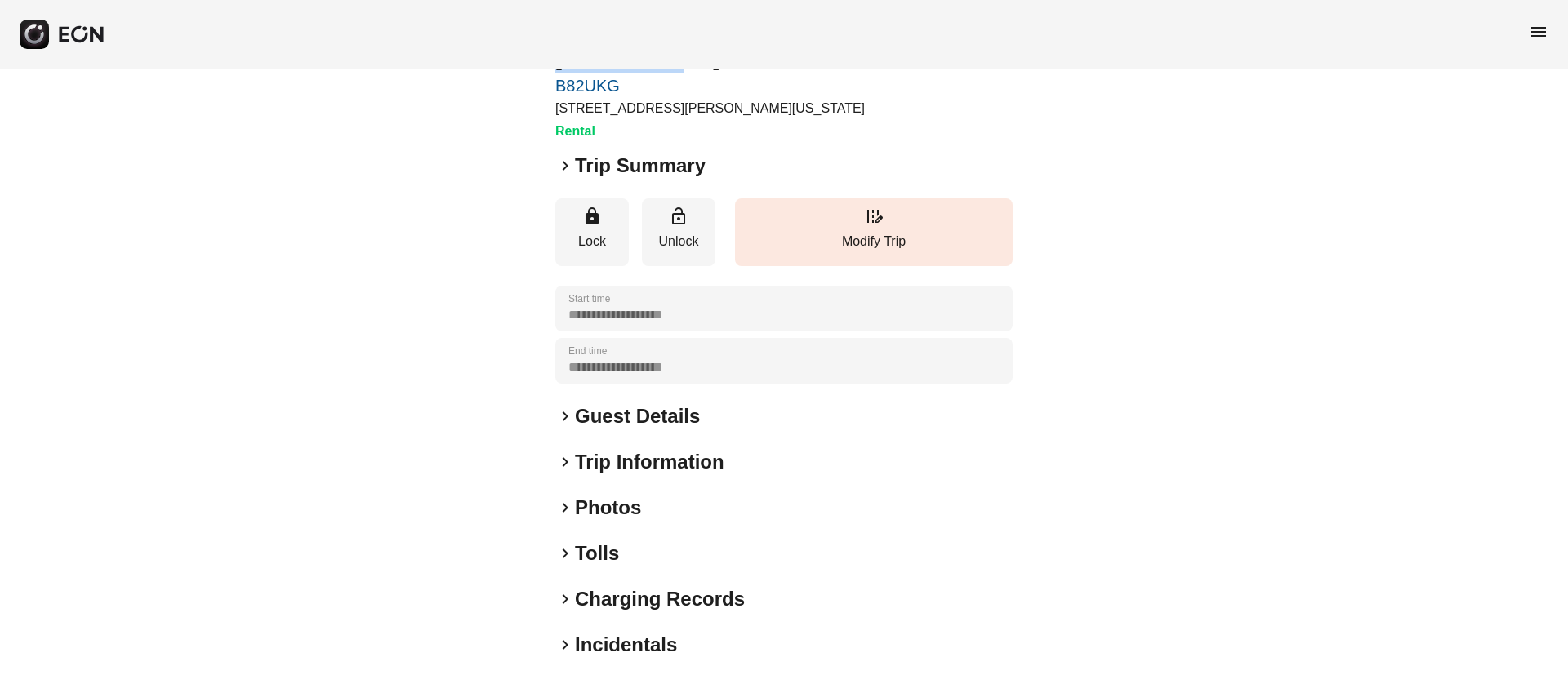
scroll to position [140, 0]
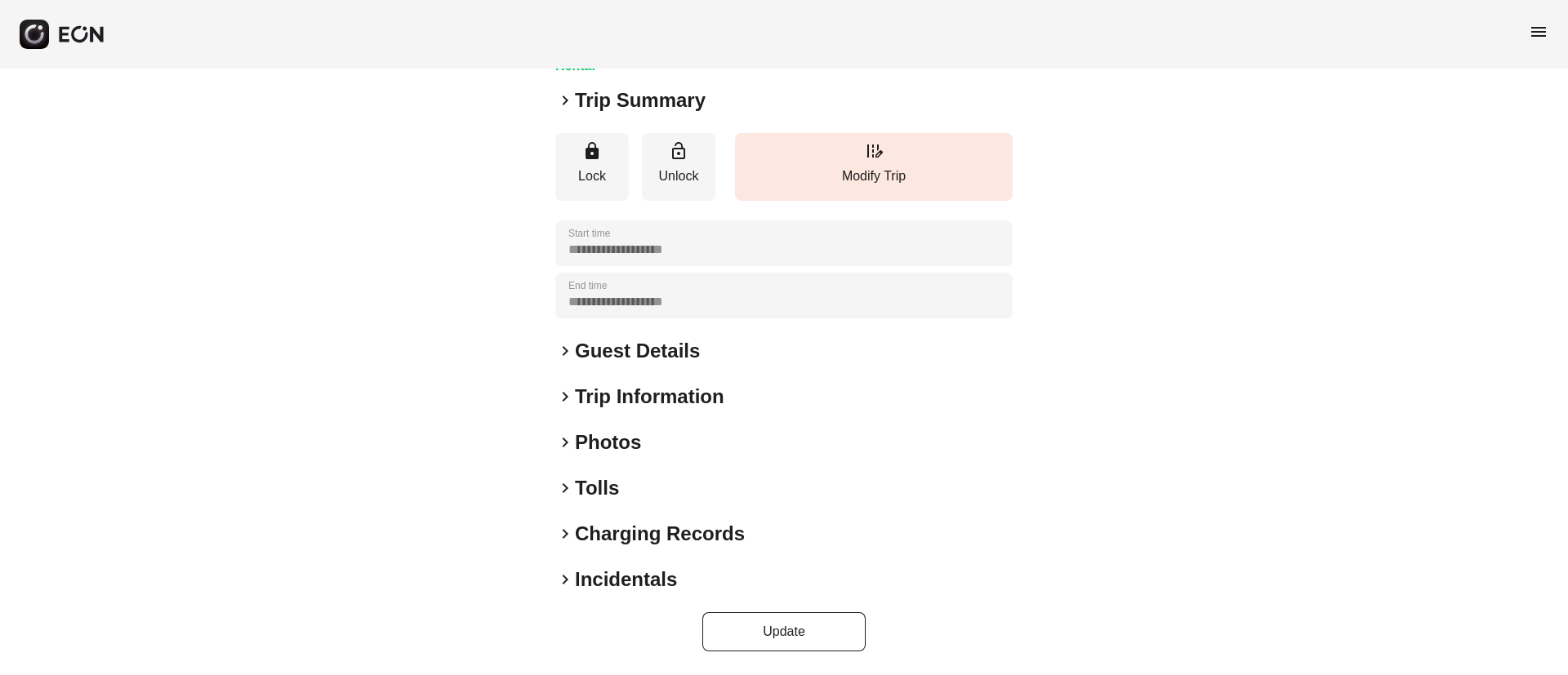
click at [659, 356] on h2 "Guest Details" at bounding box center [637, 351] width 125 height 27
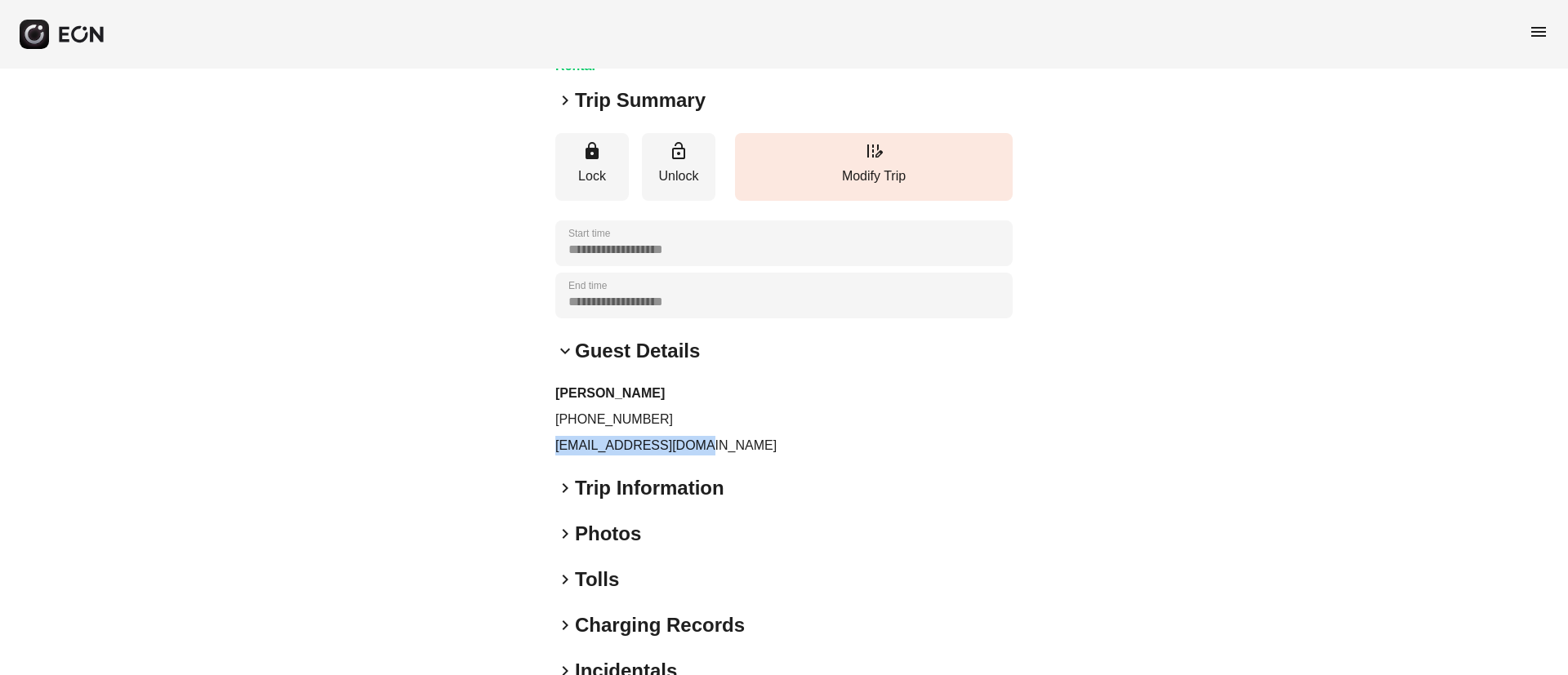
drag, startPoint x: 555, startPoint y: 441, endPoint x: 739, endPoint y: 446, distance: 184.1
click at [739, 446] on p "minjie7723@gmail.com" at bounding box center [784, 446] width 457 height 20
copy p "minjie7723@gmail.com"
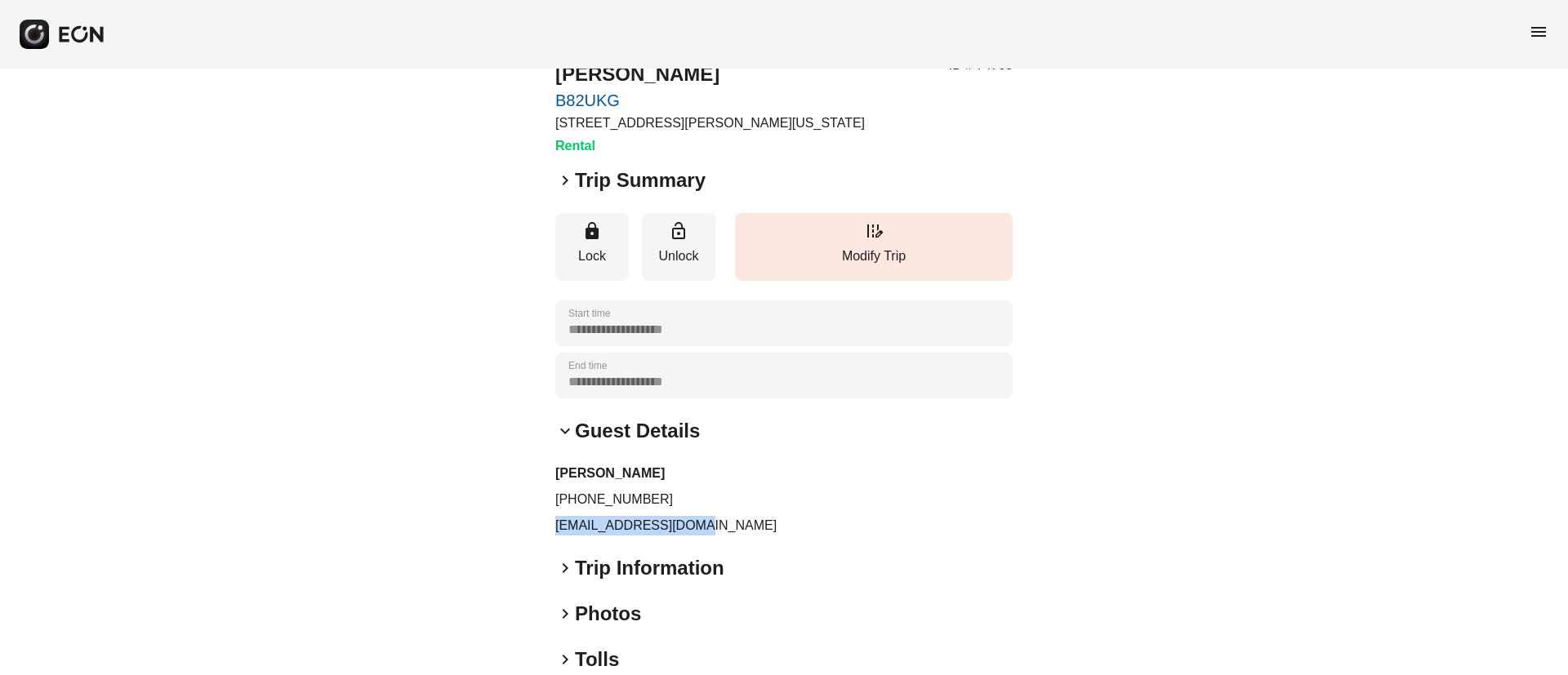
scroll to position [0, 0]
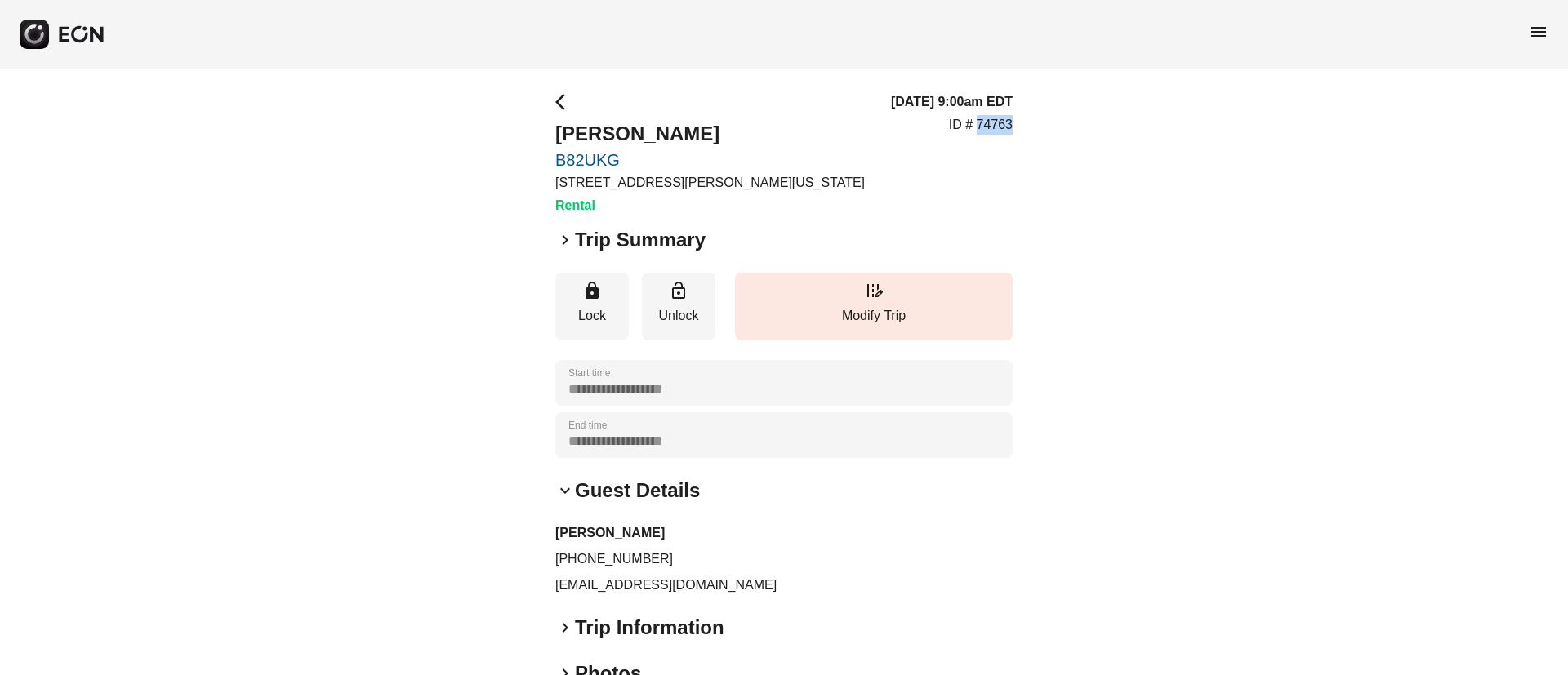
drag, startPoint x: 976, startPoint y: 124, endPoint x: 1037, endPoint y: 127, distance: 61.1
click at [1037, 127] on div "**********" at bounding box center [784, 487] width 1568 height 837
copy p "74763"
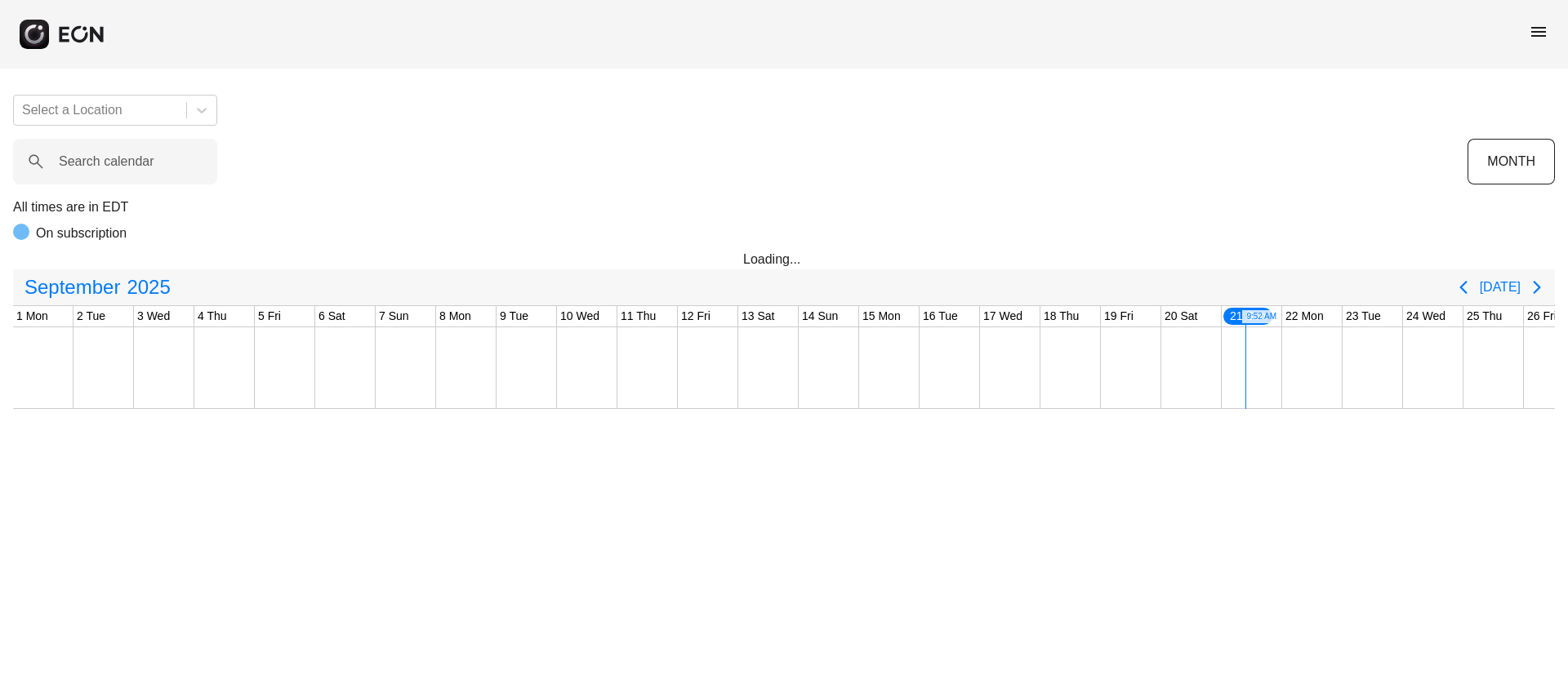
scroll to position [0, 270]
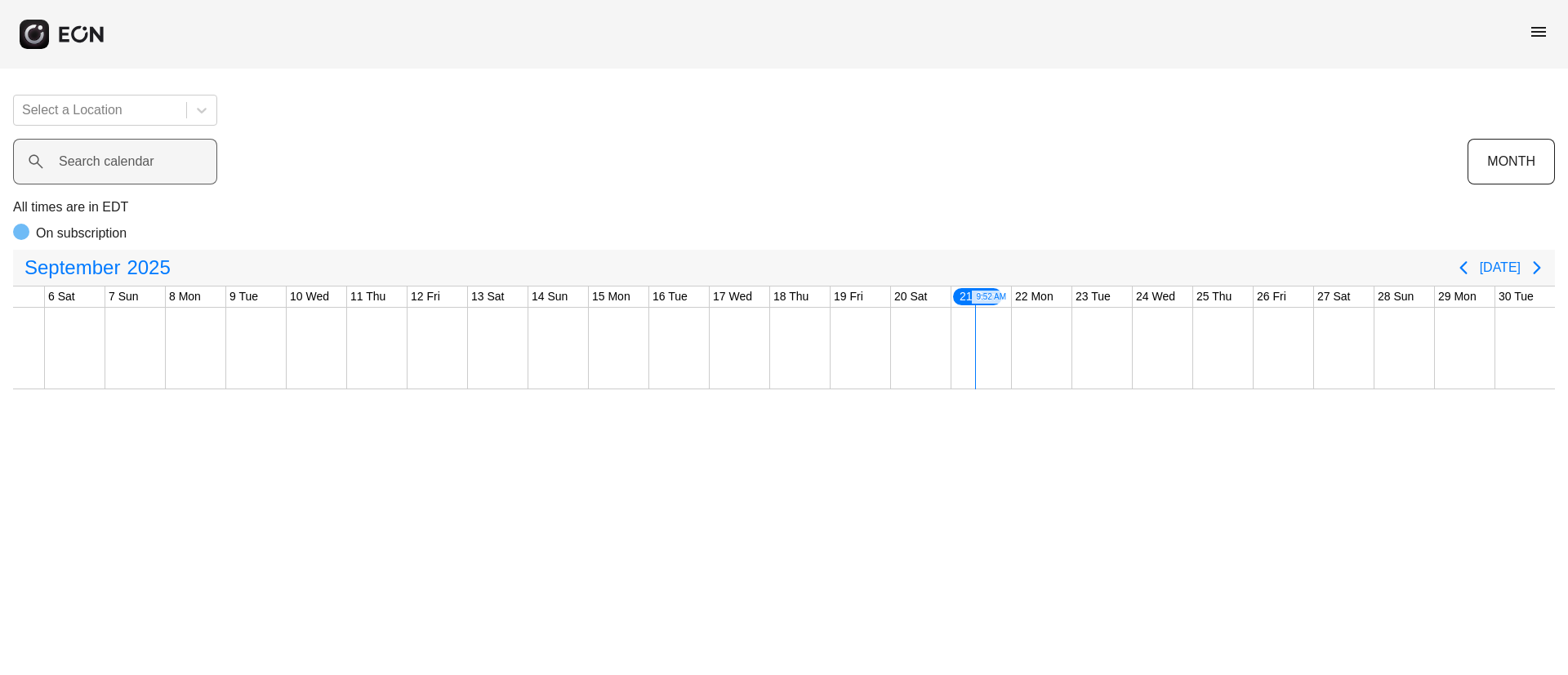
click at [153, 162] on label "Search calendar" at bounding box center [106, 162] width 95 height 20
click at [153, 162] on calendar "Search calendar" at bounding box center [115, 161] width 204 height 46
paste calendar "******"
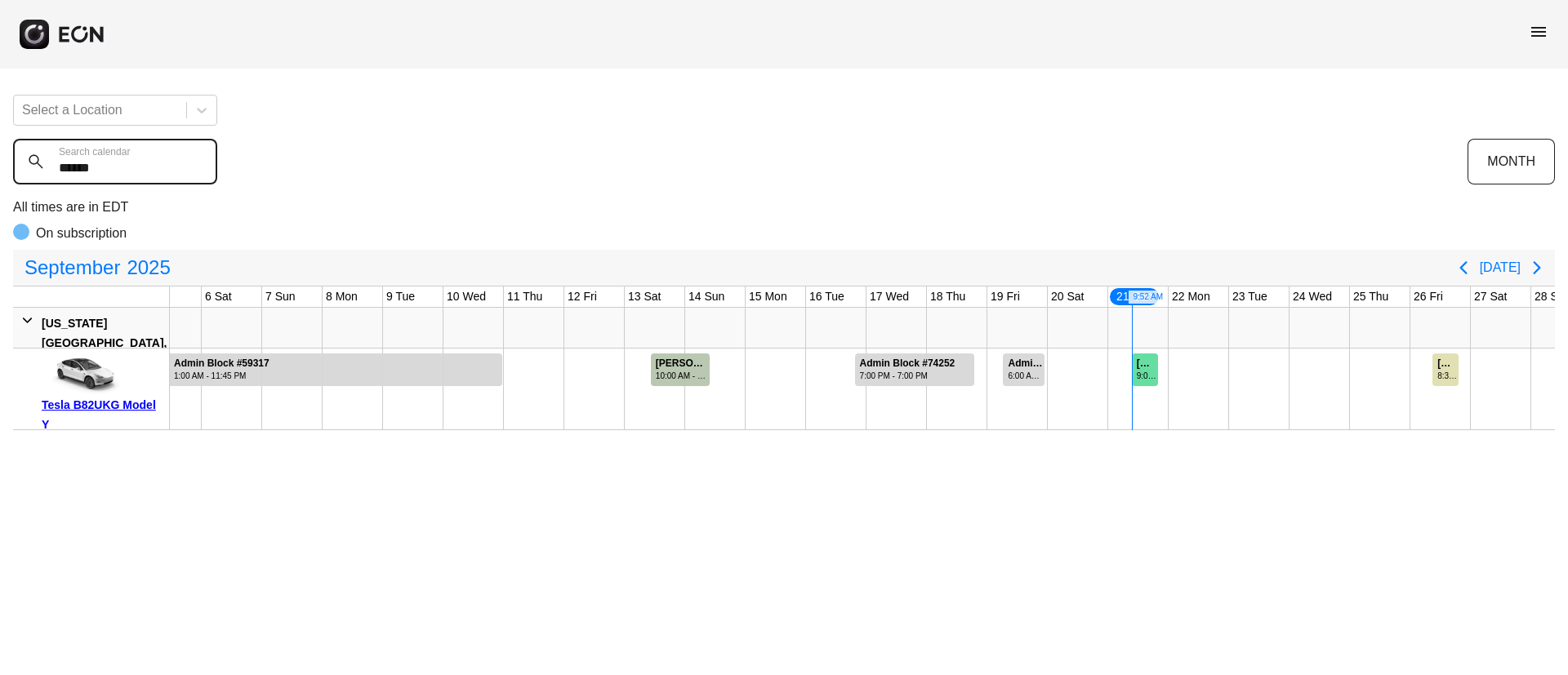
type calendar "******"
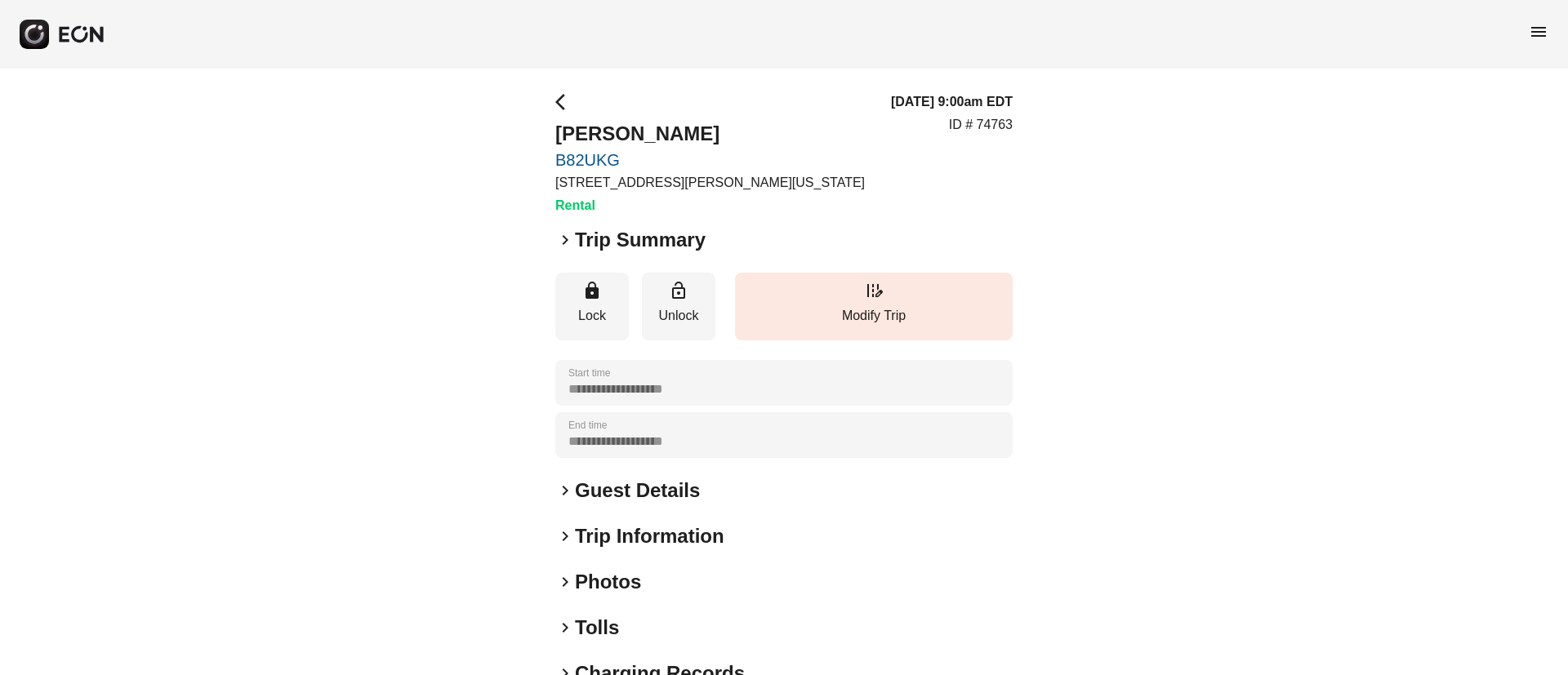
click at [679, 481] on h2 "Guest Details" at bounding box center [637, 490] width 125 height 27
